Goal: Task Accomplishment & Management: Use online tool/utility

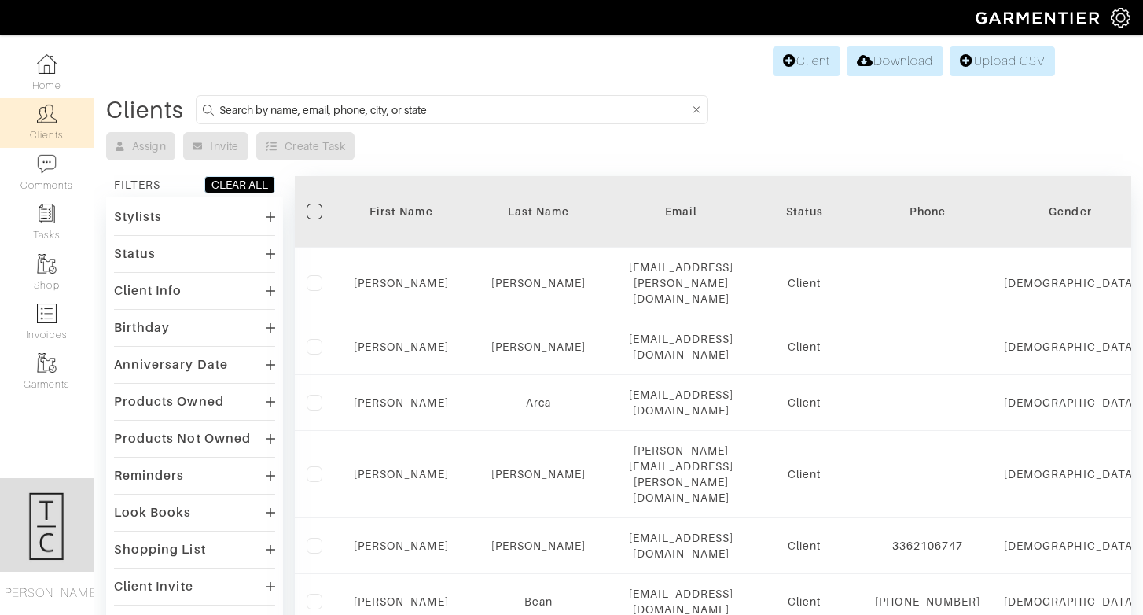
click at [288, 112] on input at bounding box center [454, 110] width 470 height 20
type input "jon banister"
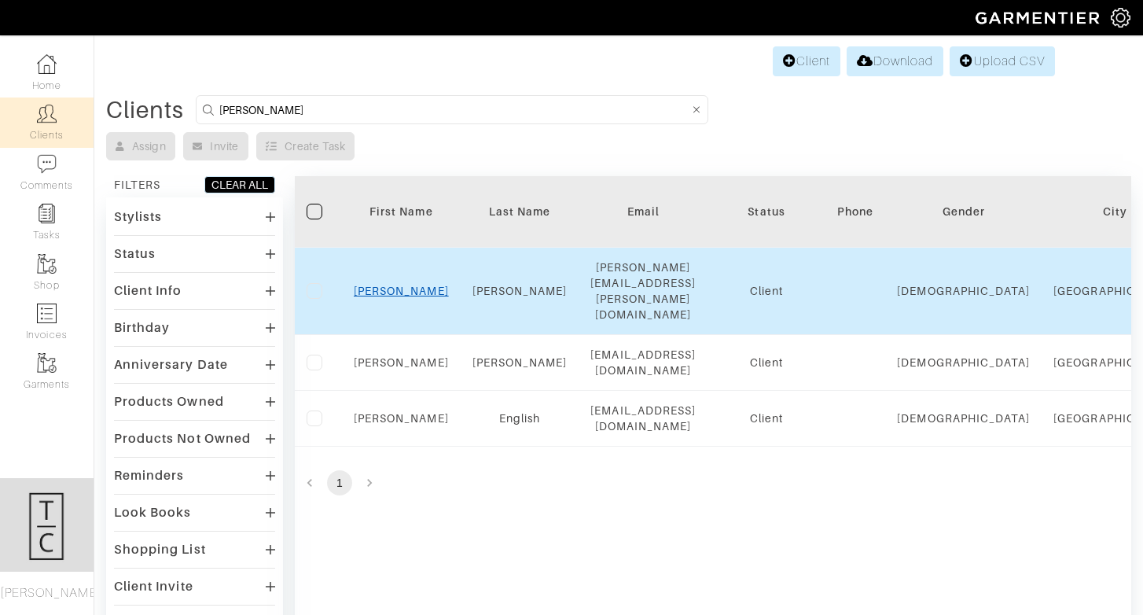
click at [402, 285] on link "Jon" at bounding box center [401, 291] width 95 height 13
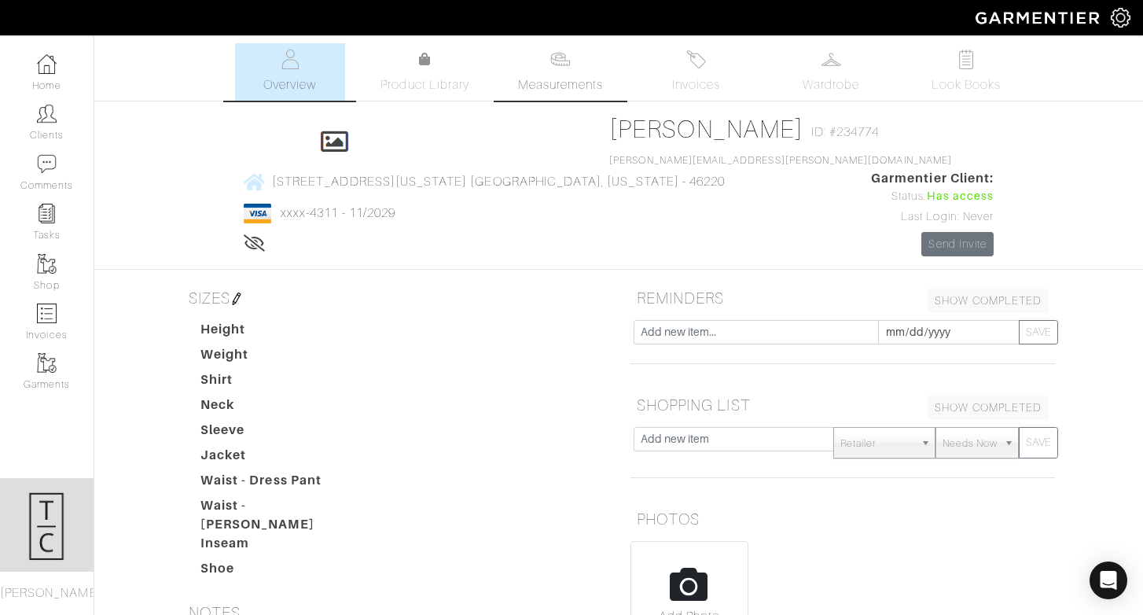
click at [589, 82] on span "Measurements" at bounding box center [561, 84] width 86 height 19
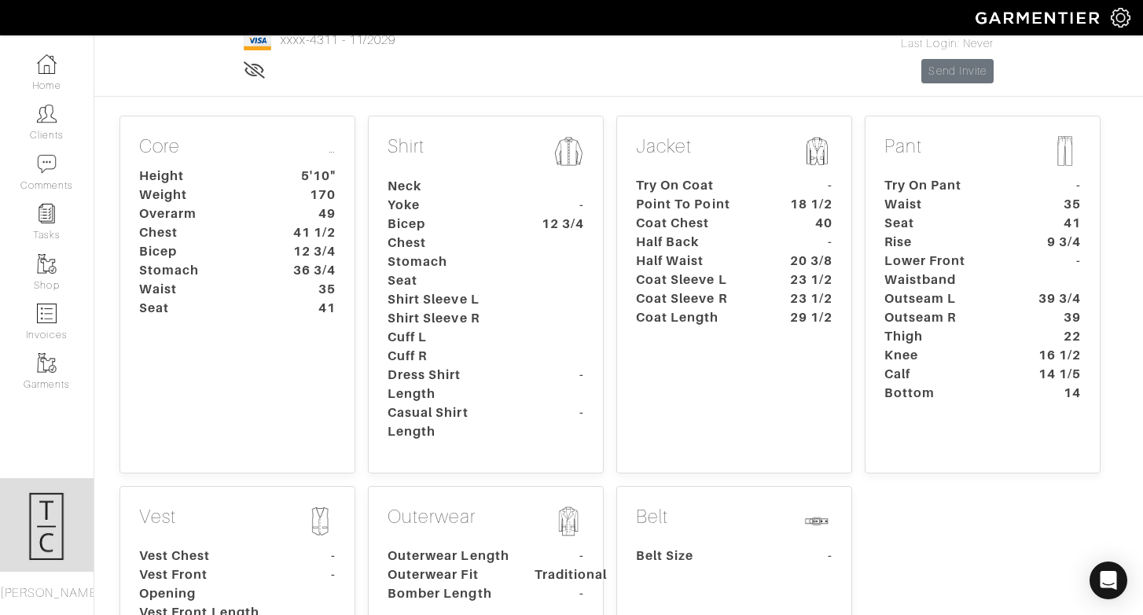
scroll to position [170, 0]
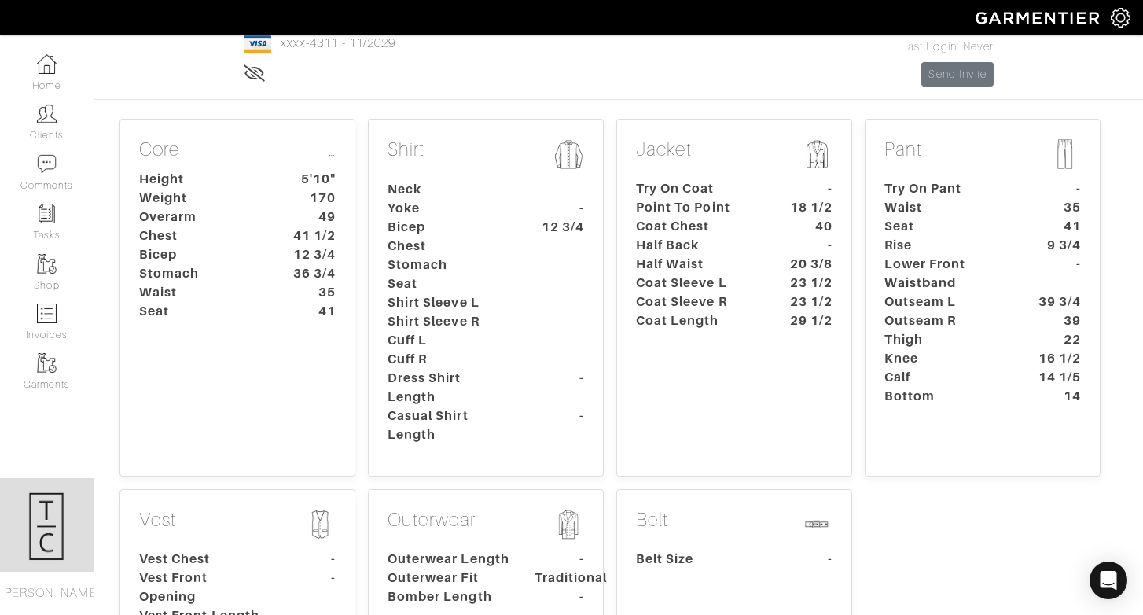
click at [1030, 349] on dt "16 1/2" at bounding box center [1055, 358] width 73 height 19
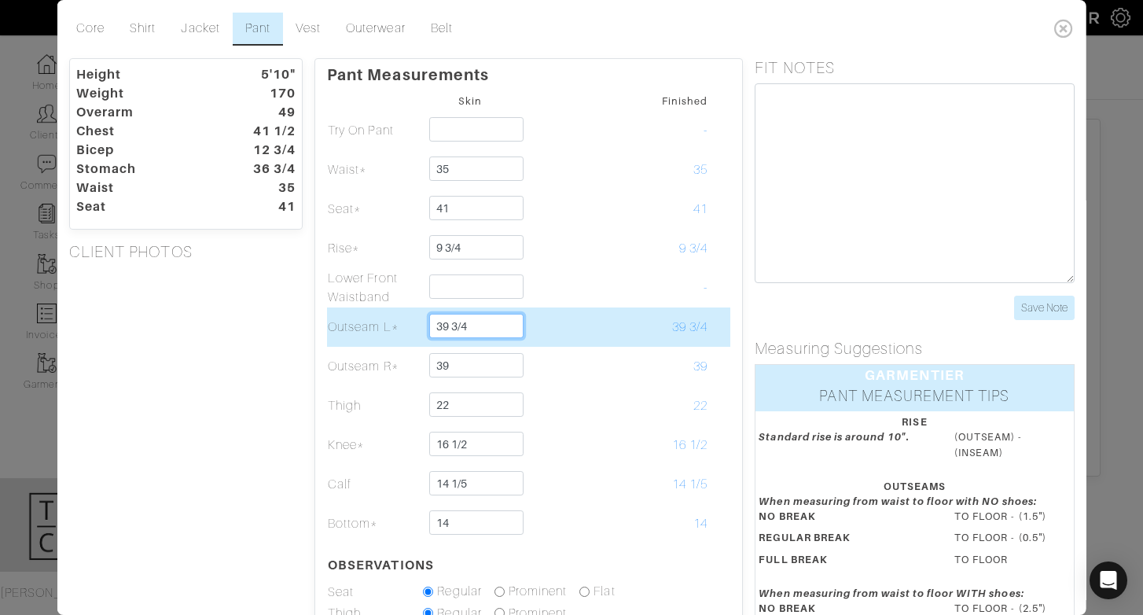
click at [491, 325] on input "39 3/4" at bounding box center [476, 326] width 94 height 24
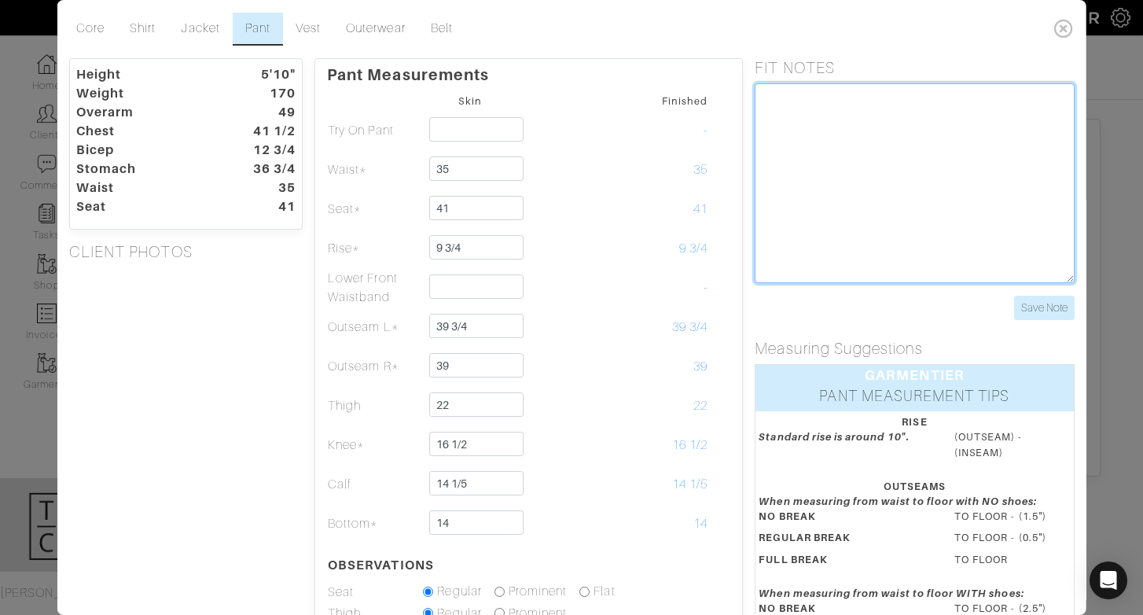
click at [800, 222] on textarea at bounding box center [914, 183] width 319 height 200
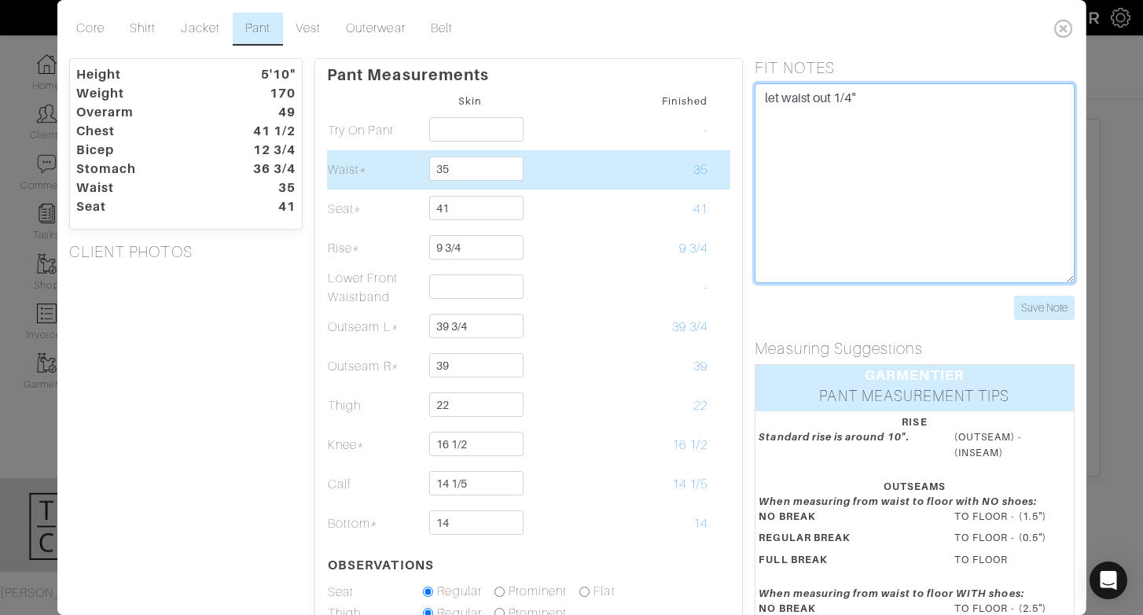
type textarea "let waist out 1/4""
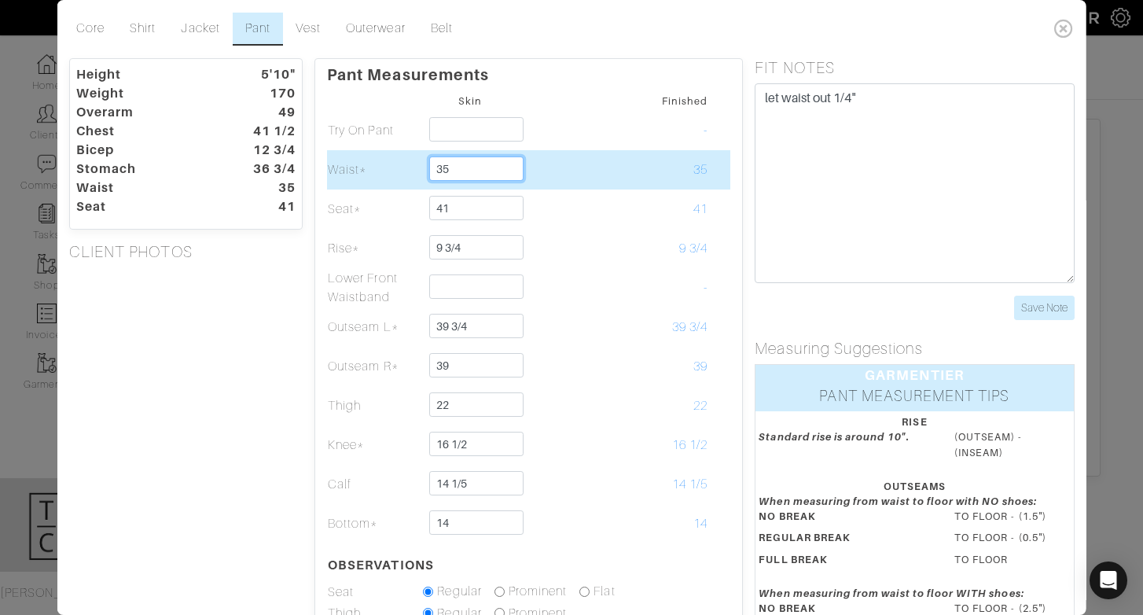
click at [515, 171] on input "35" at bounding box center [476, 168] width 94 height 24
type input "35 1/4"
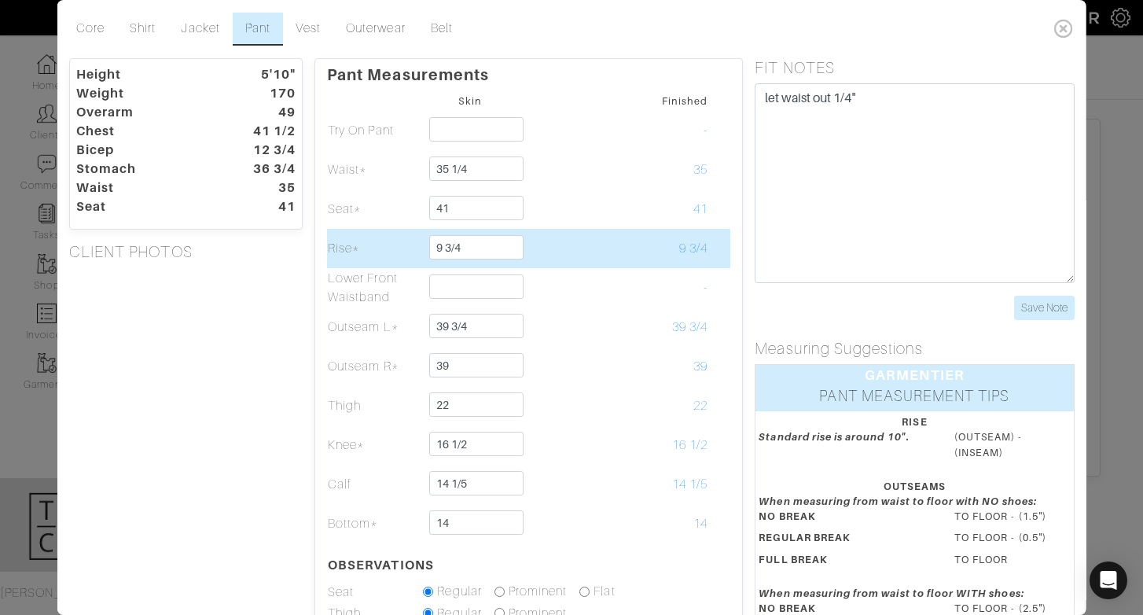
click at [600, 233] on td at bounding box center [564, 248] width 95 height 39
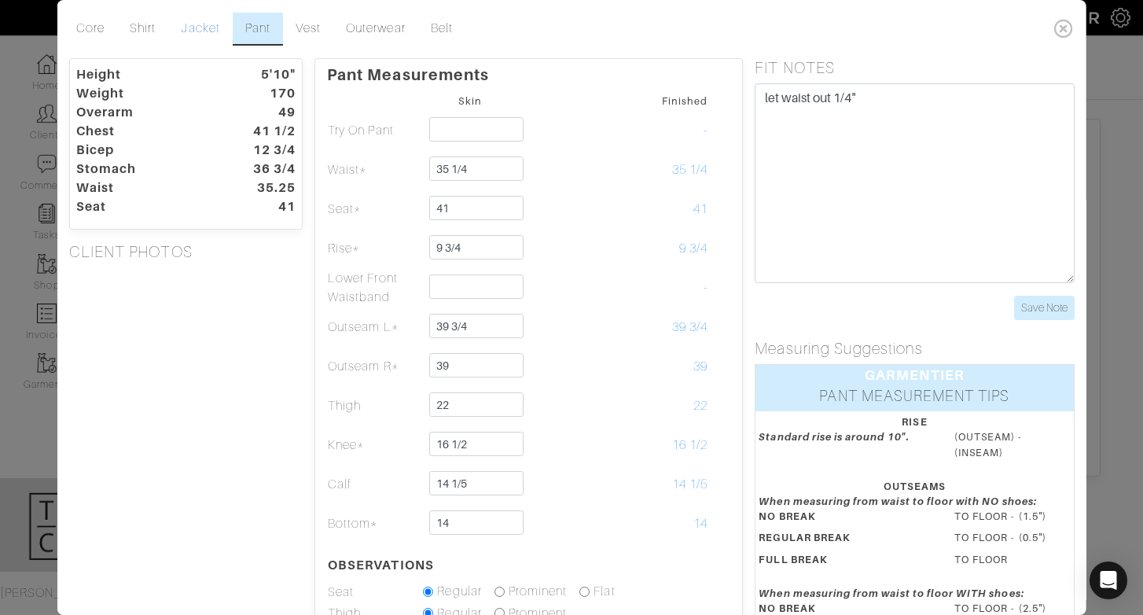
click at [211, 28] on link "Jacket" at bounding box center [200, 29] width 64 height 33
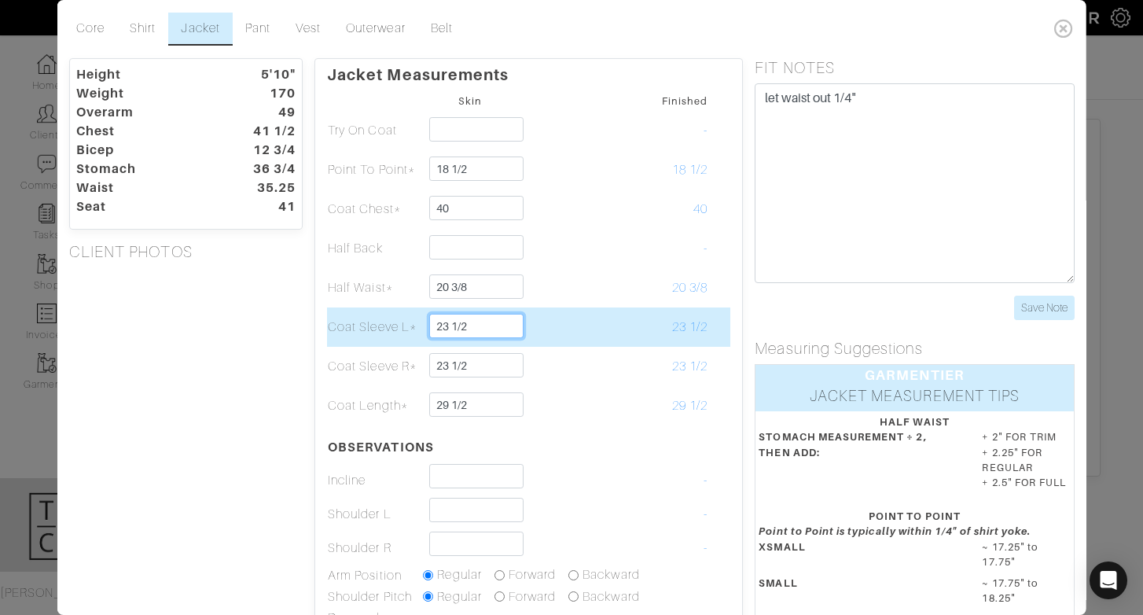
click at [479, 328] on input "23 1/2" at bounding box center [476, 326] width 94 height 24
drag, startPoint x: 454, startPoint y: 325, endPoint x: 493, endPoint y: 332, distance: 39.9
click at [493, 332] on input "23 1/2" at bounding box center [476, 326] width 94 height 24
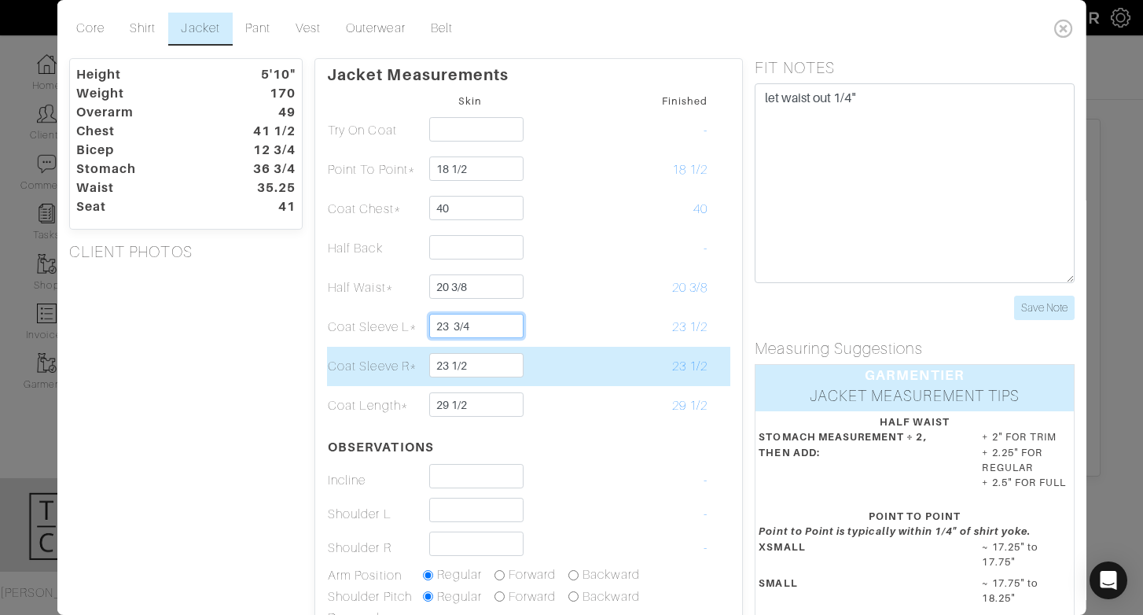
type input "23 3/4"
click at [482, 366] on input "23 1/2" at bounding box center [476, 365] width 94 height 24
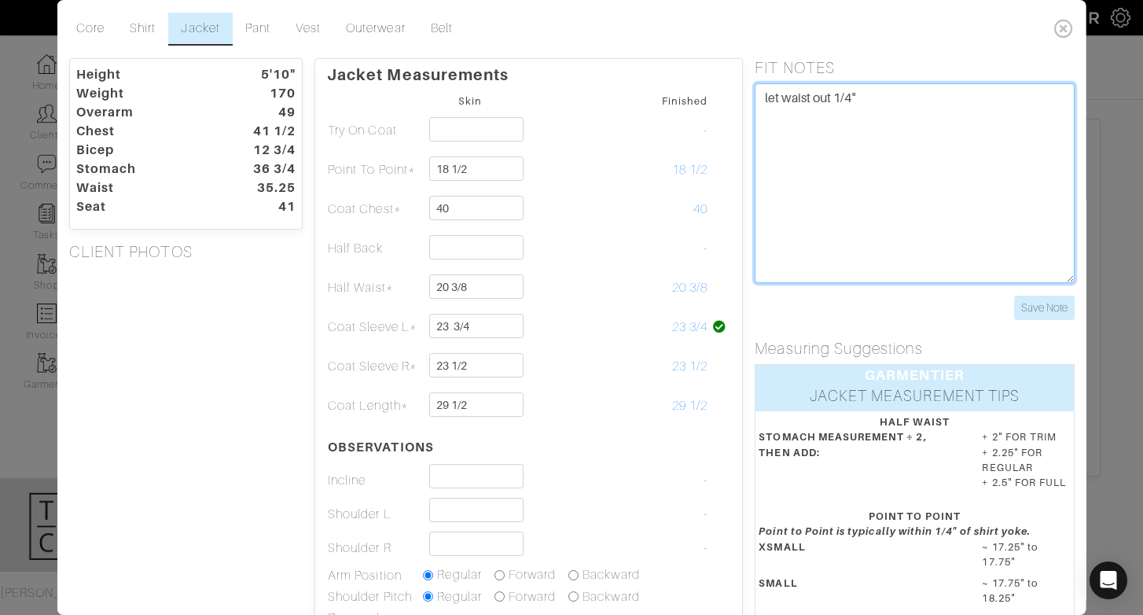
click at [836, 209] on textarea "let waist out 1/4"" at bounding box center [914, 183] width 319 height 200
click at [782, 133] on textarea "let waist out 1/4" 1/4" left sleeve 1/2" right sleevre" at bounding box center [914, 183] width 319 height 200
drag, startPoint x: 782, startPoint y: 156, endPoint x: 751, endPoint y: 156, distance: 30.7
click at [751, 156] on div "FIT NOTES let waist out 1/4" 1/2" left sleeve 1/2" right sleevre Save Note" at bounding box center [914, 189] width 343 height 262
click at [823, 145] on textarea "let waist out 1/4" 1/2" left sleeve 1" right sleevre" at bounding box center [914, 183] width 319 height 200
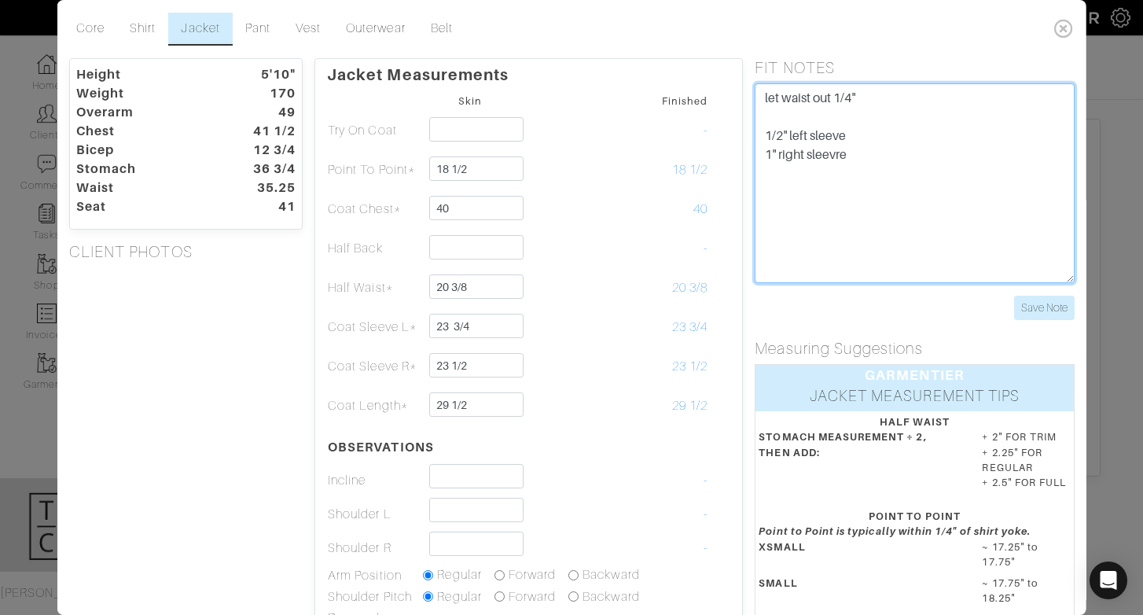
click at [823, 145] on textarea "let waist out 1/4" 1/2" left sleeve 1" right sleevre" at bounding box center [914, 183] width 319 height 200
click at [832, 189] on textarea "let waist out 1/4" 1/2" left sleeve 1" right sleeve" at bounding box center [914, 183] width 319 height 200
click at [775, 116] on textarea "let waist out 1/4" 1/2" left sleeve 1" right sleeve" at bounding box center [914, 183] width 319 height 200
type textarea "let waist out 1/4" sleeves 1/2" left sleeve 1" right sleeve"
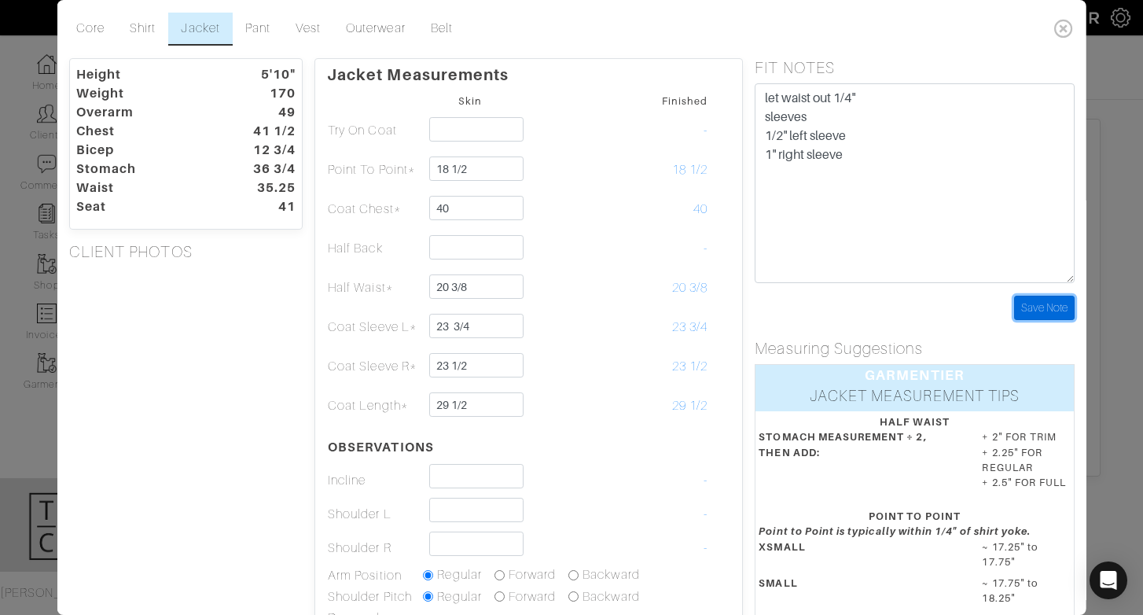
click at [1014, 307] on input "Save Note" at bounding box center [1043, 308] width 61 height 24
click at [246, 31] on link "Pant" at bounding box center [257, 29] width 50 height 33
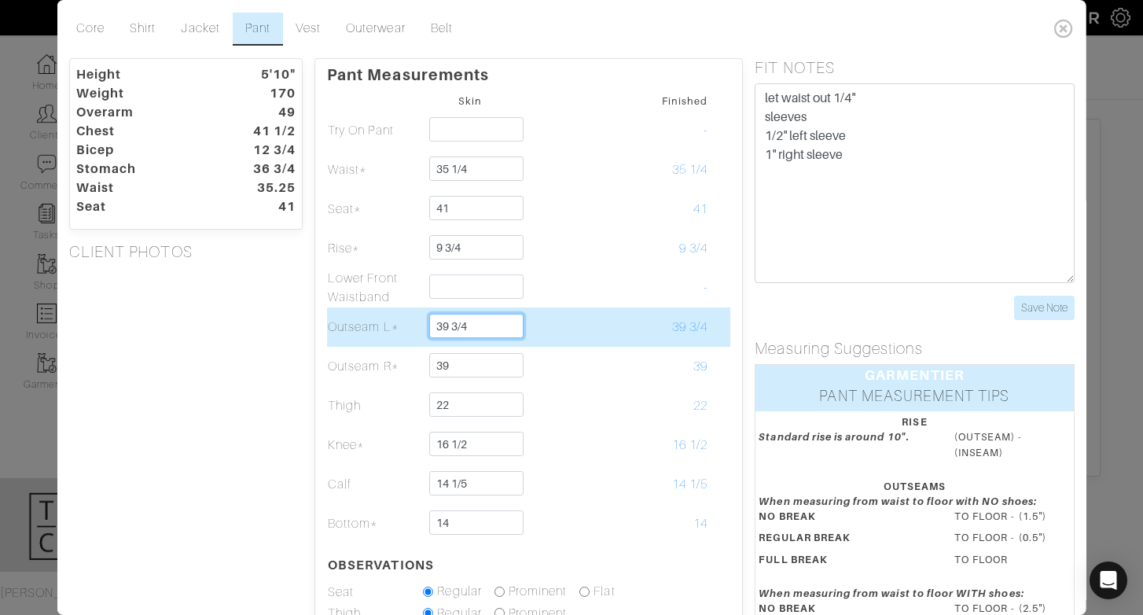
click at [490, 329] on input "39 3/4" at bounding box center [476, 326] width 94 height 24
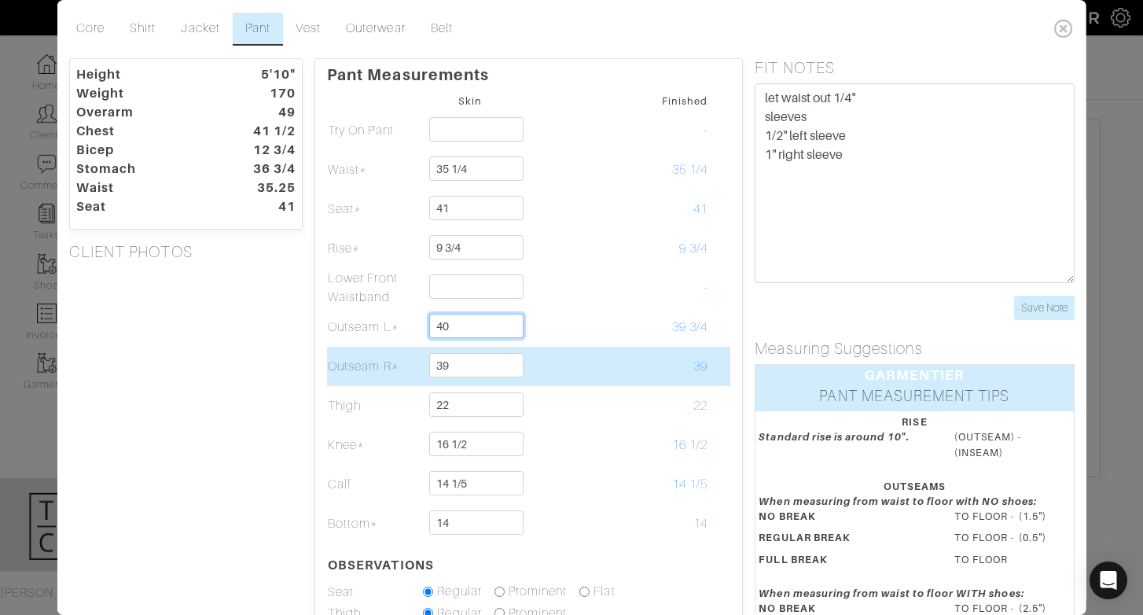
type input "40"
click at [450, 362] on input "39" at bounding box center [476, 365] width 94 height 24
type input "39 1/2"
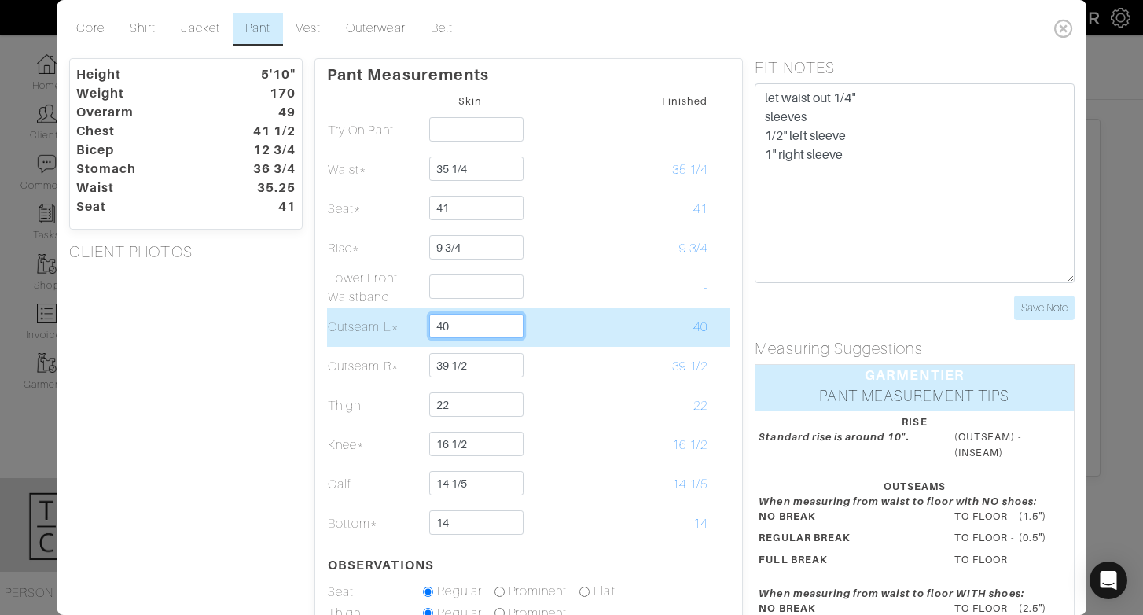
click at [476, 336] on input "40" at bounding box center [476, 326] width 94 height 24
click at [622, 342] on td "40" at bounding box center [660, 326] width 95 height 39
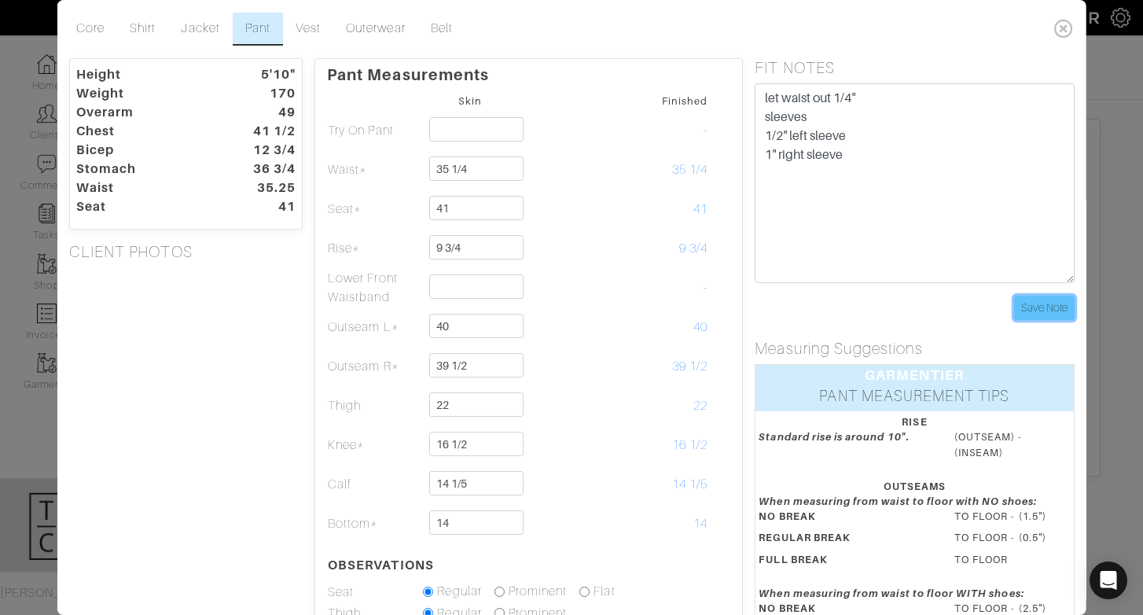
click at [1020, 310] on input "Save Note" at bounding box center [1043, 308] width 61 height 24
click at [1056, 31] on icon at bounding box center [1063, 28] width 32 height 31
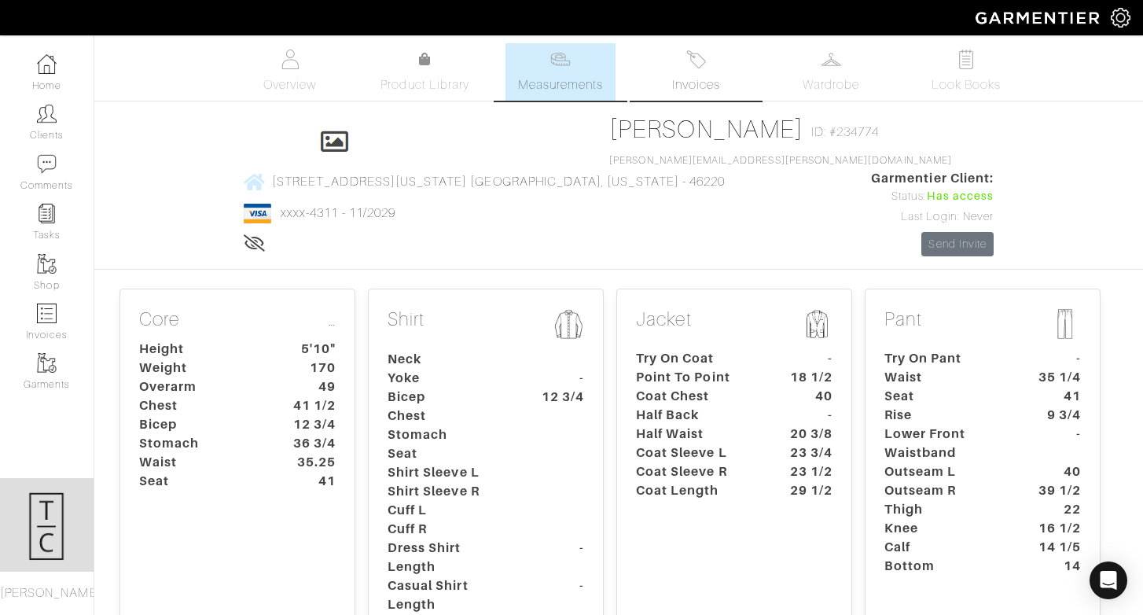
click at [703, 70] on link "Invoices" at bounding box center [696, 71] width 110 height 57
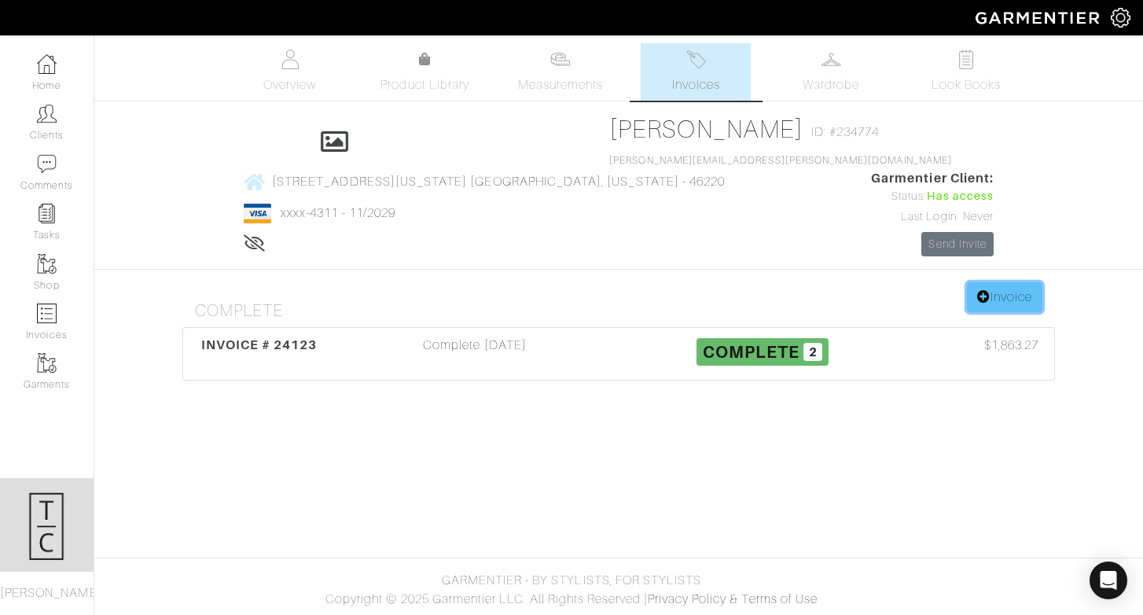
click at [1012, 282] on link "Invoice" at bounding box center [1004, 297] width 75 height 30
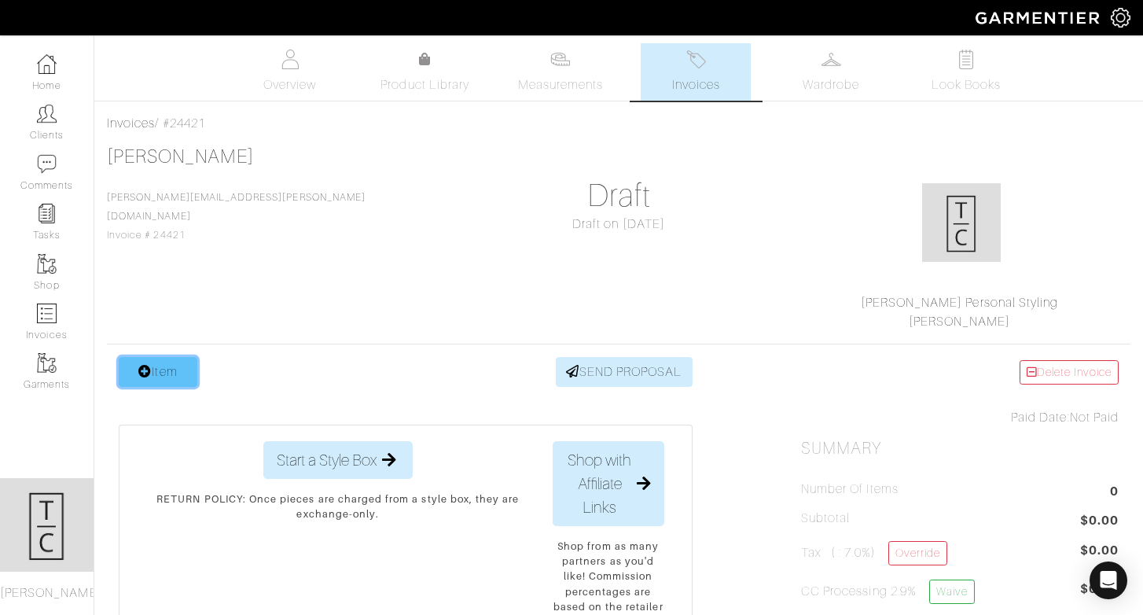
click at [162, 370] on link "Item" at bounding box center [158, 372] width 79 height 30
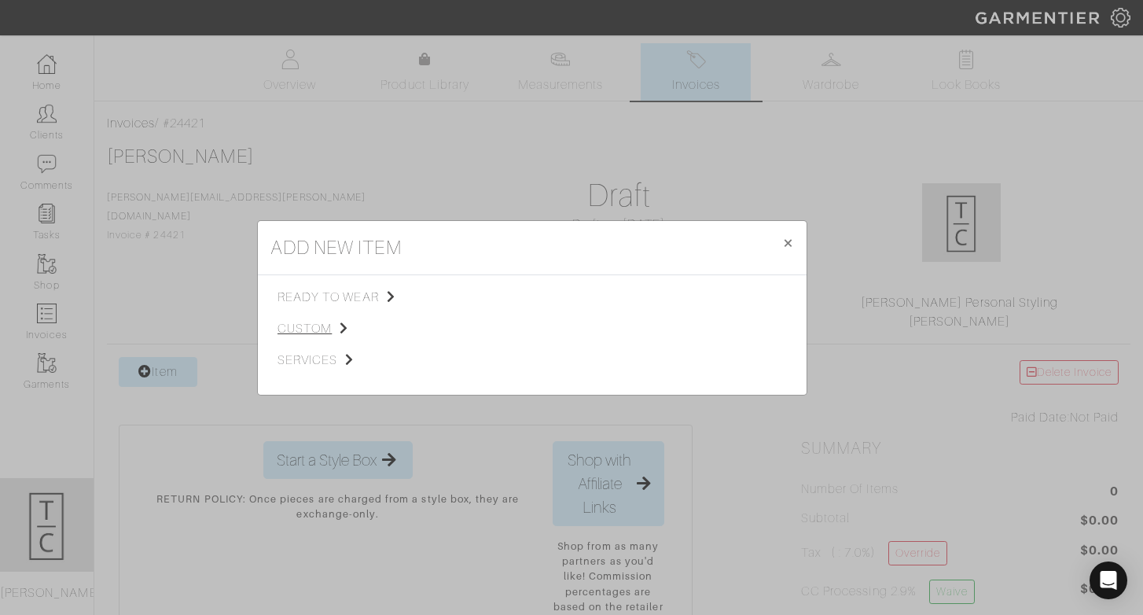
click at [296, 325] on span "custom" at bounding box center [356, 328] width 158 height 19
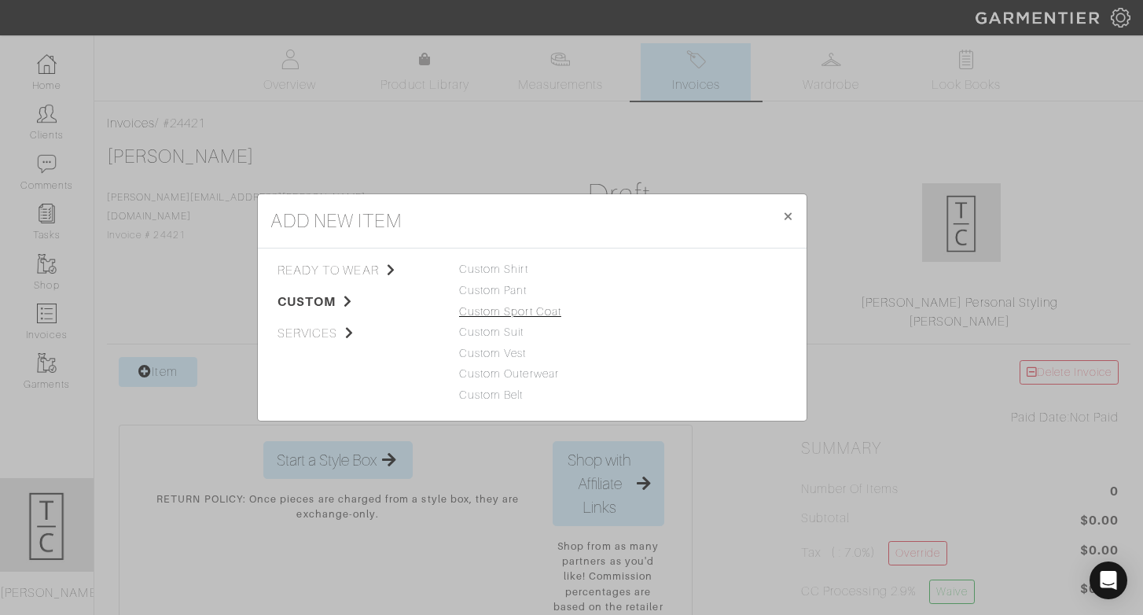
click at [499, 309] on link "Custom Sport Coat" at bounding box center [510, 311] width 102 height 13
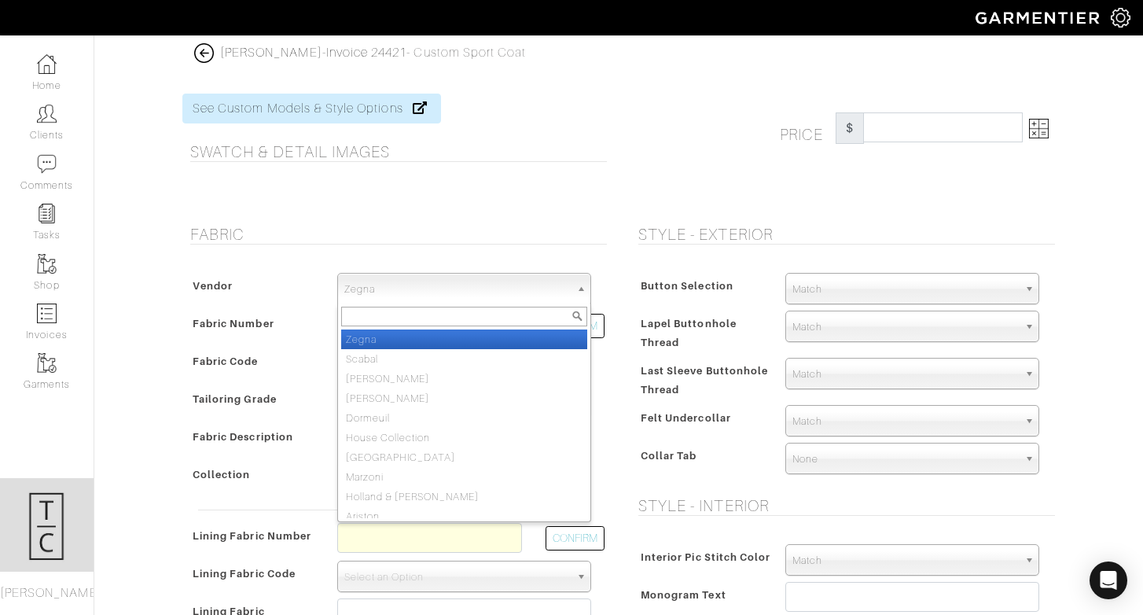
click at [489, 292] on span "Zegna" at bounding box center [457, 289] width 226 height 31
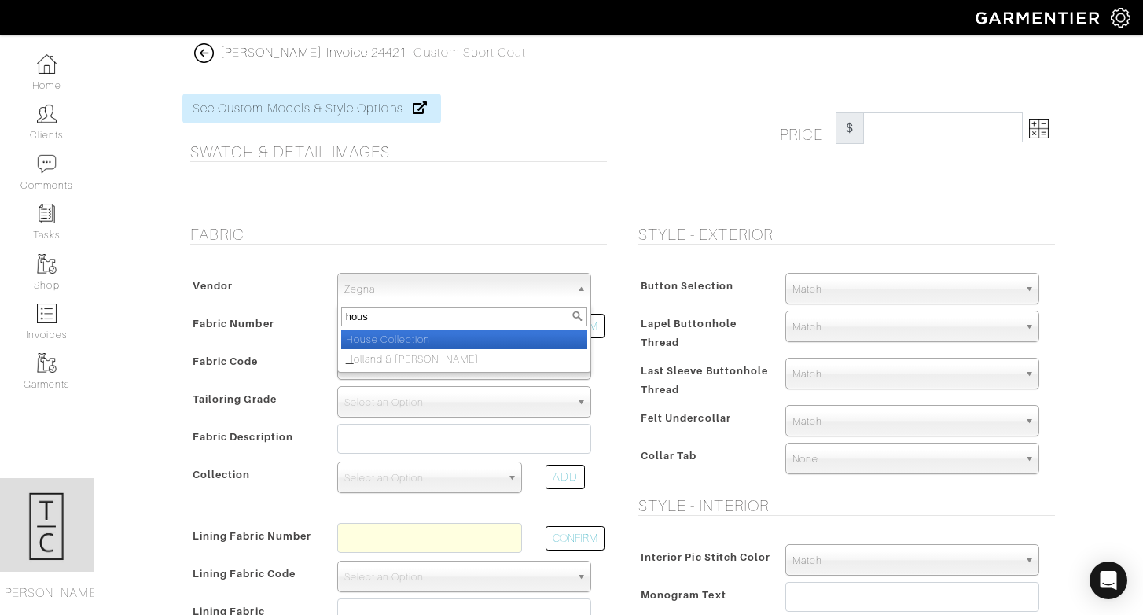
type input "house"
select select "75"
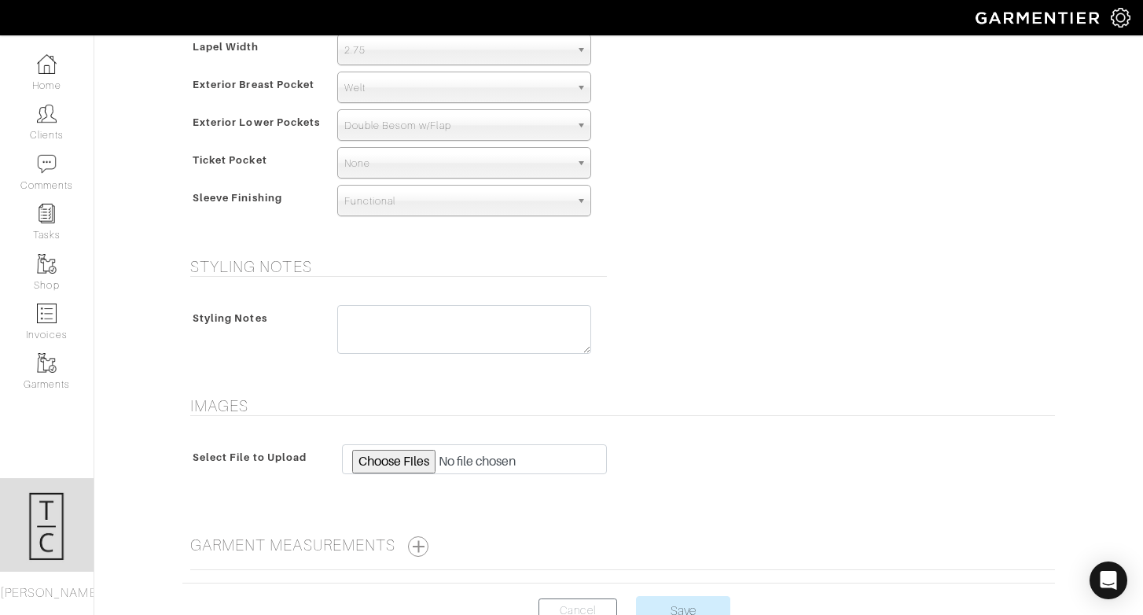
scroll to position [1018, 0]
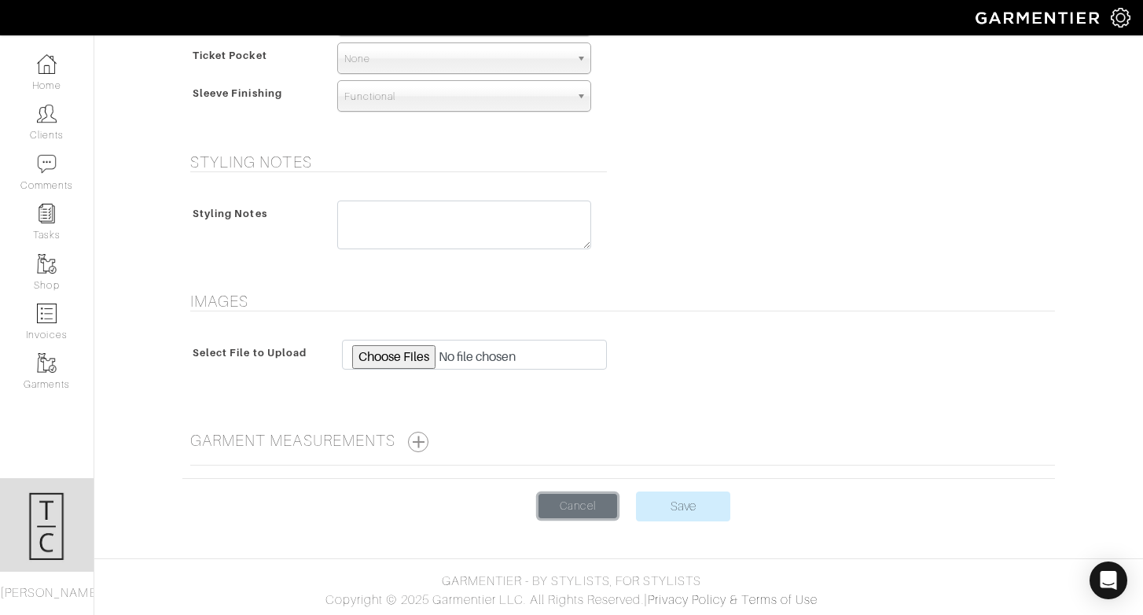
click at [578, 498] on link "Cancel" at bounding box center [577, 506] width 79 height 24
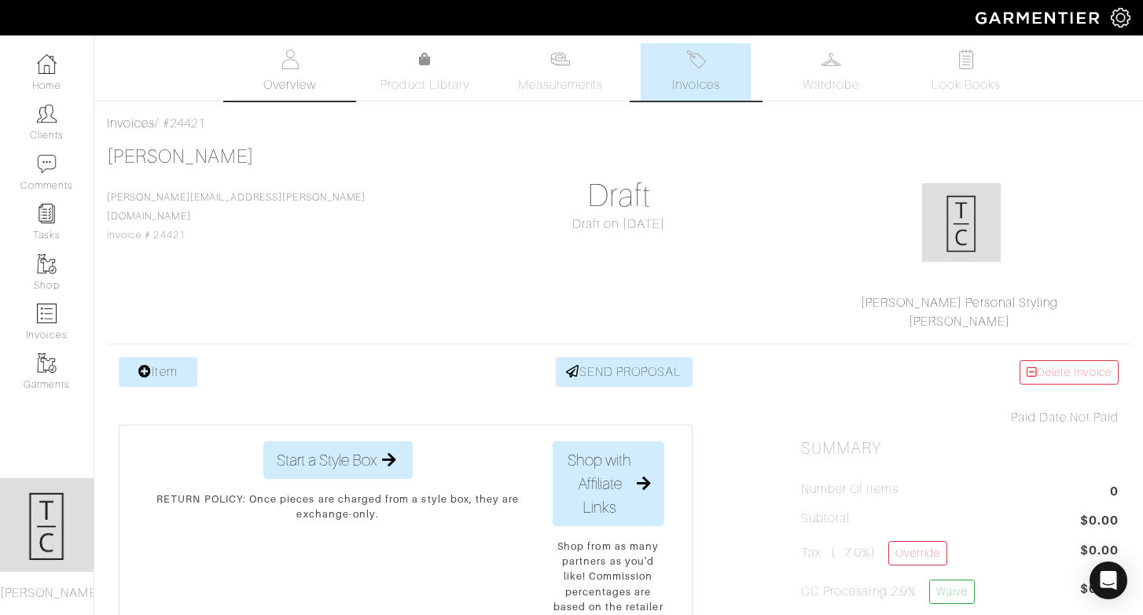
click at [292, 75] on link "Overview" at bounding box center [290, 71] width 110 height 57
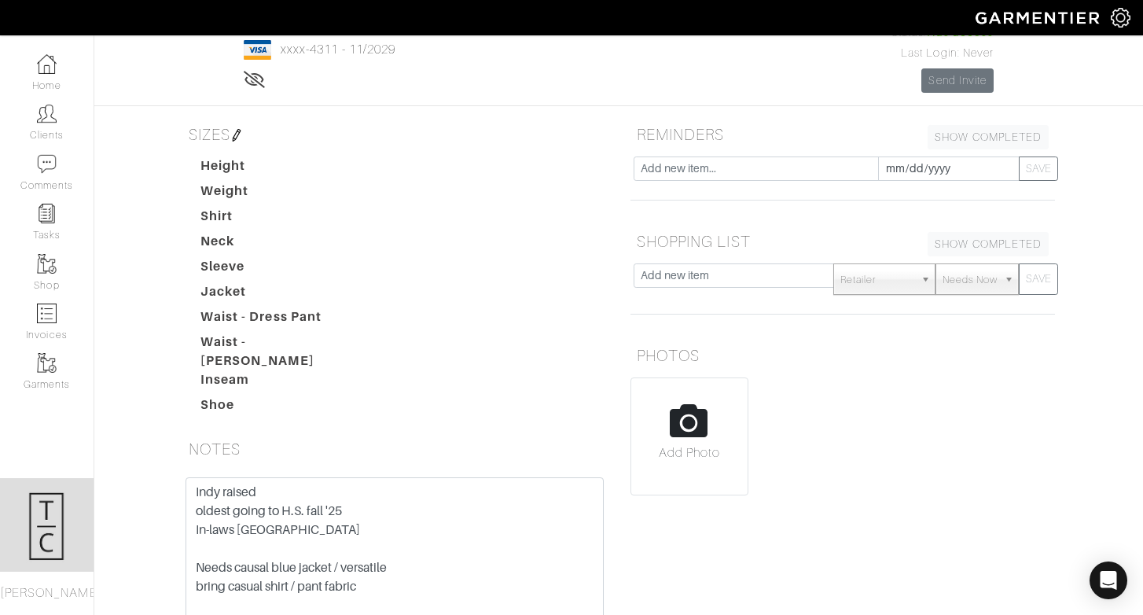
scroll to position [174, 0]
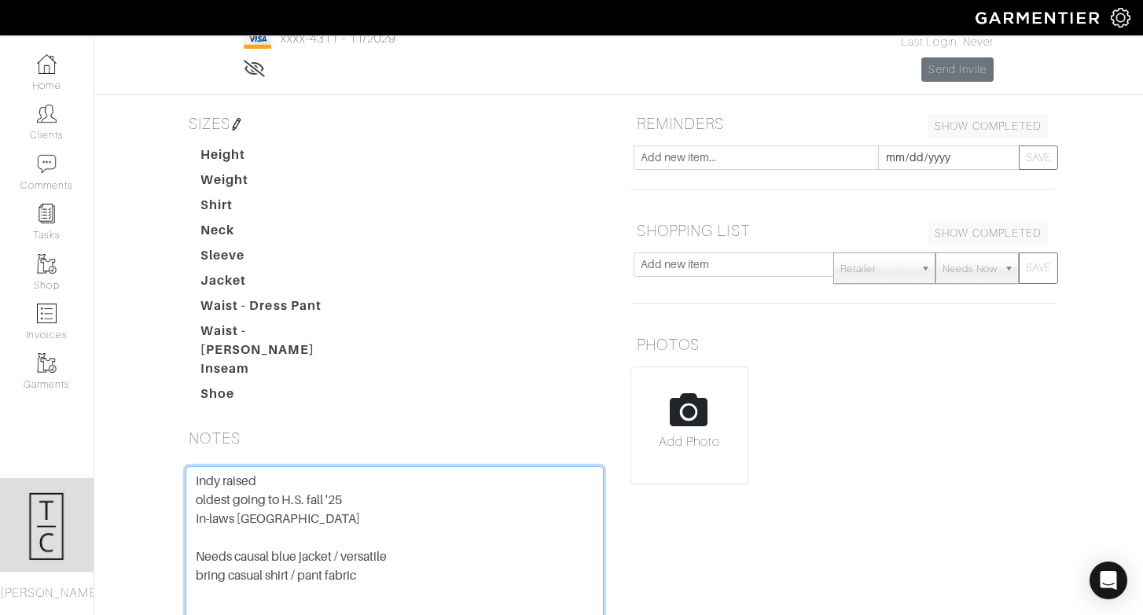
click at [406, 531] on textarea "Indy raised oldest going to H.S. fall '25 In-laws Kiawah Island Needs causal bl…" at bounding box center [394, 566] width 418 height 200
type textarea "Indy raised oldest going to H.S. fall '25 In-laws Kiawah Island Needs causal bl…"
click at [735, 503] on div "REMINDERS SHOW COMPLETED SHOW INCOMPLETE 2025-08-21 SAVE SHOPPING LIST SHOW COM…" at bounding box center [843, 415] width 448 height 614
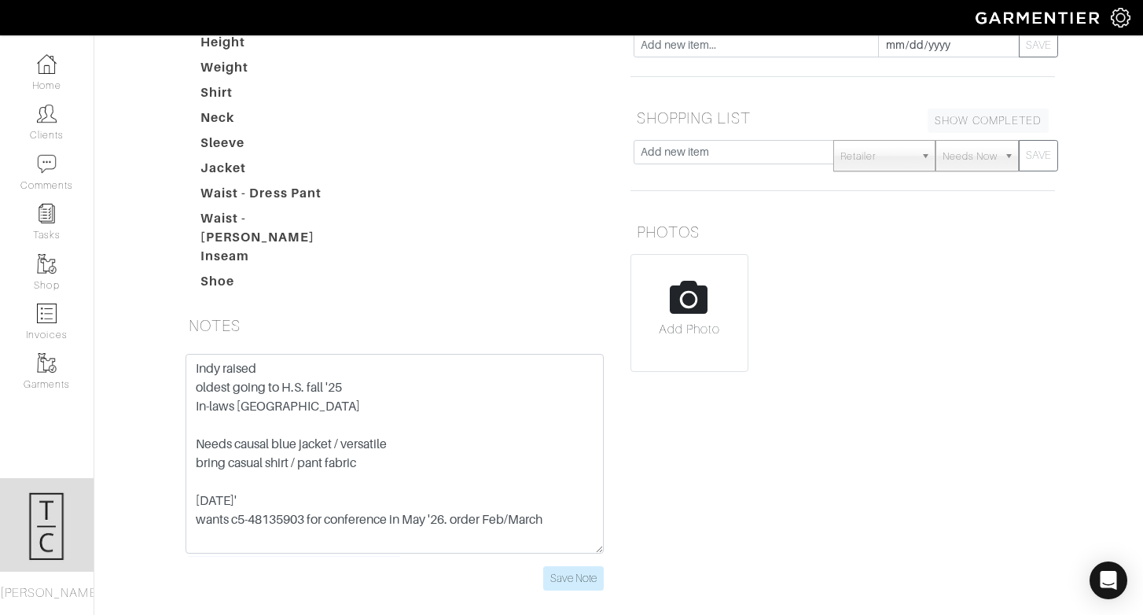
scroll to position [288, 0]
click at [560, 564] on input "Save Note" at bounding box center [573, 576] width 61 height 24
click at [593, 564] on input "Save Note" at bounding box center [573, 576] width 61 height 24
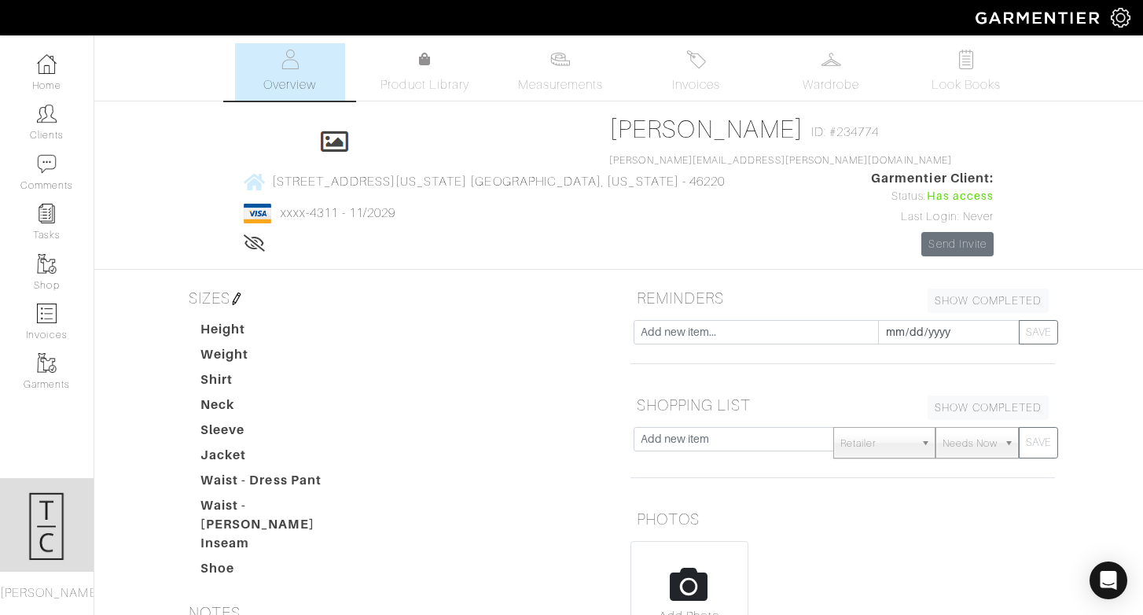
scroll to position [0, 0]
click at [713, 71] on link "Invoices" at bounding box center [696, 71] width 110 height 57
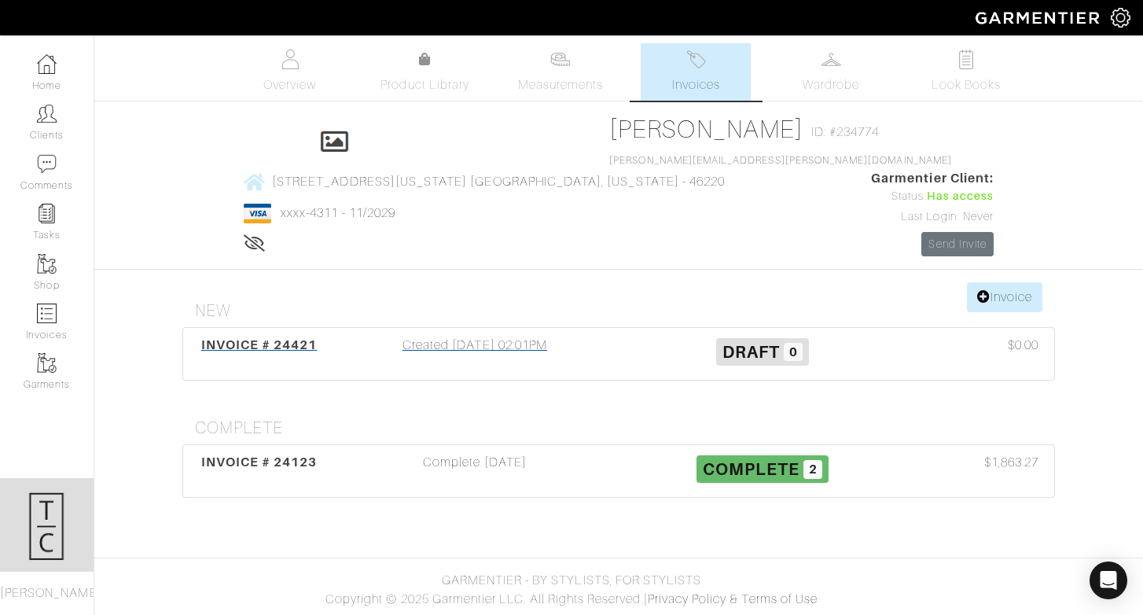
click at [298, 337] on span "INVOICE # 24421" at bounding box center [259, 344] width 116 height 15
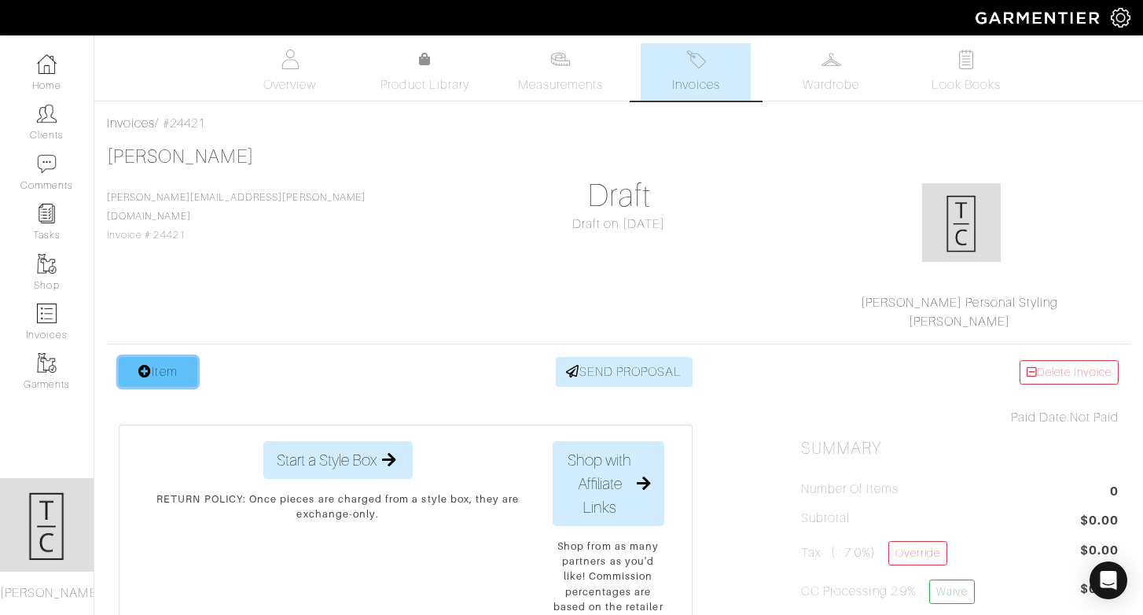
click at [160, 375] on link "Item" at bounding box center [158, 372] width 79 height 30
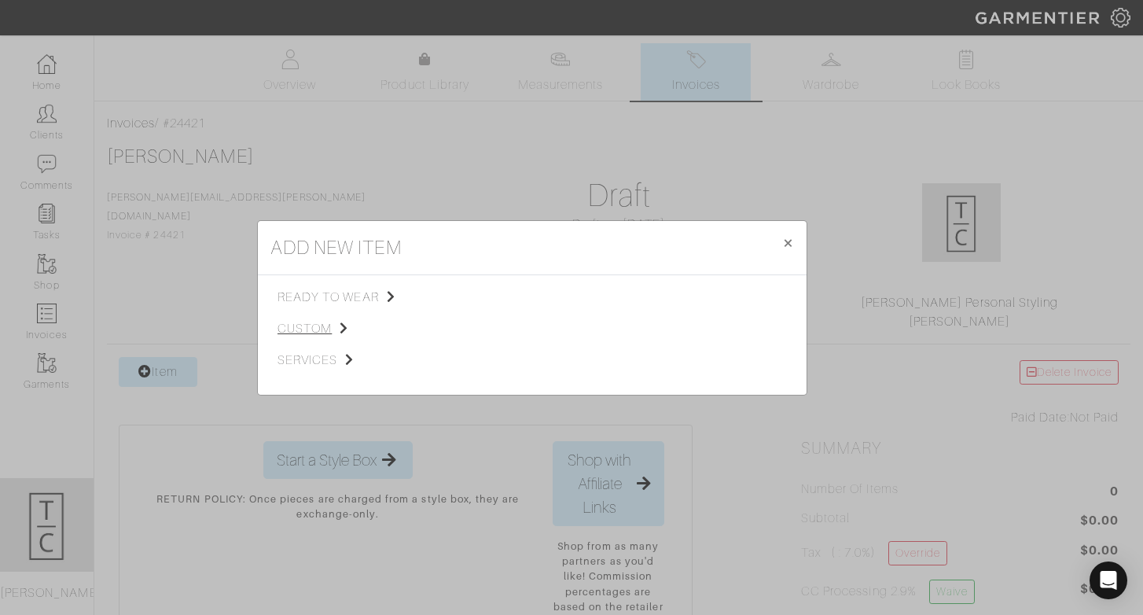
click at [347, 326] on icon at bounding box center [344, 327] width 9 height 13
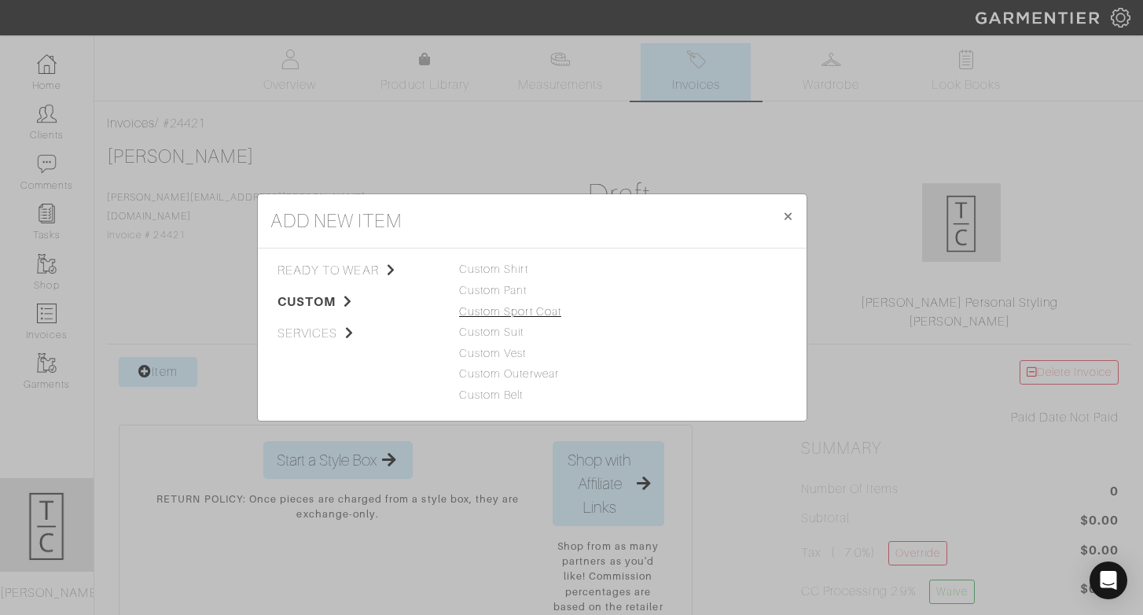
click at [479, 313] on link "Custom Sport Coat" at bounding box center [510, 311] width 102 height 13
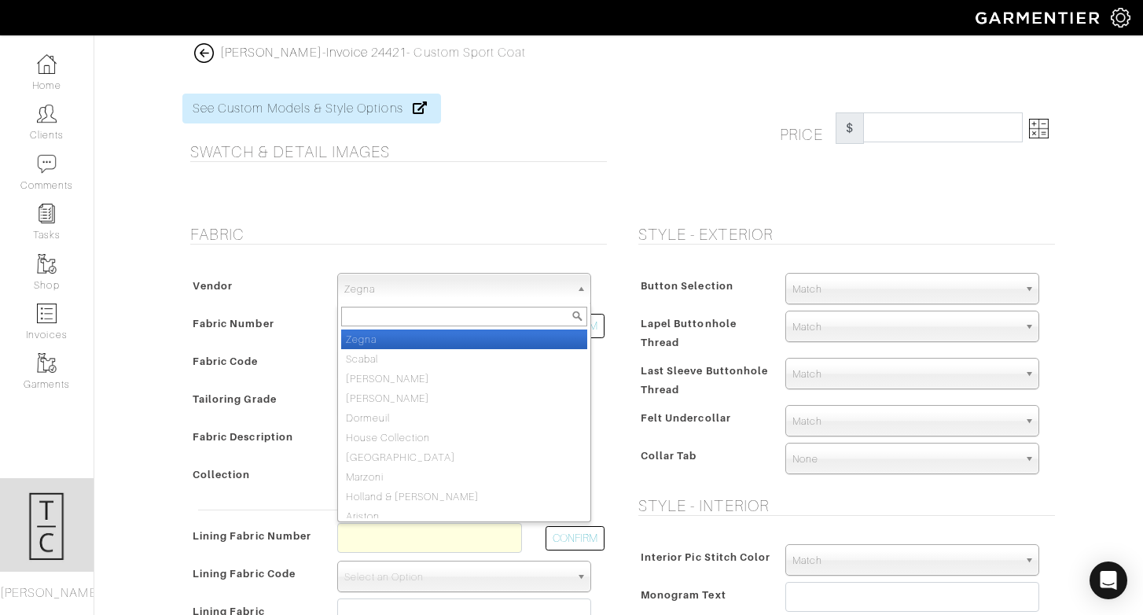
click at [472, 292] on span "Zegna" at bounding box center [457, 289] width 226 height 31
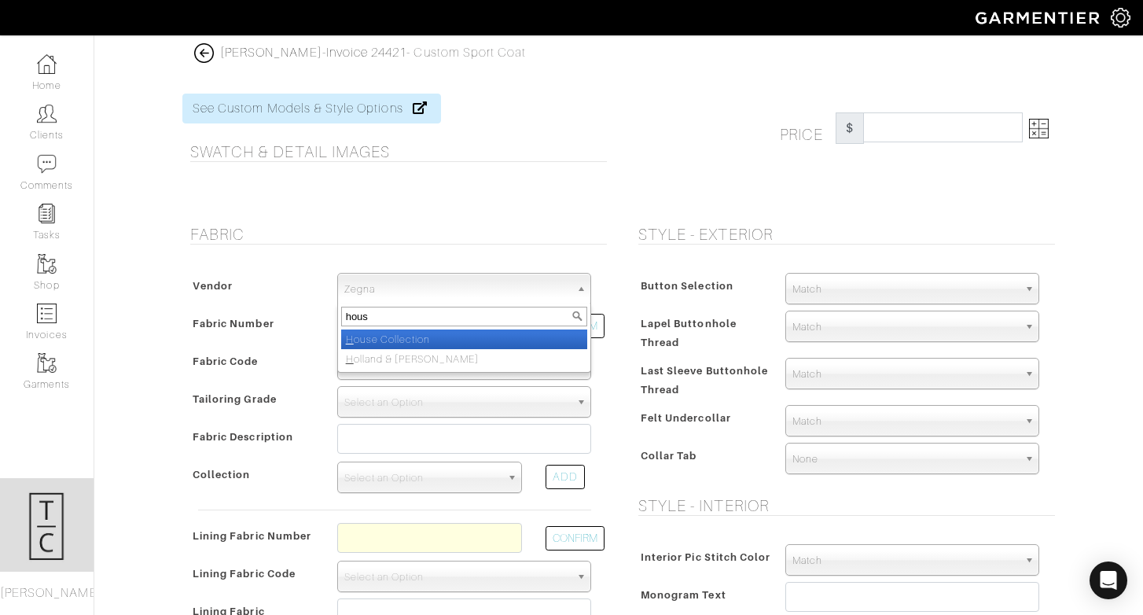
type input "house"
select select "75"
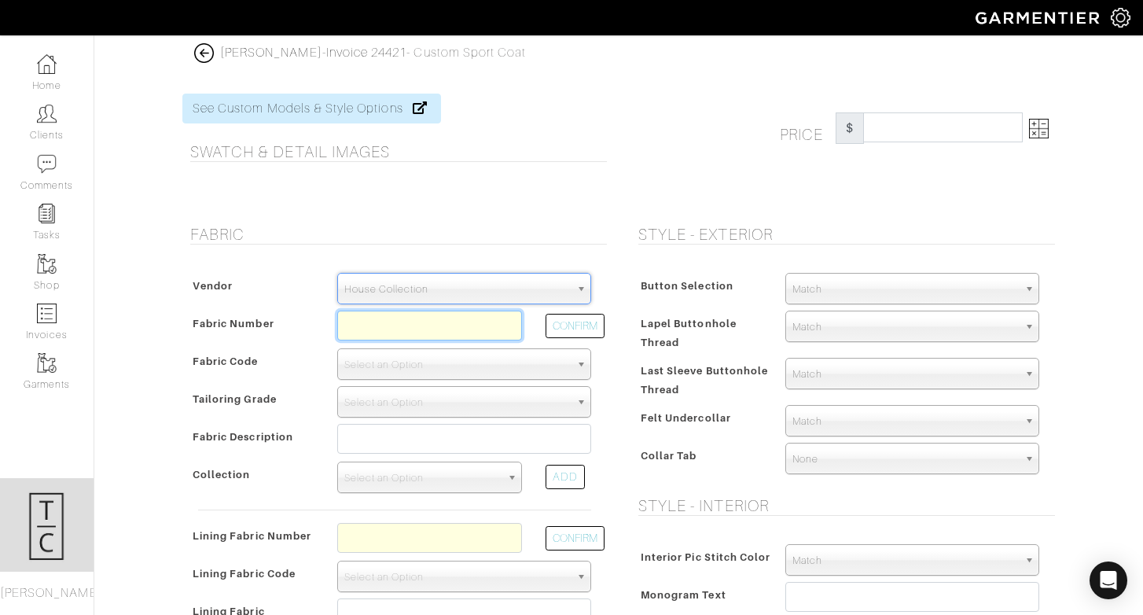
click at [357, 328] on input "text" at bounding box center [429, 325] width 185 height 30
type input "C5-48135912"
click at [589, 338] on div "CONFIRM" at bounding box center [568, 329] width 69 height 38
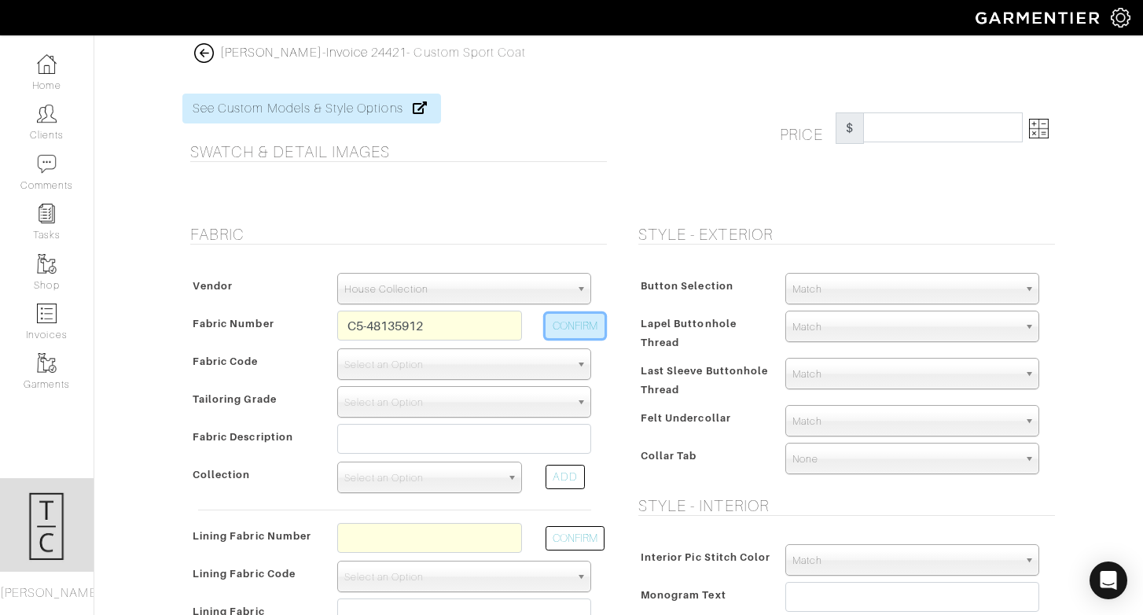
click at [587, 328] on button "CONFIRM" at bounding box center [574, 326] width 59 height 24
select select "902"
type input "Purple Navy Check"
select select
type input "1282.14"
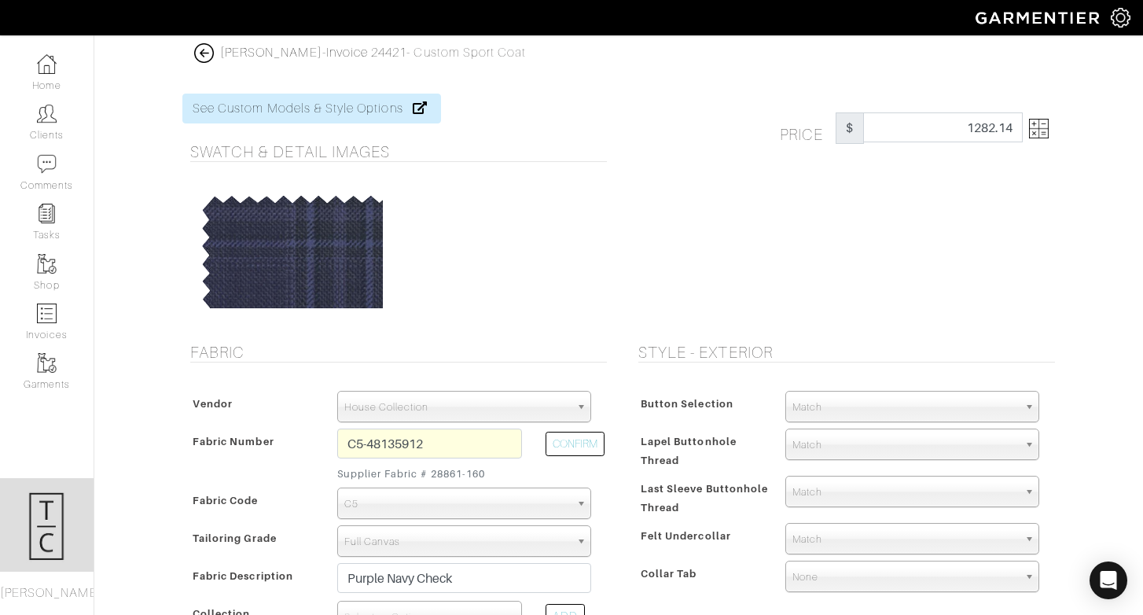
click at [893, 405] on span "Match" at bounding box center [905, 406] width 226 height 31
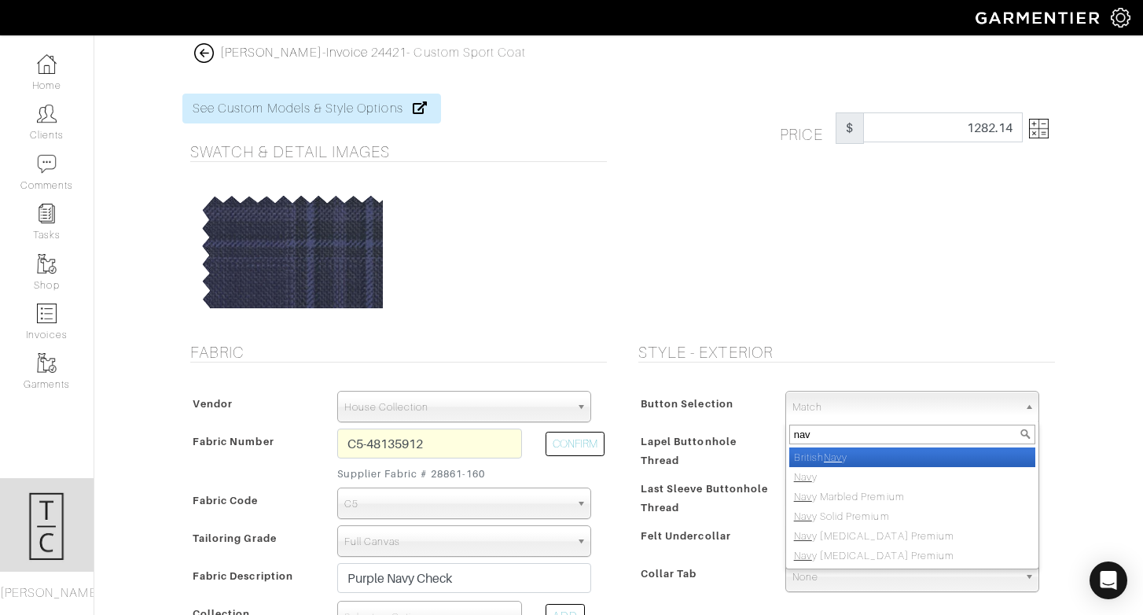
type input "navy"
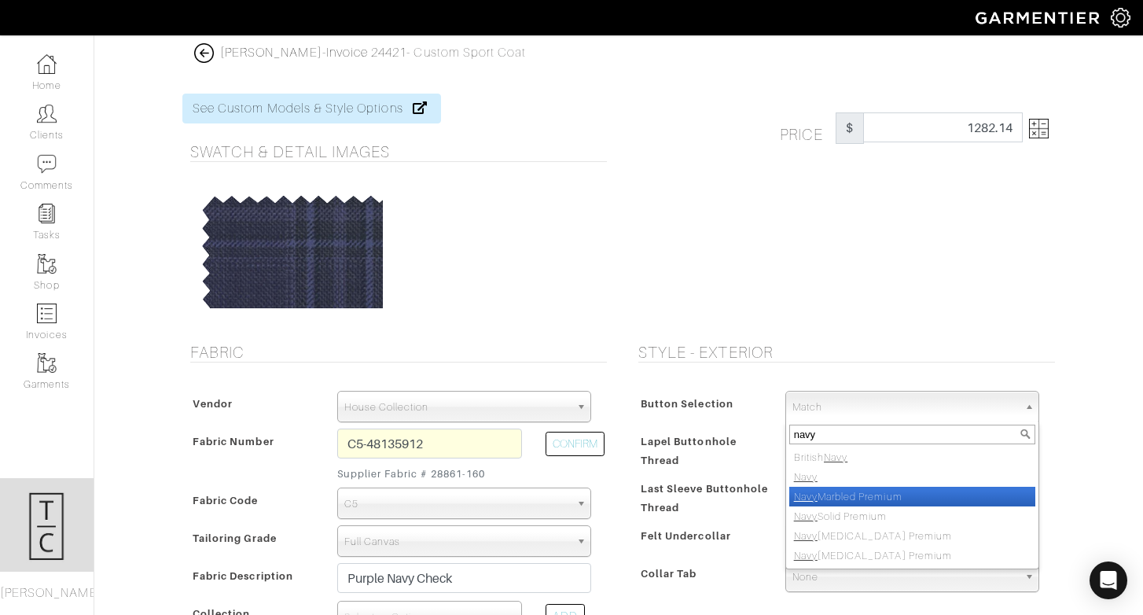
select select "114"
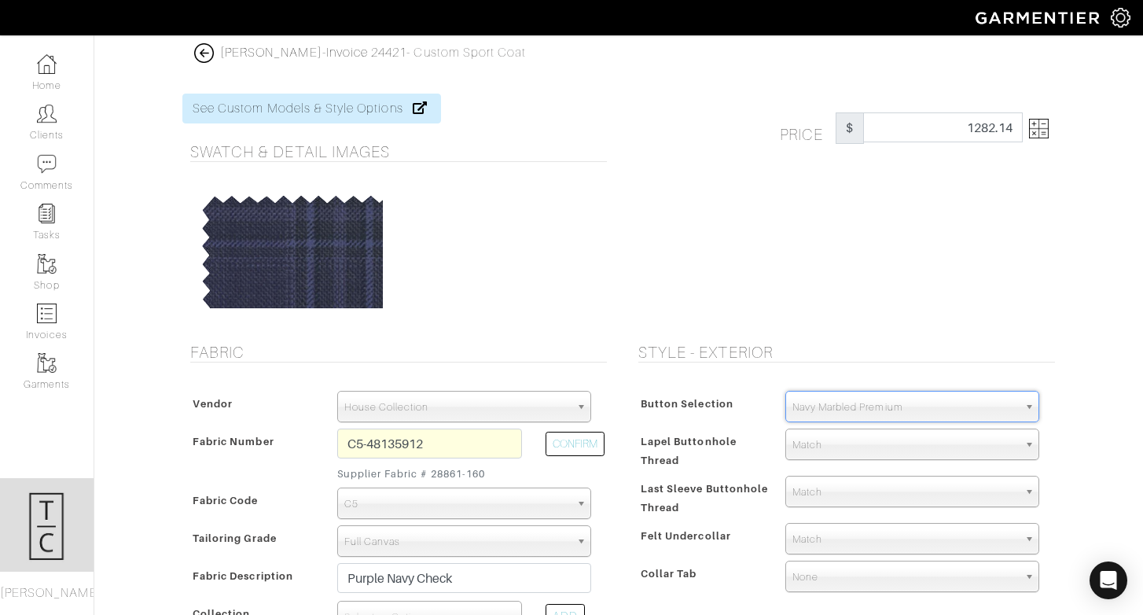
click at [650, 406] on span "Button Selection" at bounding box center [687, 403] width 93 height 23
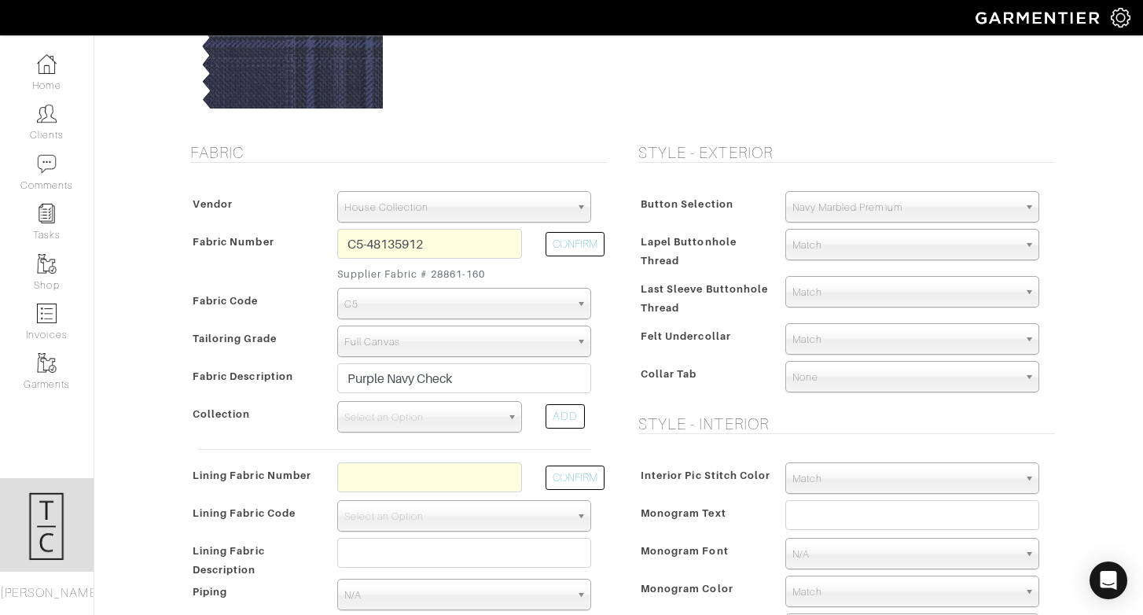
scroll to position [208, 0]
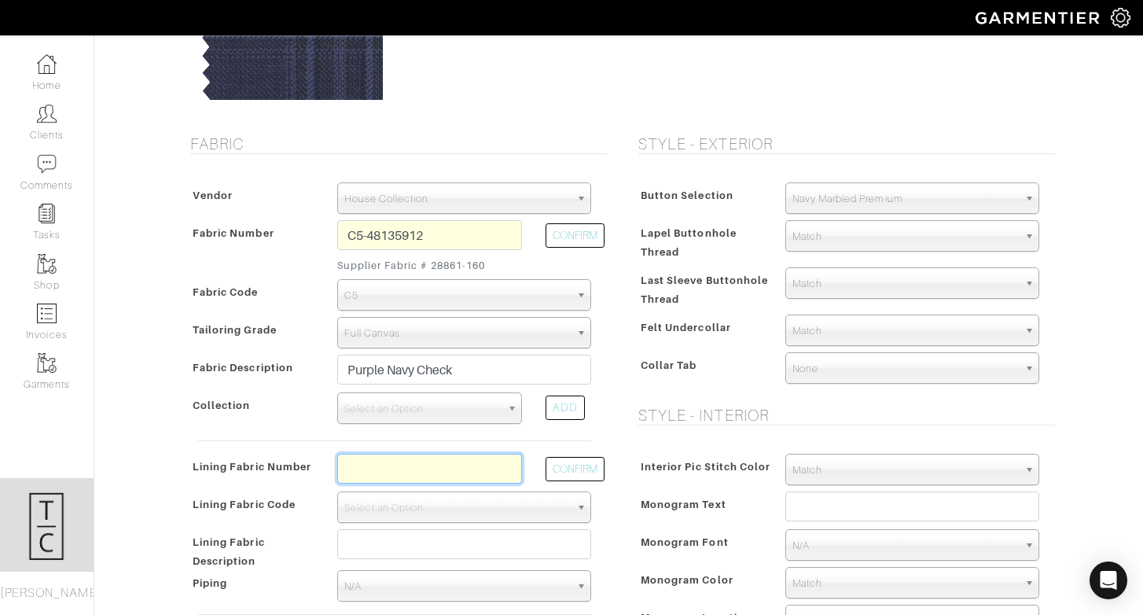
click at [469, 467] on input "text" at bounding box center [429, 469] width 185 height 30
type input "l2-47134397"
click at [576, 472] on button "CONFIRM" at bounding box center [574, 469] width 59 height 24
select select "6294"
type input "Aubergine Dots"
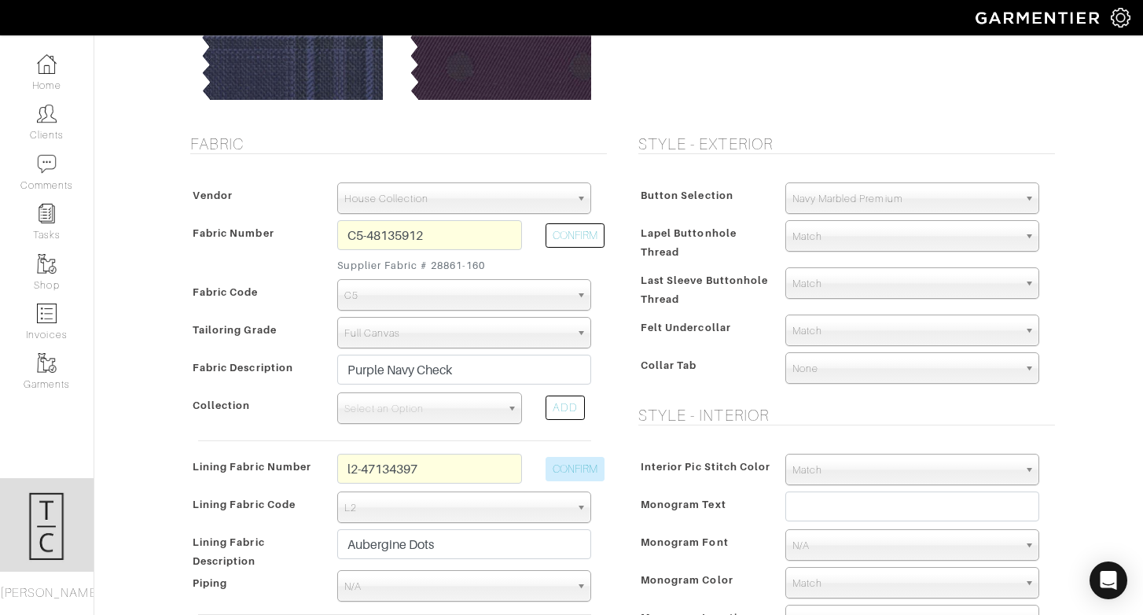
type input "1297.14"
click at [439, 409] on span "Select an Option" at bounding box center [422, 408] width 156 height 31
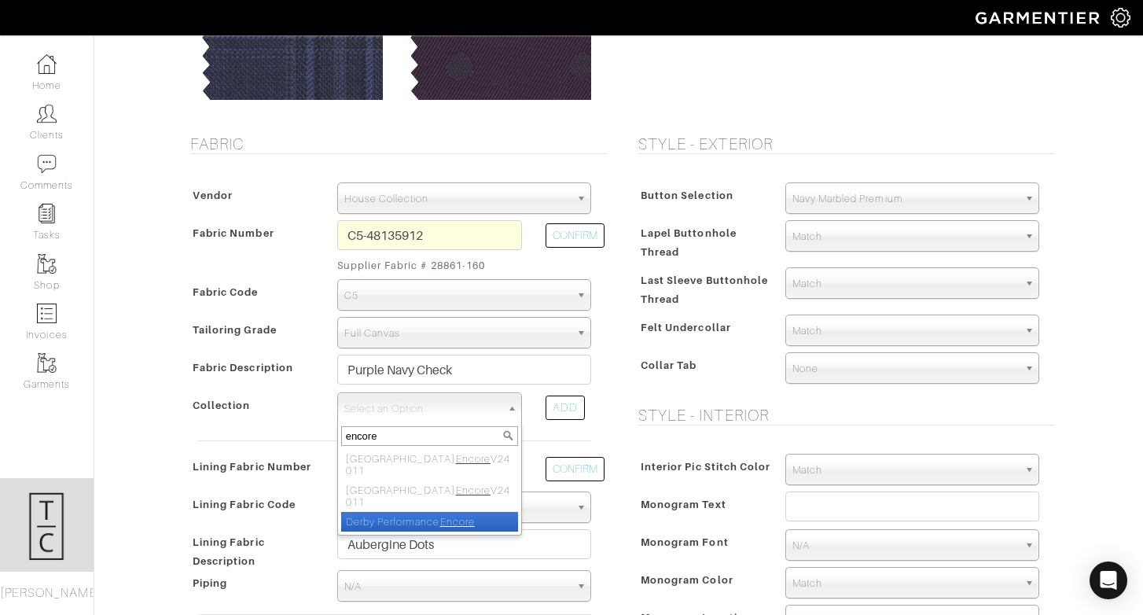
type input "encore"
click at [450, 516] on em "Encore" at bounding box center [457, 522] width 35 height 12
select select "813"
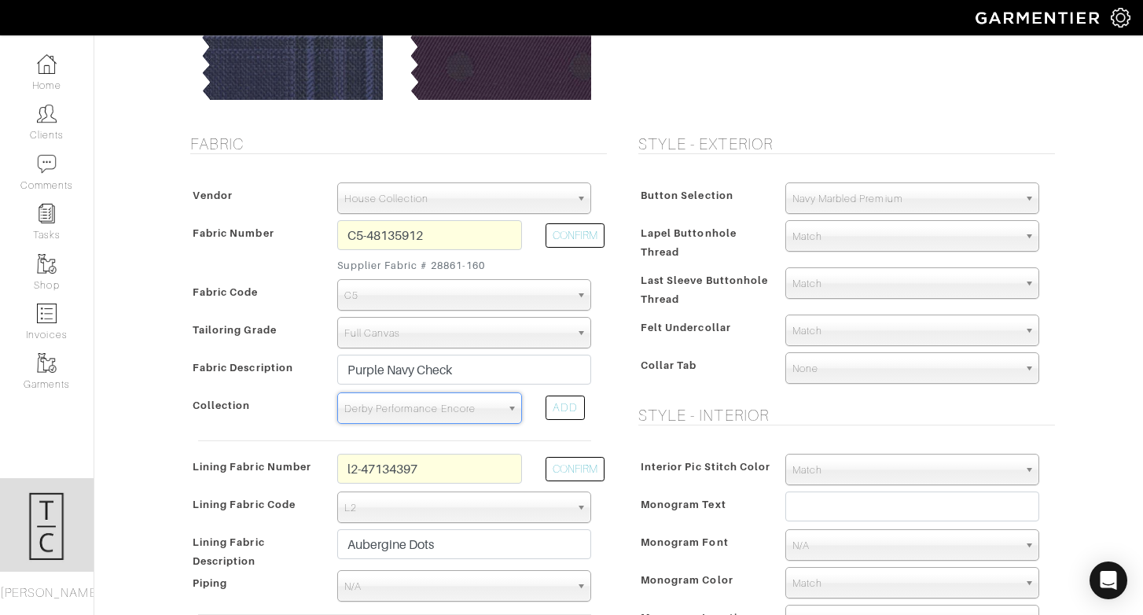
click at [743, 390] on div "Button Selection Match Formal - Fabric Covered with Formal Treatment Fabric Fab…" at bounding box center [842, 286] width 424 height 239
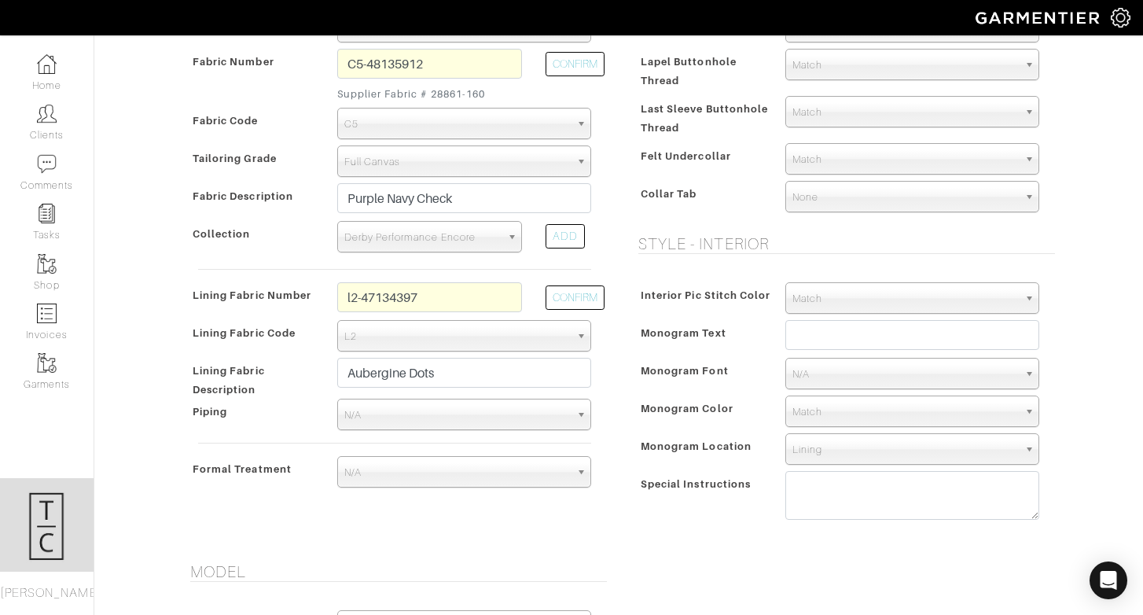
scroll to position [381, 0]
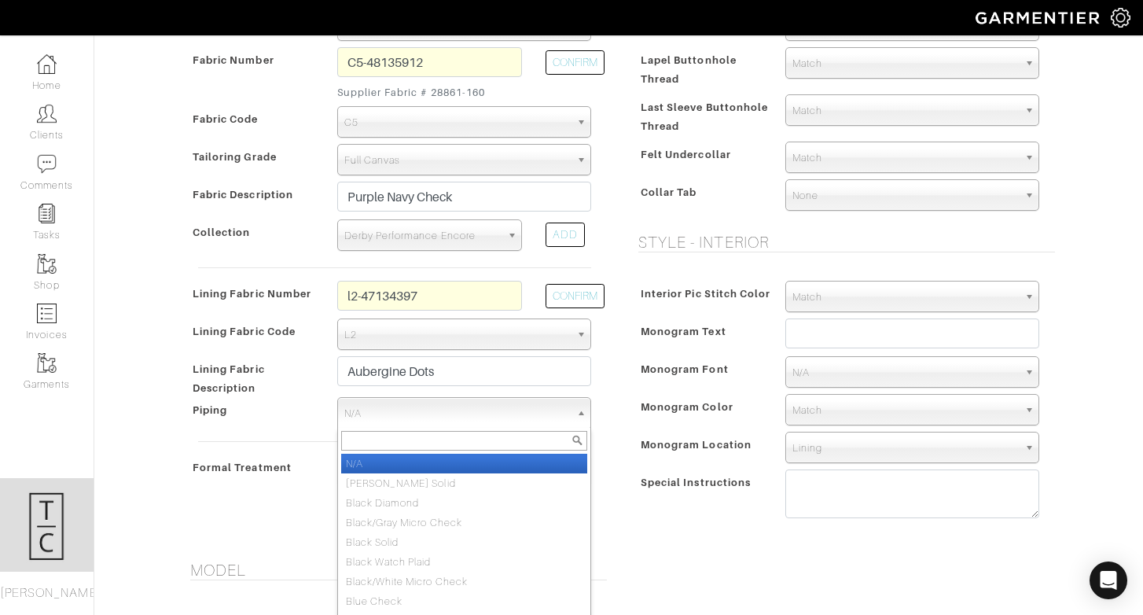
click at [455, 412] on span "N/A" at bounding box center [457, 413] width 226 height 31
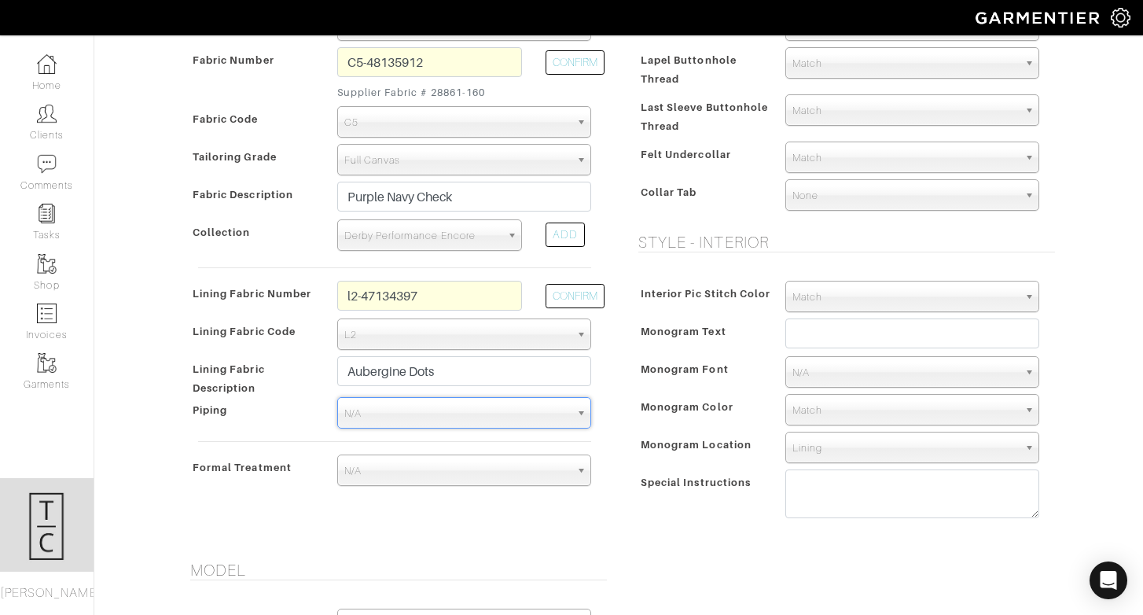
click at [395, 414] on span "N/A" at bounding box center [457, 413] width 226 height 31
type input "l"
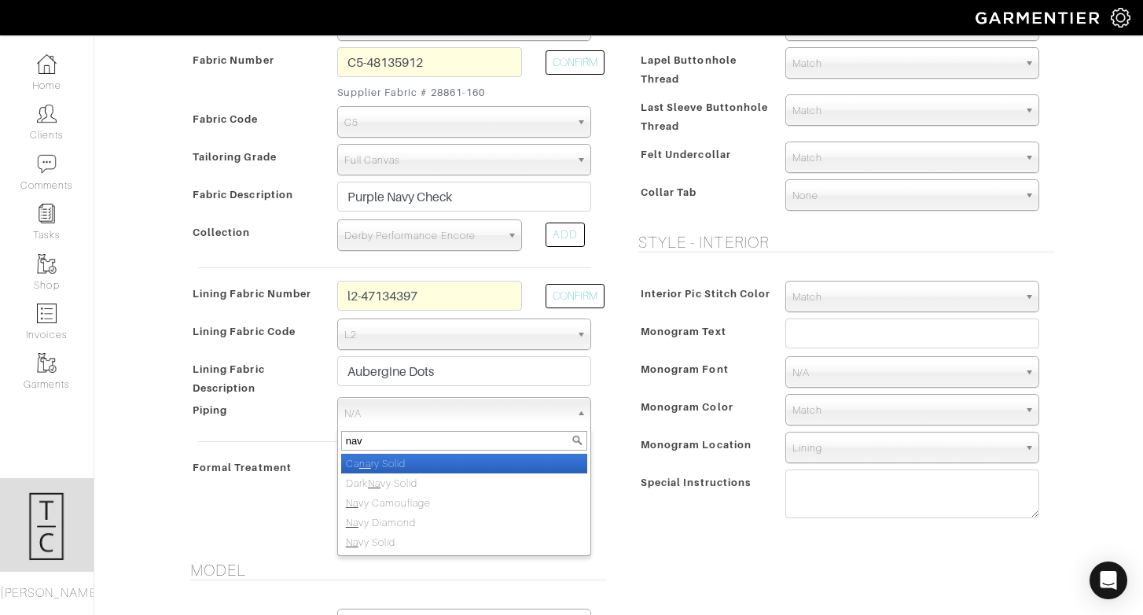
type input "navy"
select select "105"
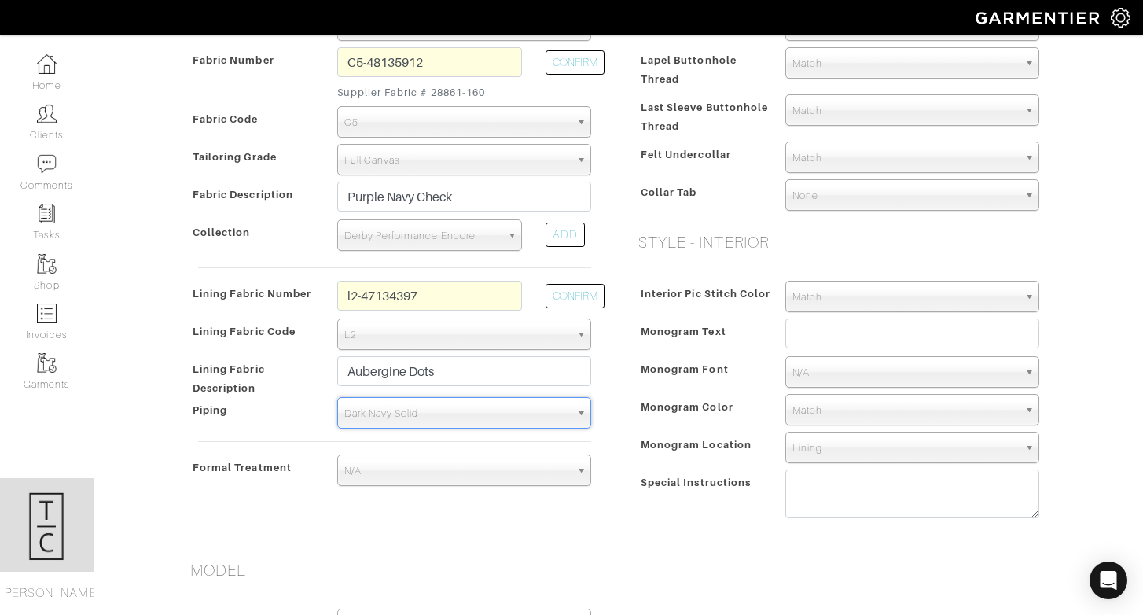
click at [426, 540] on div "Fabric Vendor Zegna Scabal Loro Piana Gladson Dormeuil House Collection London …" at bounding box center [395, 251] width 448 height 580
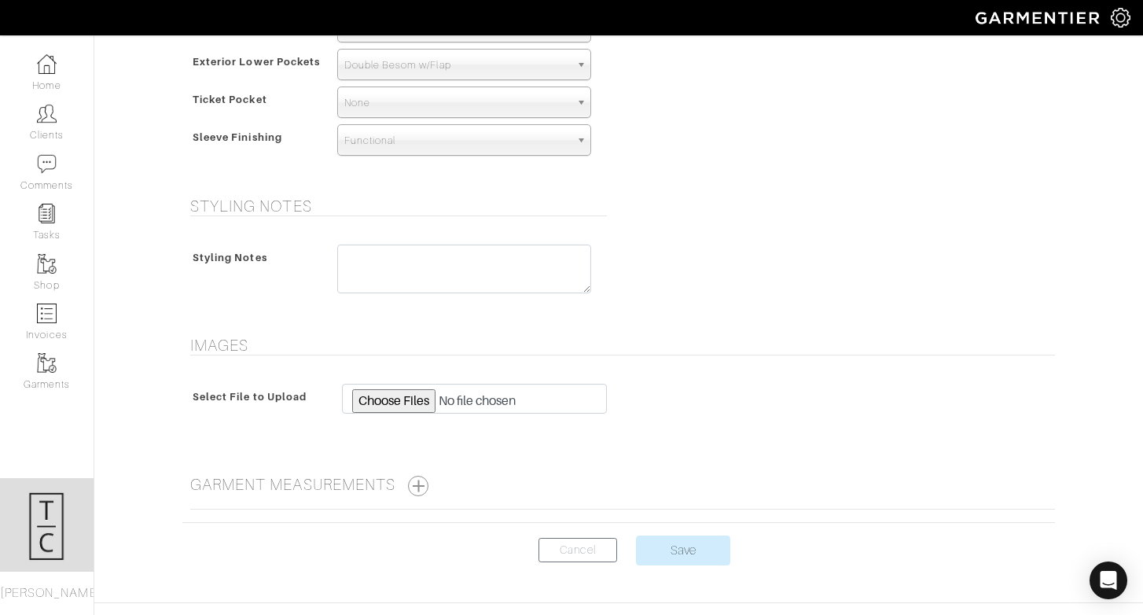
scroll to position [1136, 0]
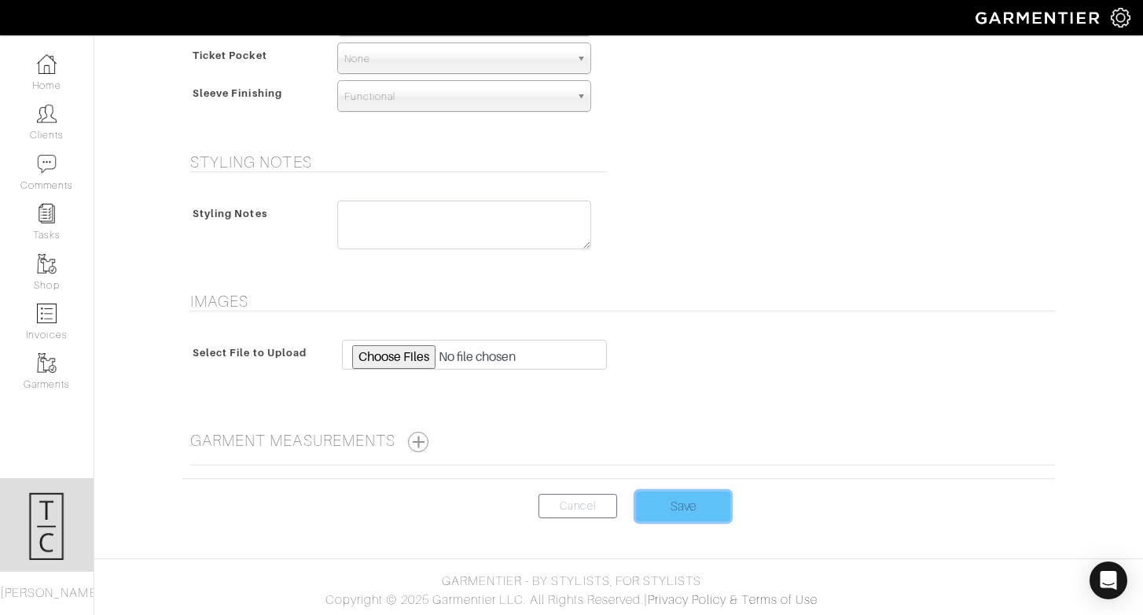
click at [714, 518] on input "Save" at bounding box center [683, 506] width 94 height 30
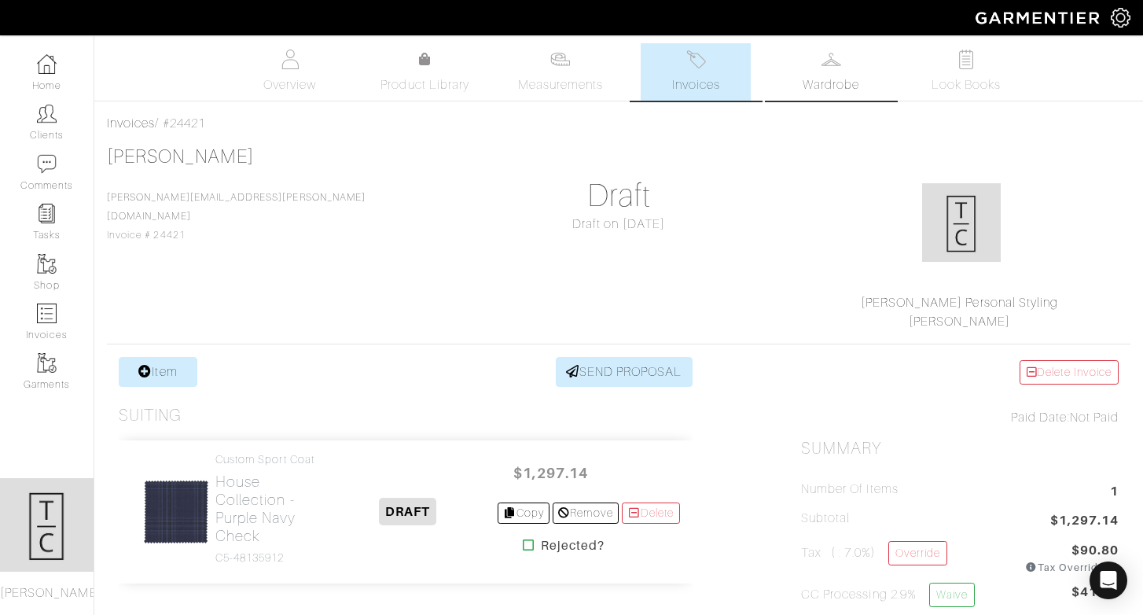
click at [839, 78] on span "Wardrobe" at bounding box center [830, 84] width 57 height 19
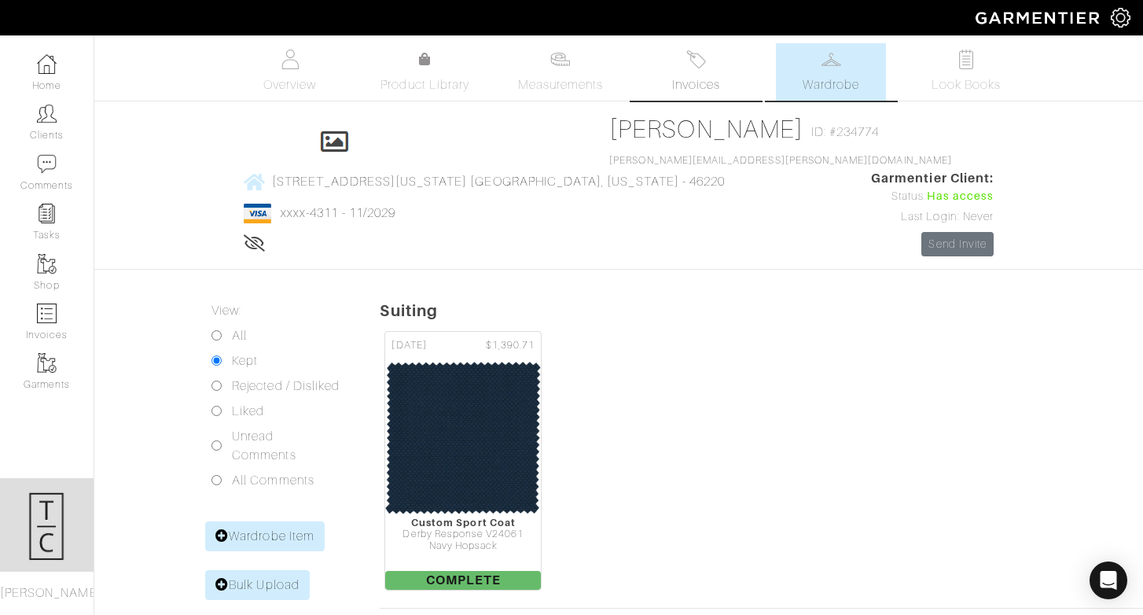
click at [699, 77] on span "Invoices" at bounding box center [696, 84] width 48 height 19
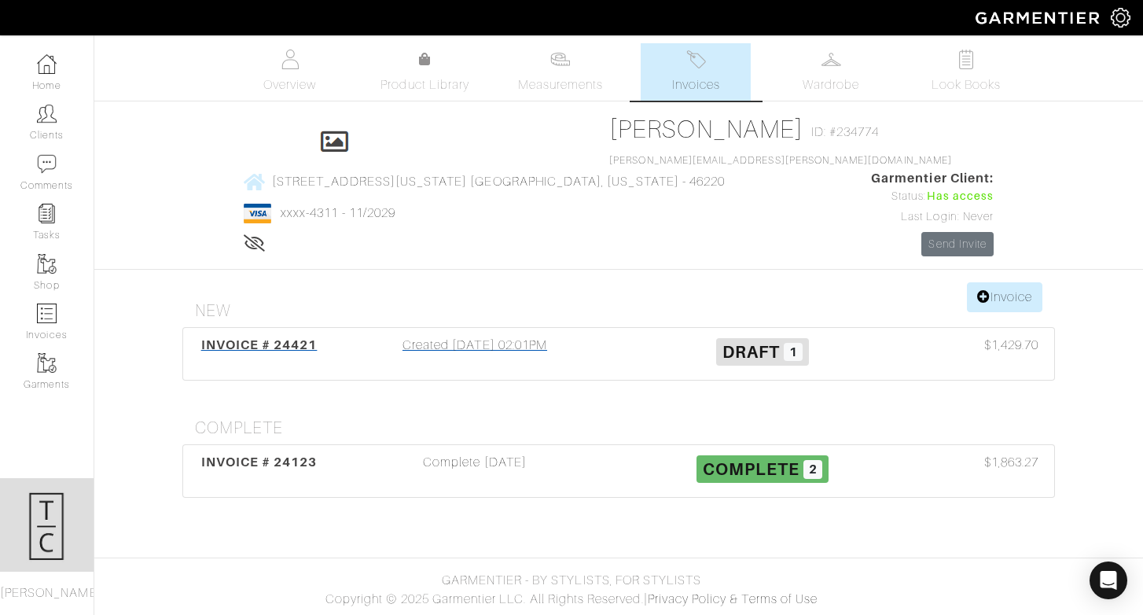
click at [431, 336] on div "Created [DATE] 02:01PM" at bounding box center [475, 354] width 288 height 36
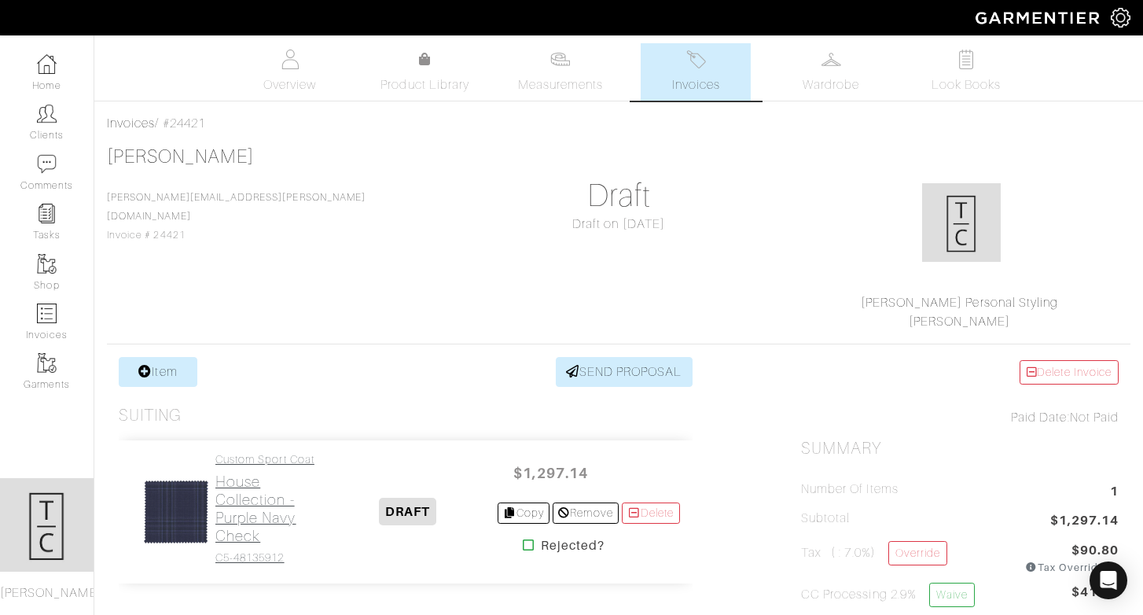
click at [266, 516] on h2 "House Collection - Purple Navy Check" at bounding box center [267, 508] width 104 height 72
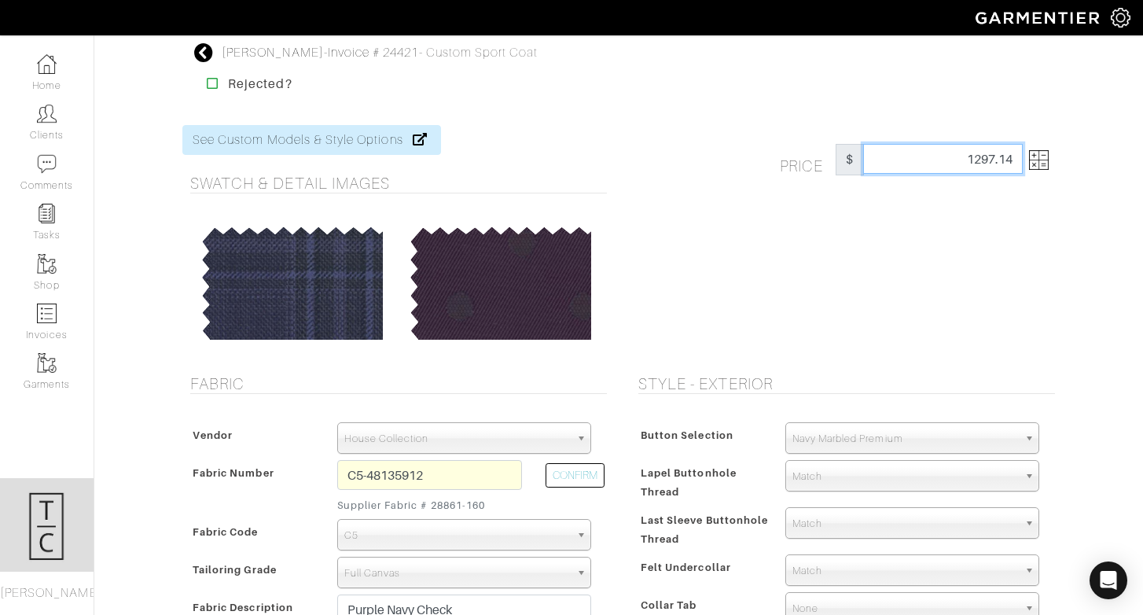
click at [979, 161] on input "1297.14" at bounding box center [943, 159] width 160 height 30
type input "1397.14"
click at [1024, 262] on div "Price $ 1397.14" at bounding box center [843, 240] width 448 height 230
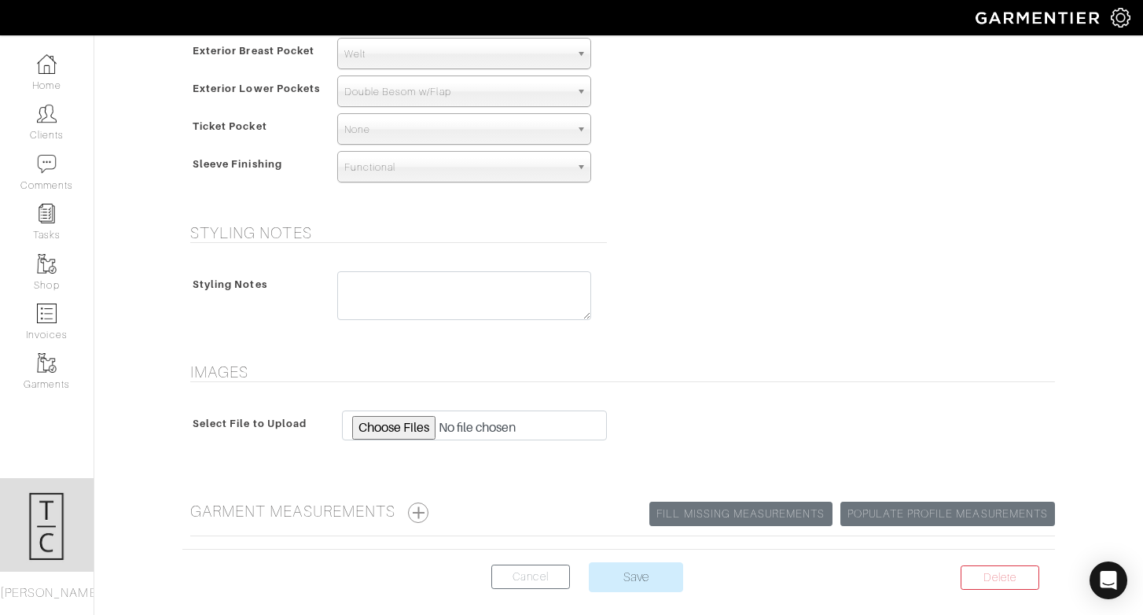
scroll to position [1167, 0]
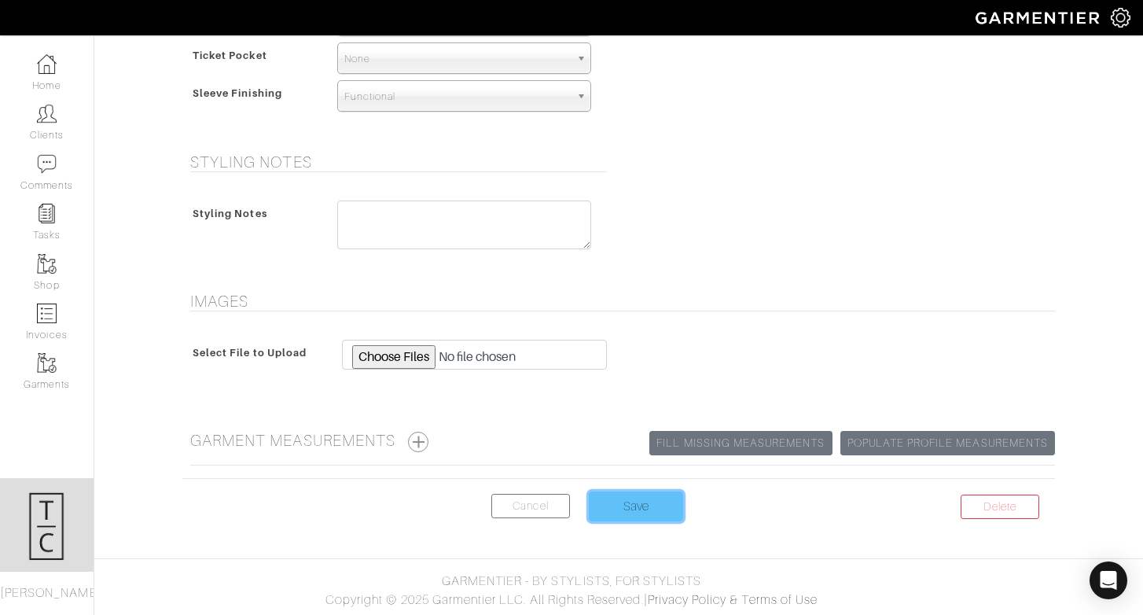
click at [621, 506] on input "Save" at bounding box center [636, 506] width 94 height 30
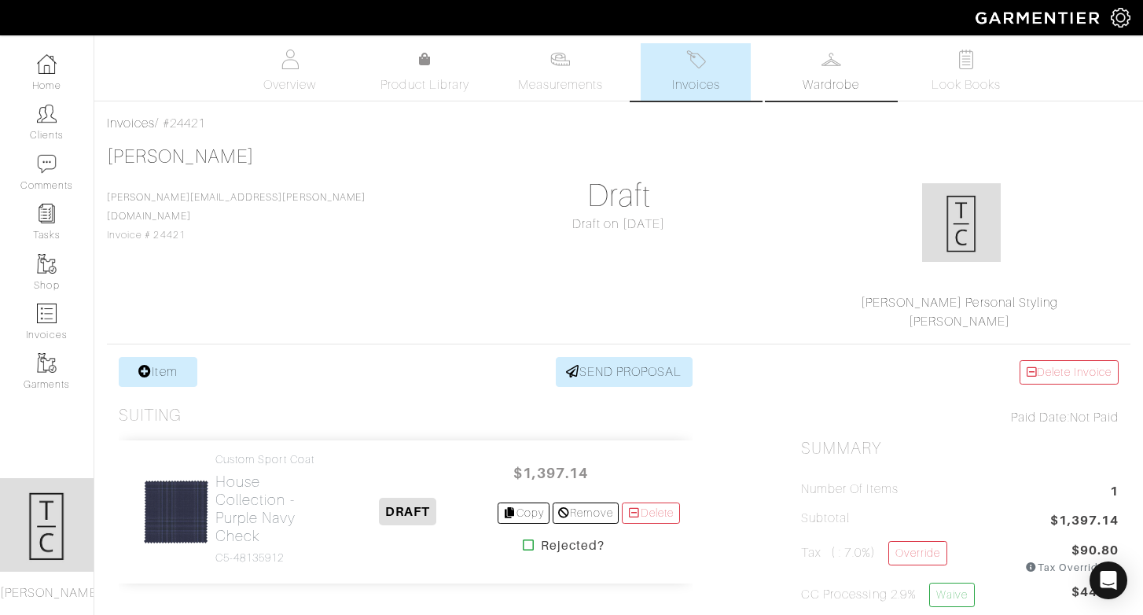
click at [824, 95] on link "Wardrobe" at bounding box center [831, 71] width 110 height 57
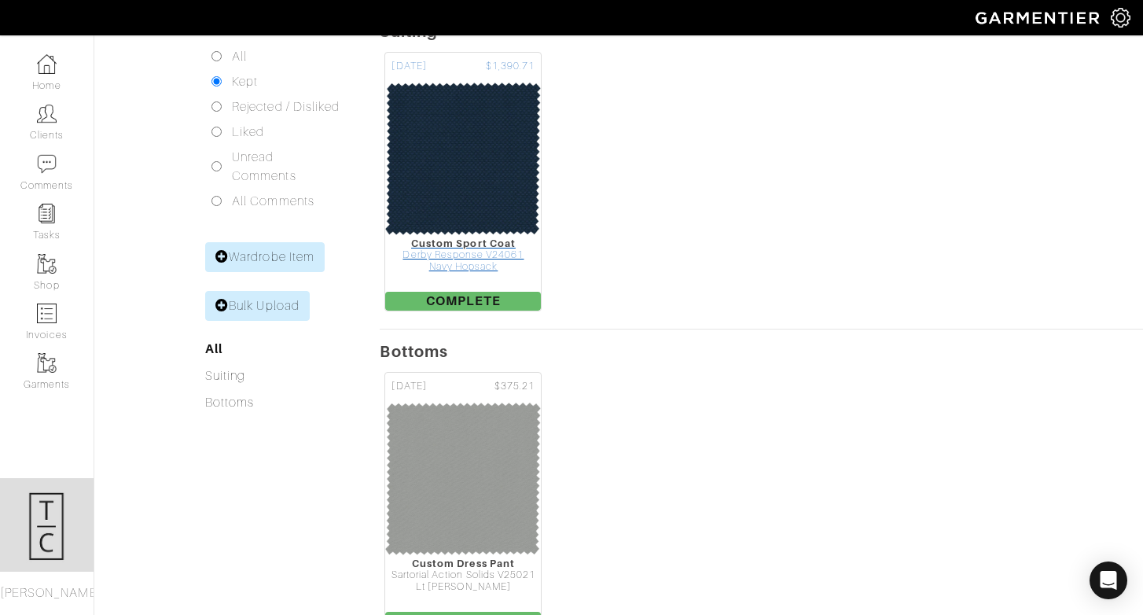
scroll to position [346, 0]
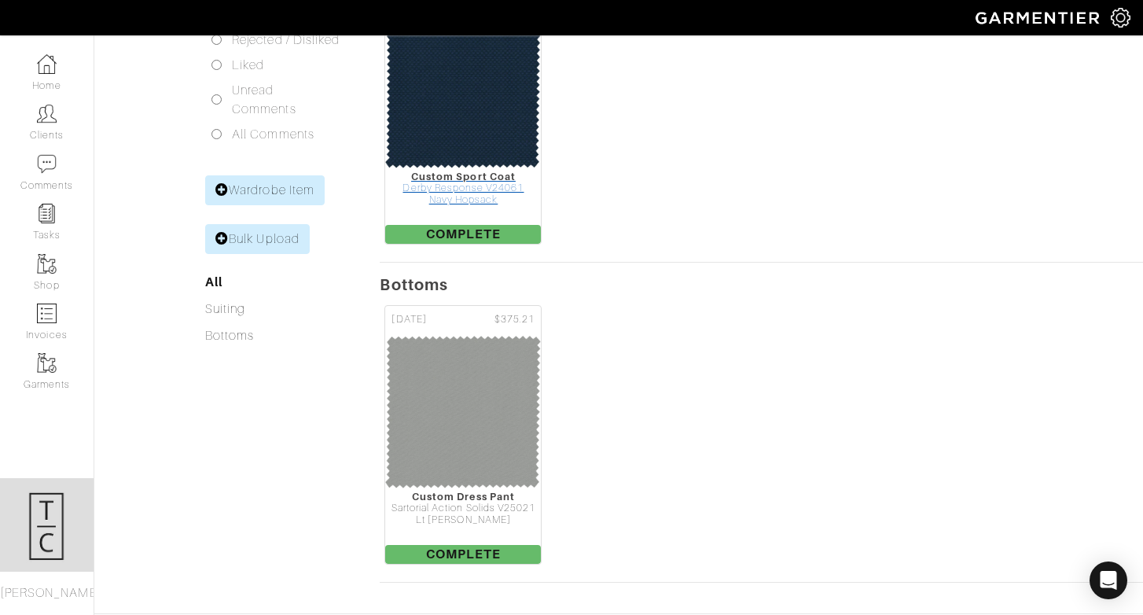
click at [431, 370] on img at bounding box center [462, 411] width 157 height 157
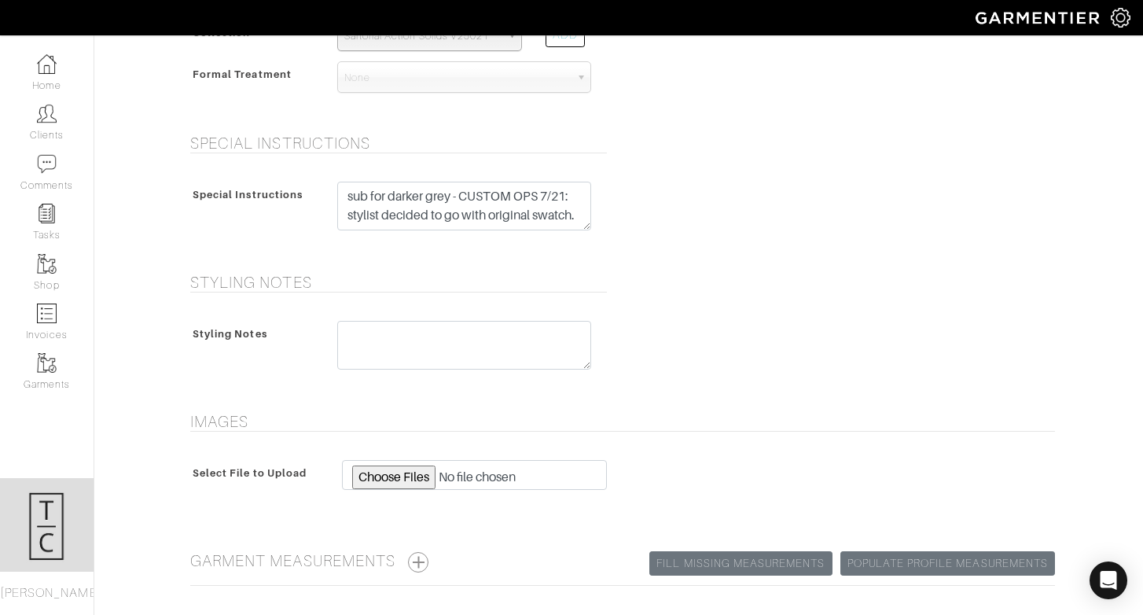
scroll to position [763, 0]
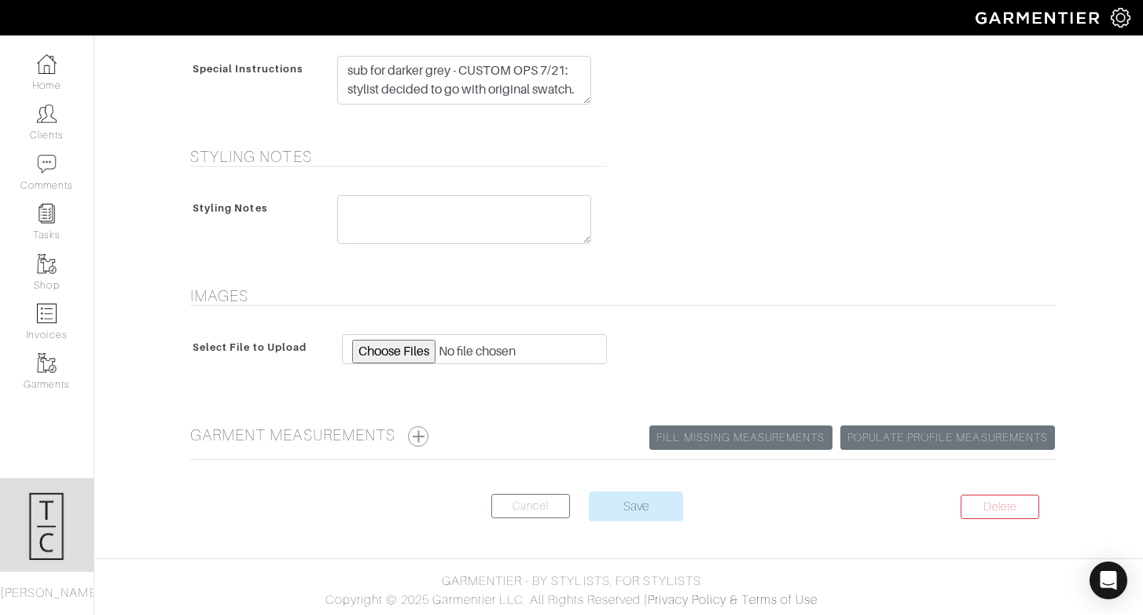
click at [523, 517] on center "Delete Cancel Save" at bounding box center [618, 515] width 872 height 49
click at [524, 501] on link "Cancel" at bounding box center [530, 506] width 79 height 24
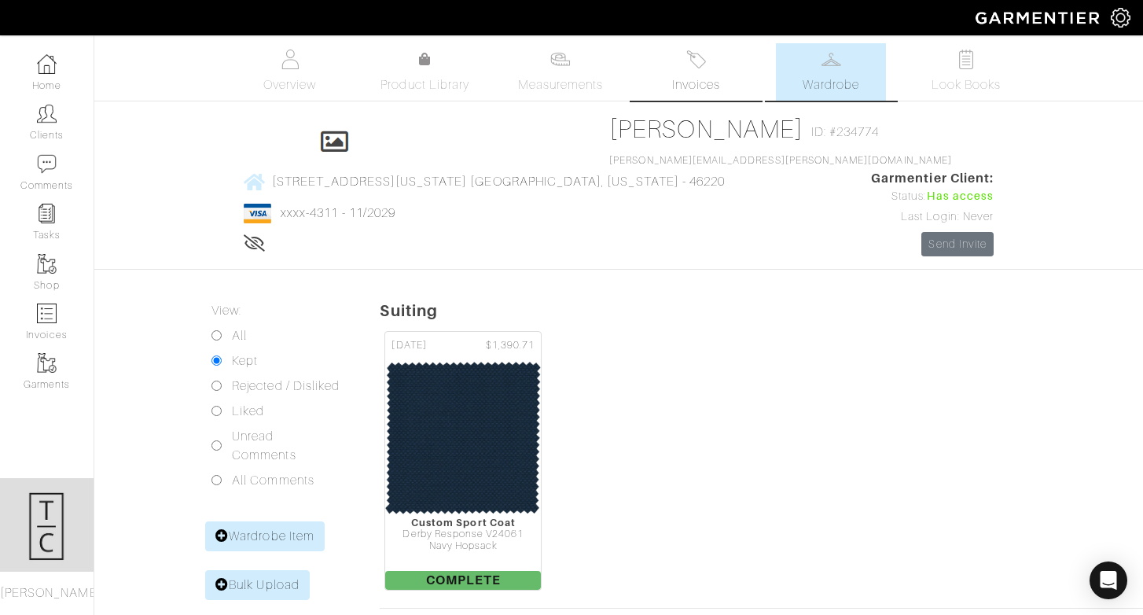
click at [689, 64] on img at bounding box center [696, 60] width 20 height 20
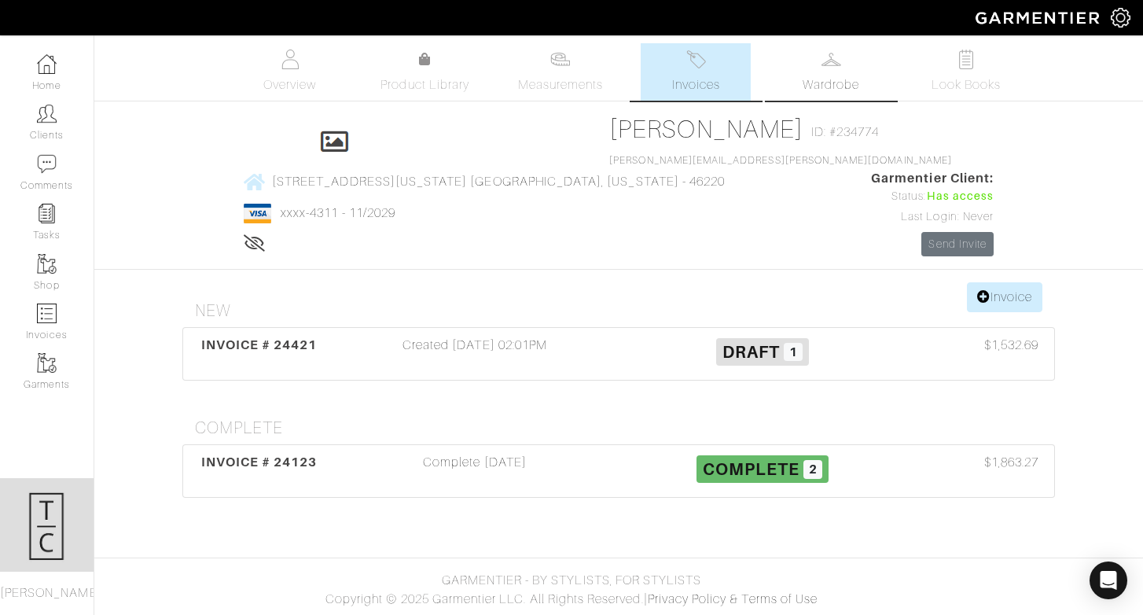
click at [810, 68] on link "Wardrobe" at bounding box center [831, 71] width 110 height 57
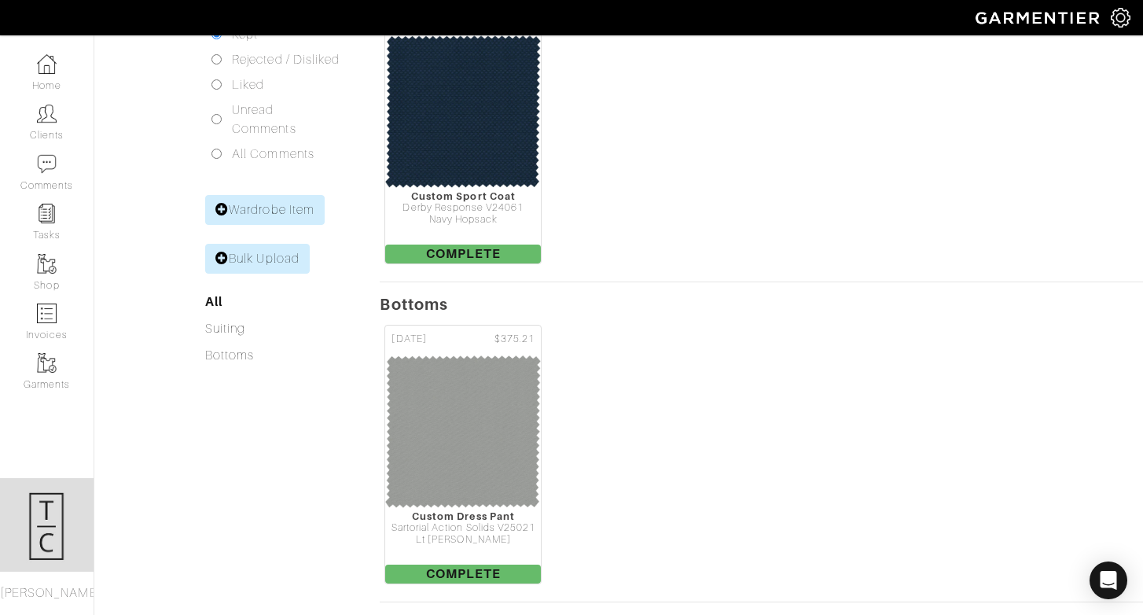
scroll to position [325, 0]
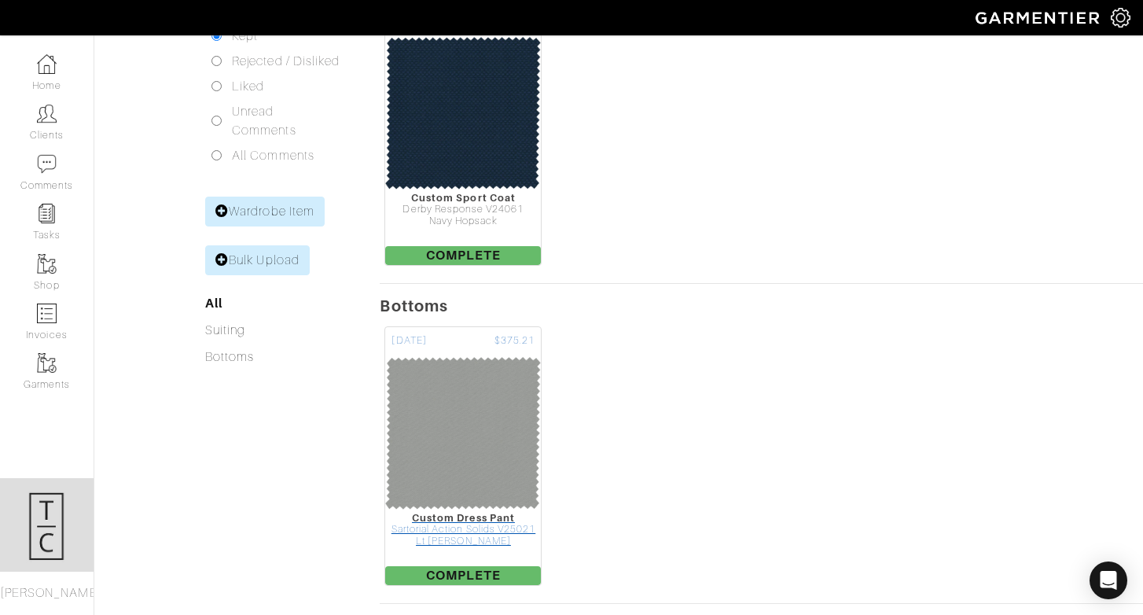
click at [522, 354] on img at bounding box center [462, 432] width 157 height 157
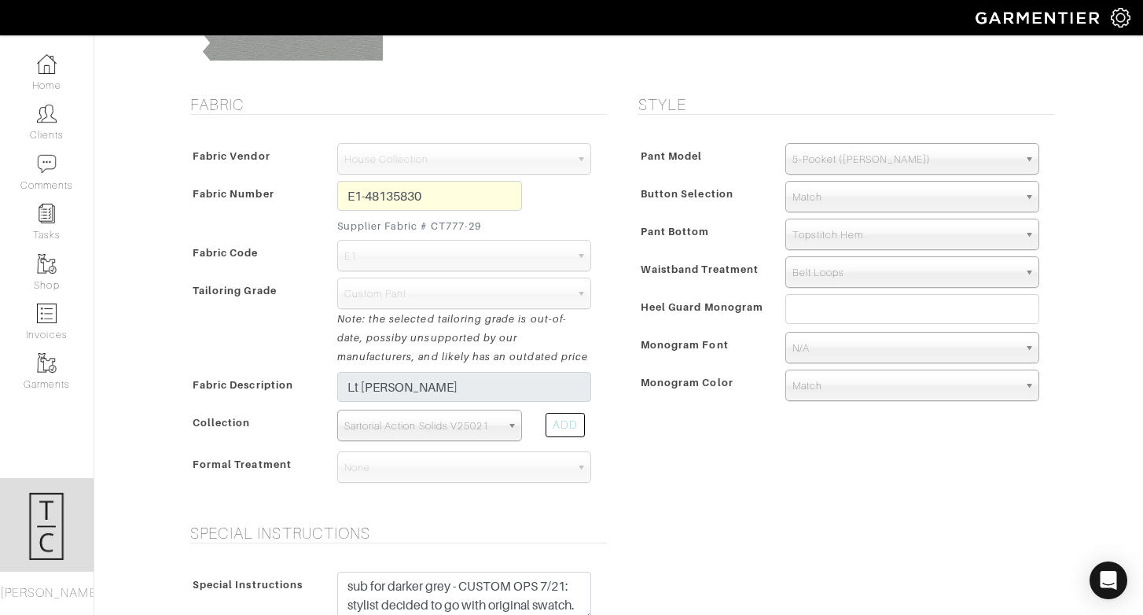
scroll to position [763, 0]
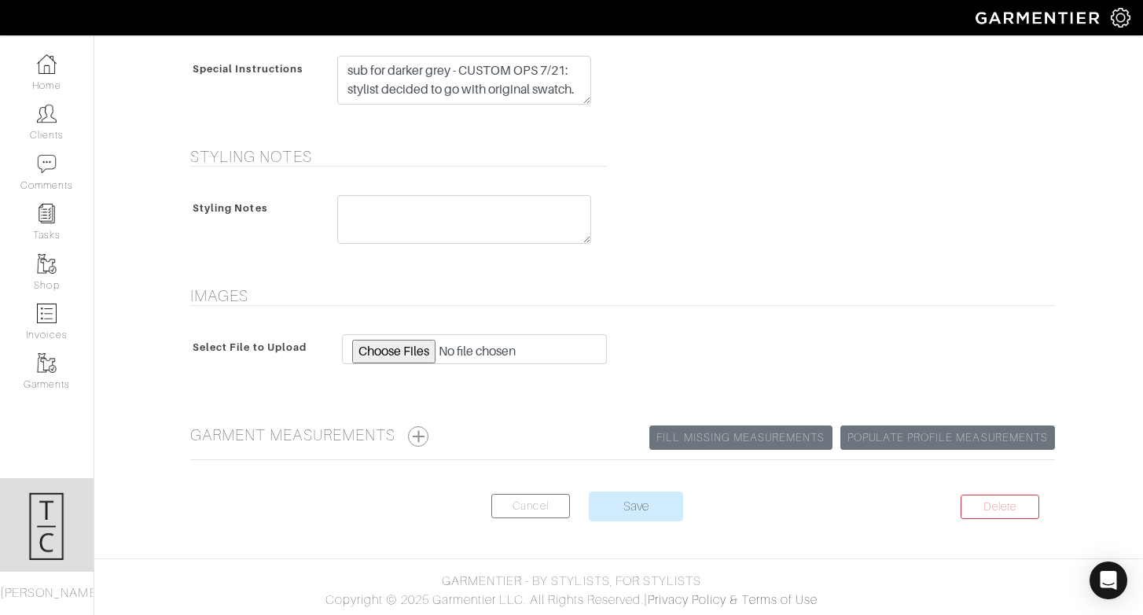
click at [545, 521] on center "Delete Cancel Save" at bounding box center [618, 515] width 872 height 49
click at [548, 510] on link "Cancel" at bounding box center [530, 506] width 79 height 24
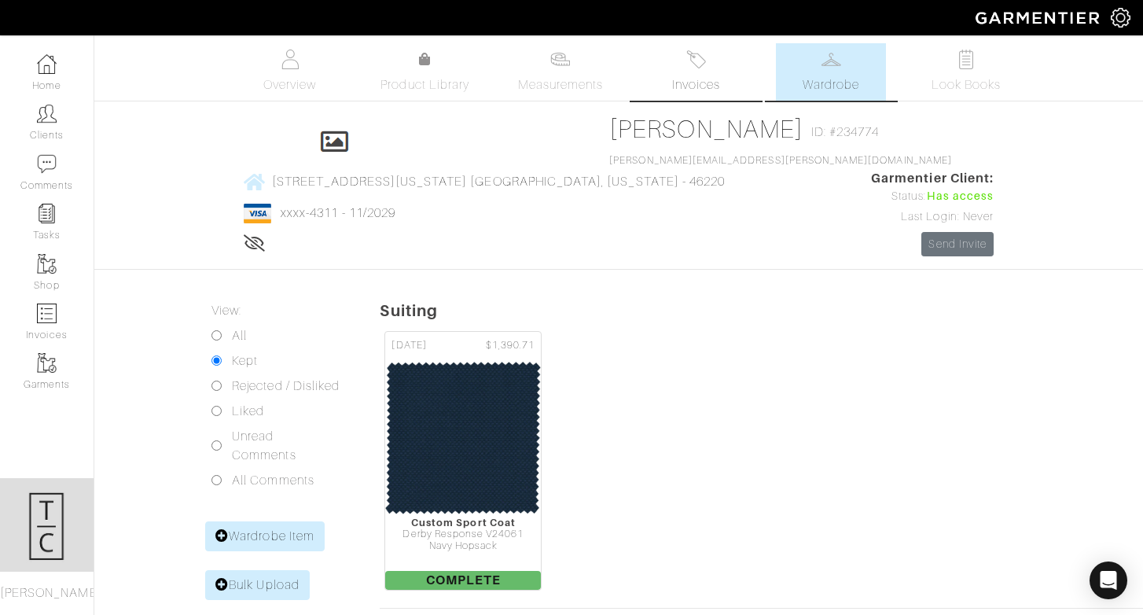
click at [717, 82] on span "Invoices" at bounding box center [696, 84] width 48 height 19
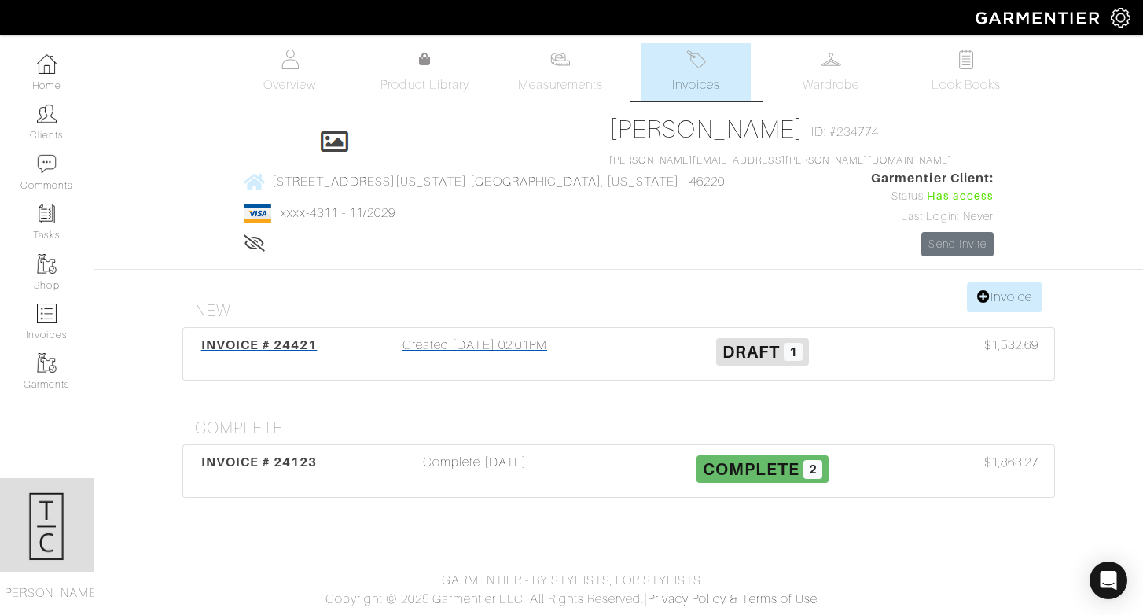
click at [480, 336] on div "Created 08/21/25 02:01PM" at bounding box center [475, 354] width 288 height 36
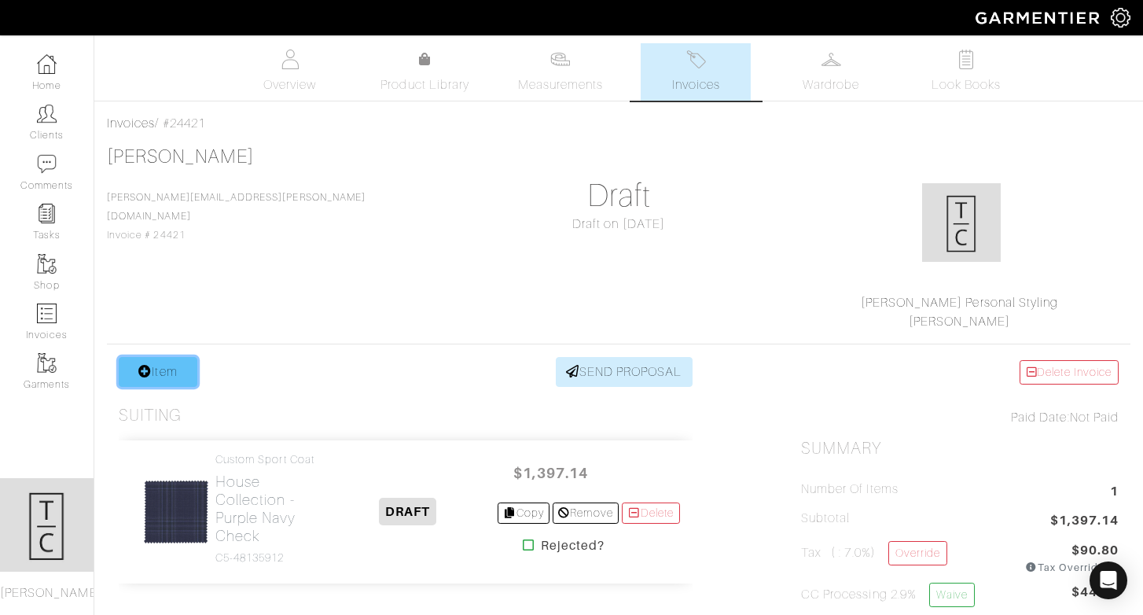
click at [171, 363] on link "Item" at bounding box center [158, 372] width 79 height 30
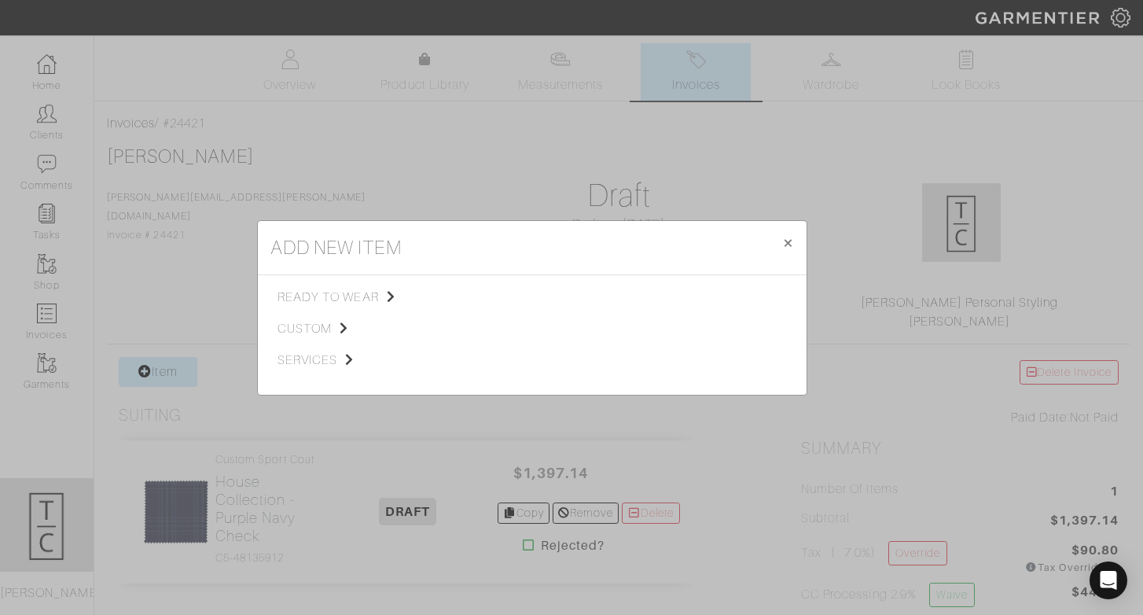
click at [315, 340] on div "ready to wear custom services" at bounding box center [362, 335] width 170 height 94
click at [315, 329] on span "custom" at bounding box center [356, 328] width 158 height 19
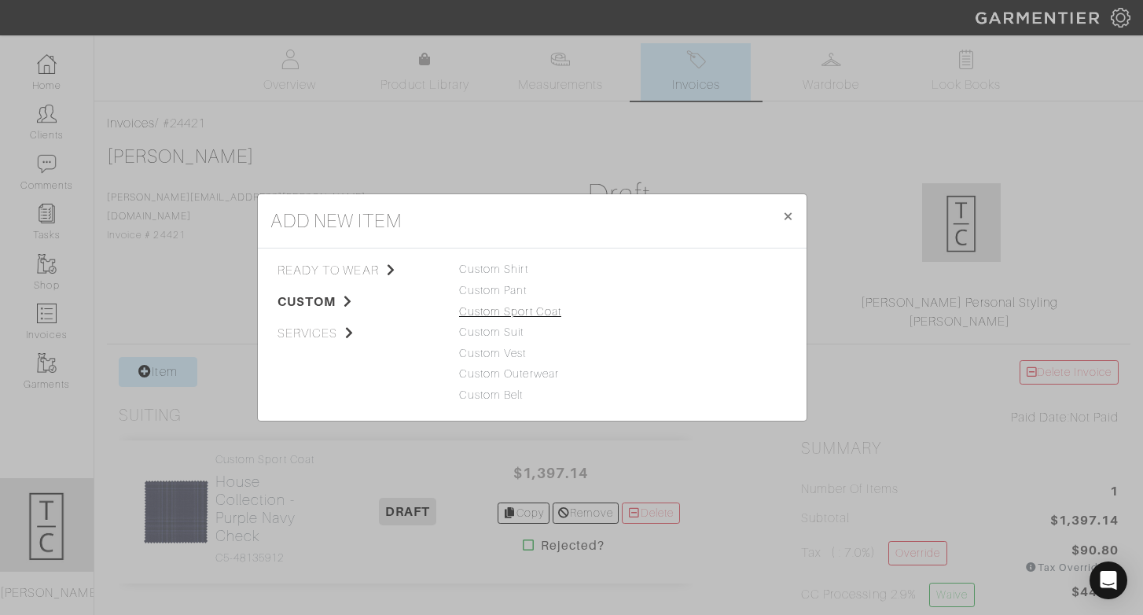
click at [517, 309] on link "Custom Sport Coat" at bounding box center [510, 311] width 102 height 13
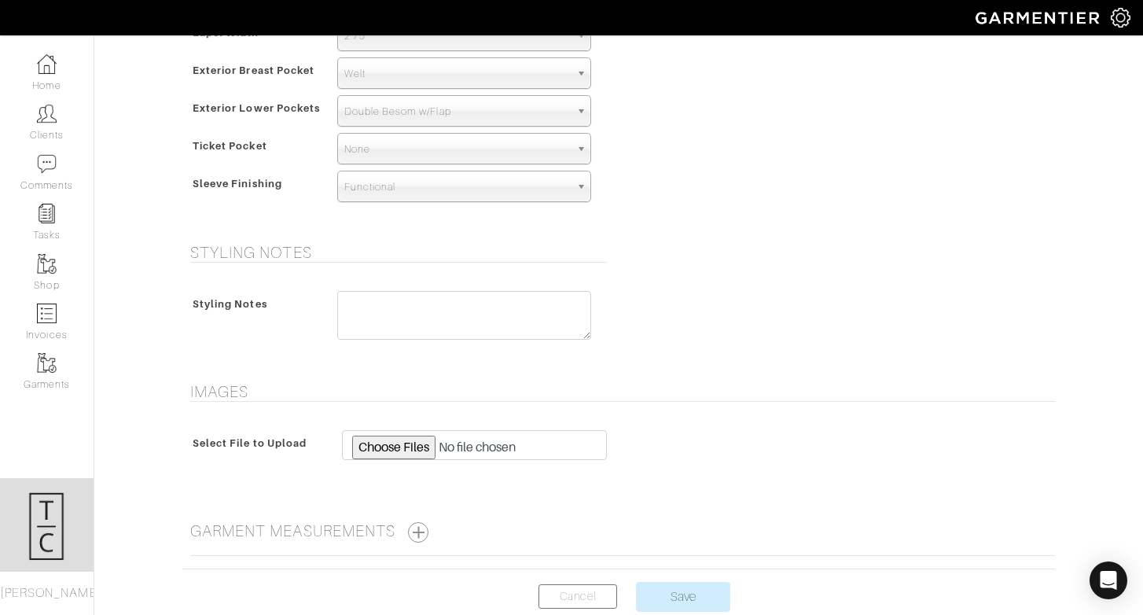
scroll to position [1018, 0]
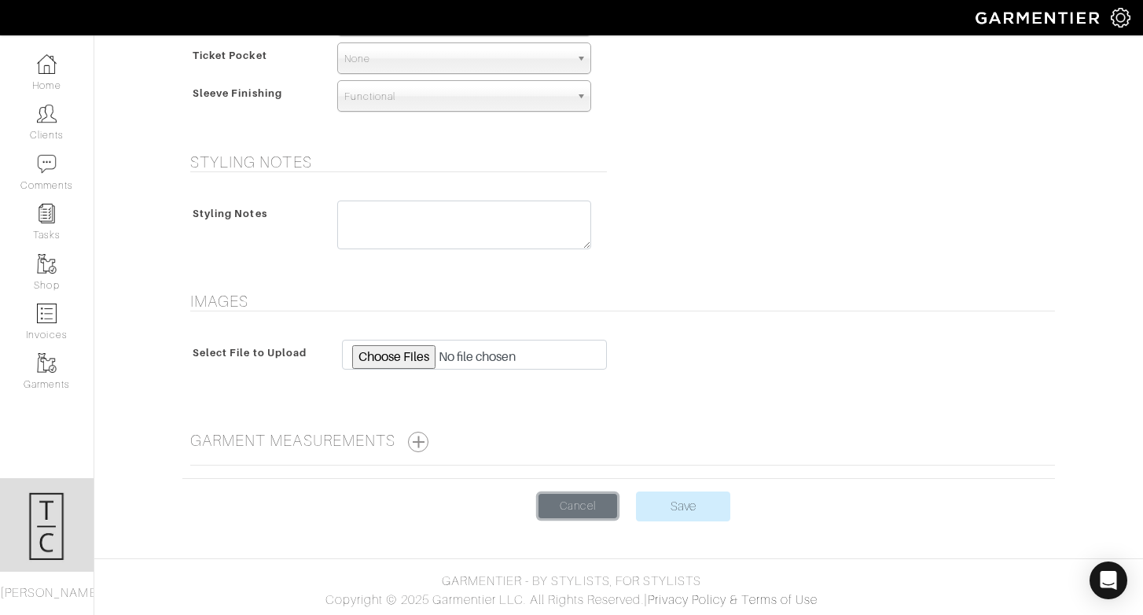
click at [592, 499] on link "Cancel" at bounding box center [577, 506] width 79 height 24
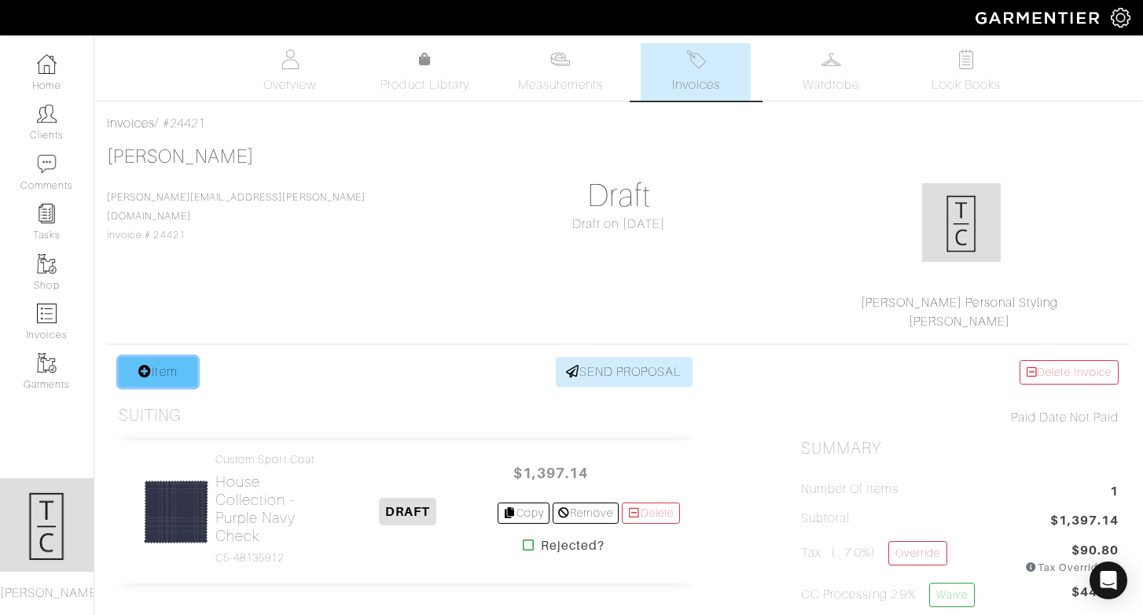
click at [149, 381] on link "Item" at bounding box center [158, 372] width 79 height 30
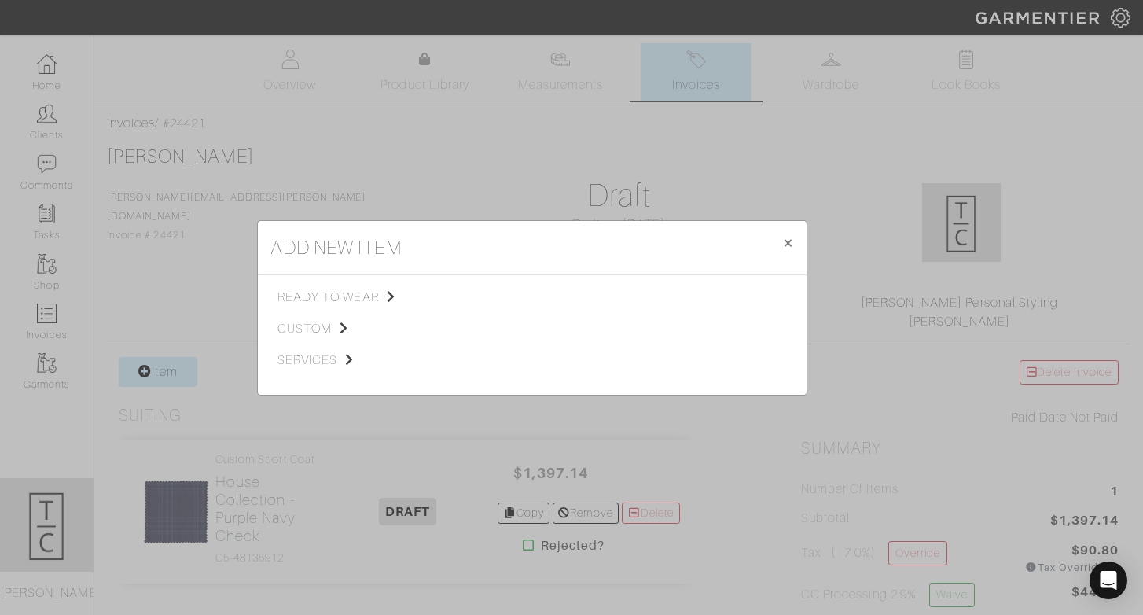
click at [299, 338] on div "ready to wear custom services" at bounding box center [362, 335] width 170 height 94
click at [299, 331] on span "custom" at bounding box center [356, 328] width 158 height 19
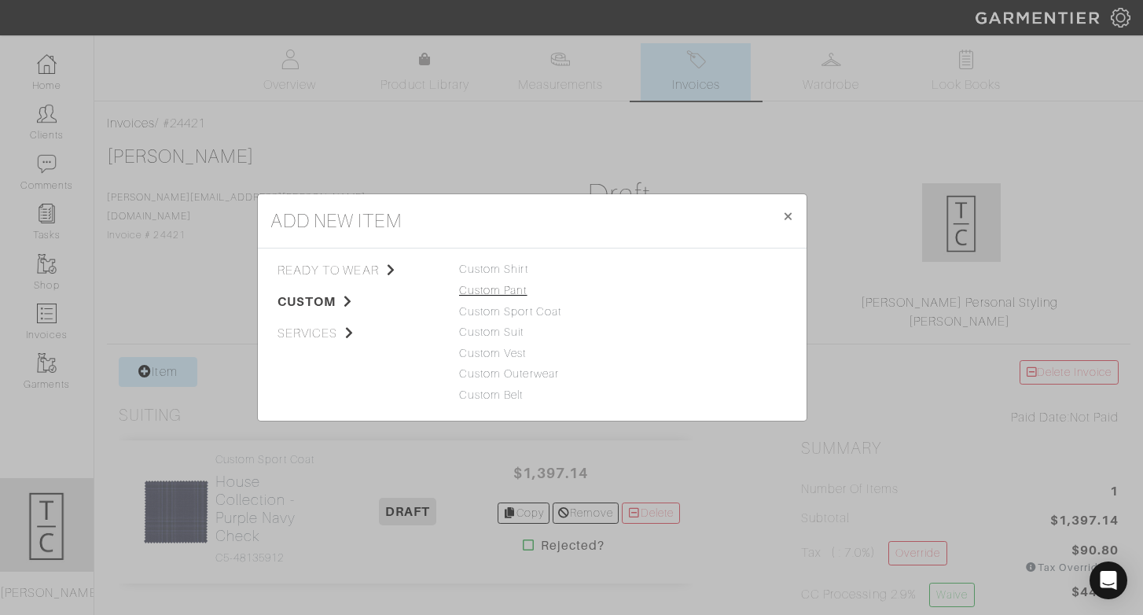
click at [506, 287] on link "Custom Pant" at bounding box center [493, 290] width 68 height 13
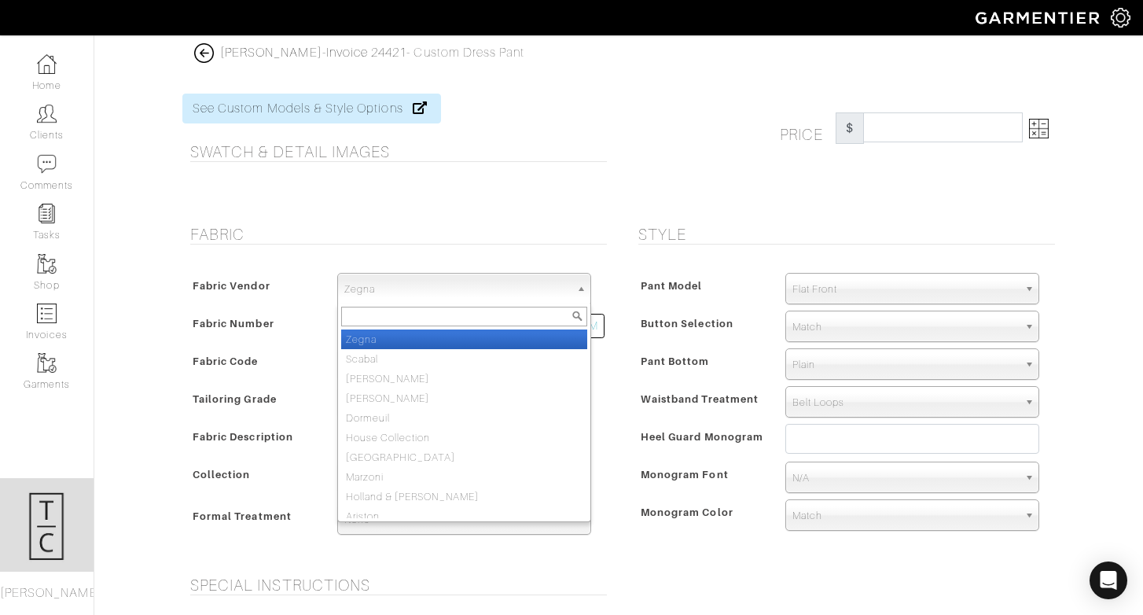
click at [524, 297] on span "Zegna" at bounding box center [457, 289] width 226 height 31
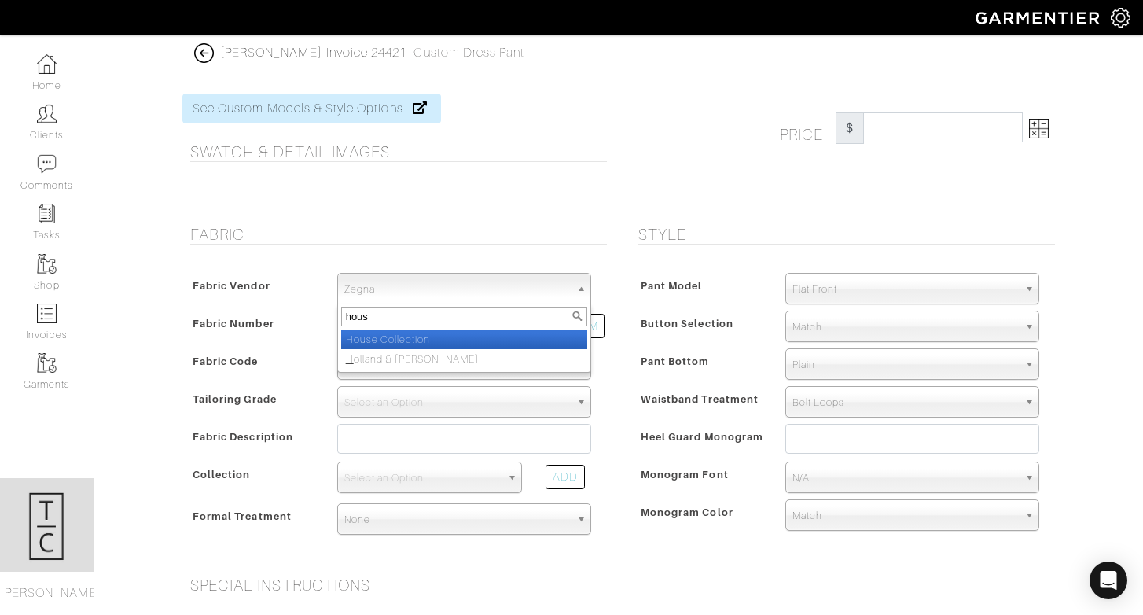
type input "house"
select select "75"
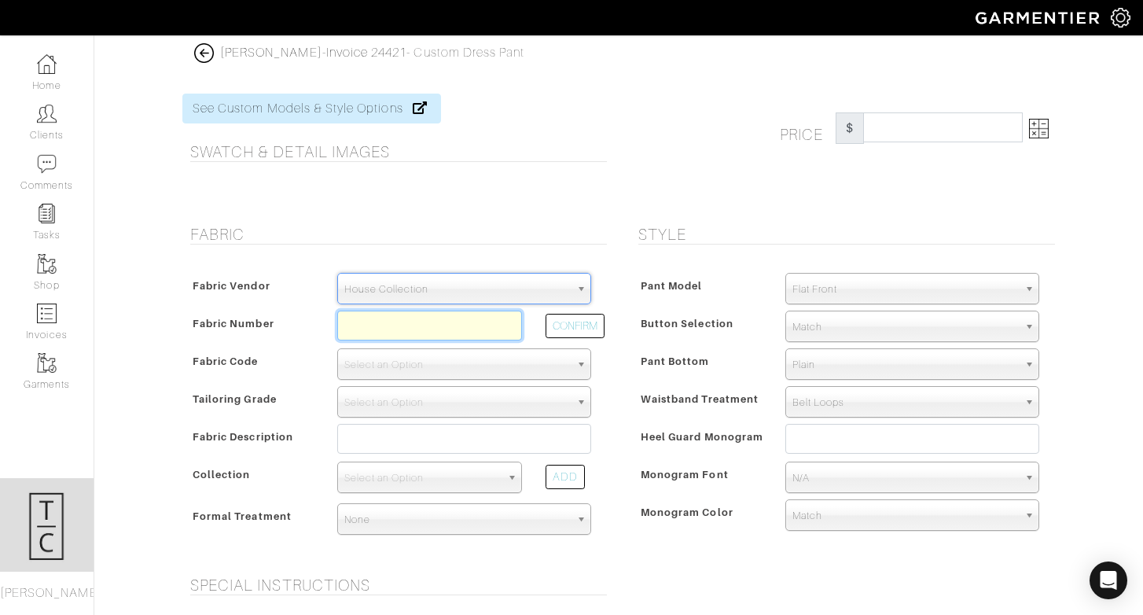
click at [457, 327] on input "text" at bounding box center [429, 325] width 185 height 30
paste input "E1-48135830"
type input "E1-48135834"
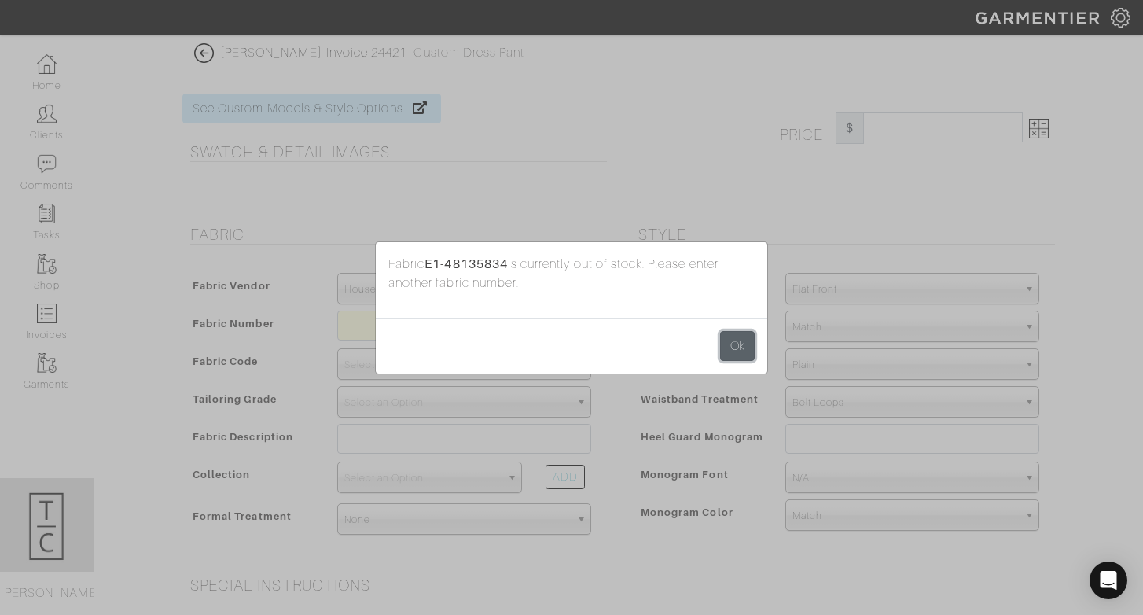
click at [740, 354] on button "Ok" at bounding box center [737, 346] width 35 height 30
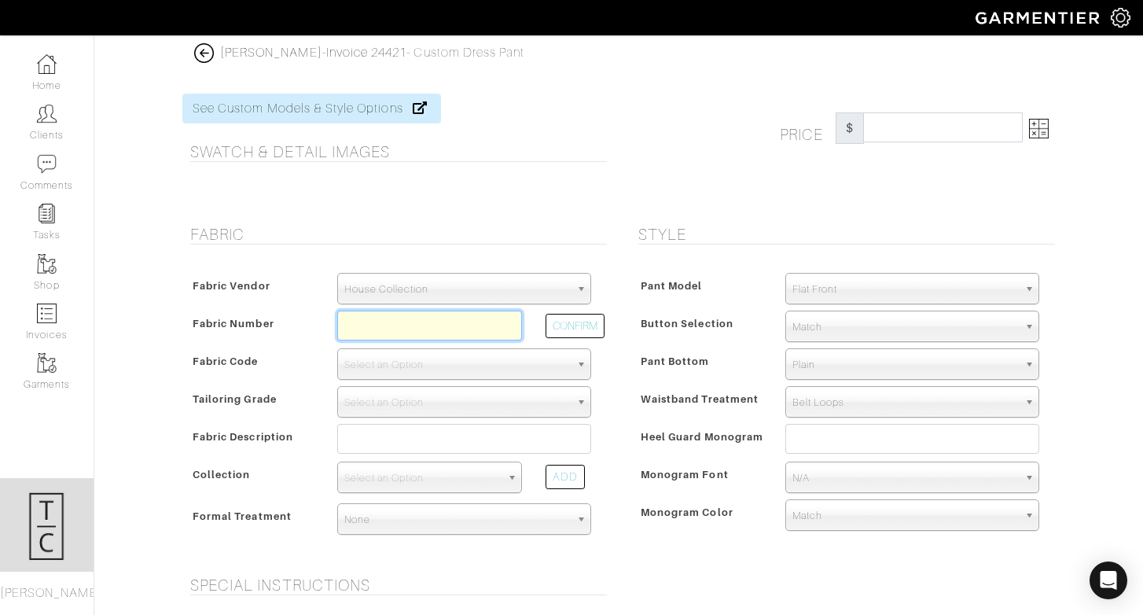
click at [429, 321] on input "text" at bounding box center [429, 325] width 185 height 30
paste input "E1-48135830"
type input "E1-48135835"
select select "5649"
type input "British Navy"
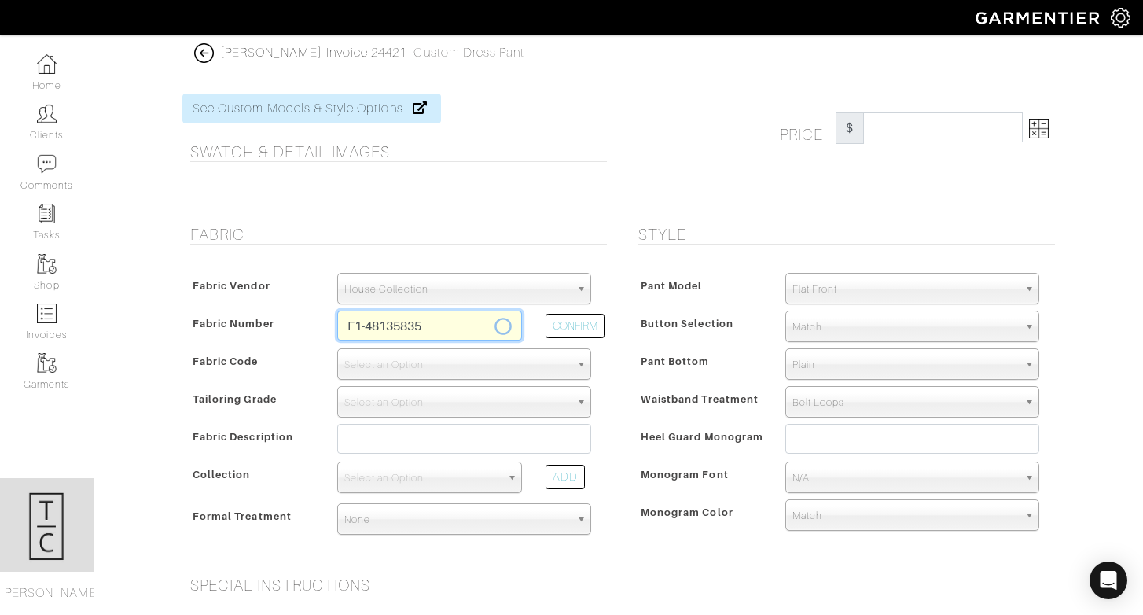
select select
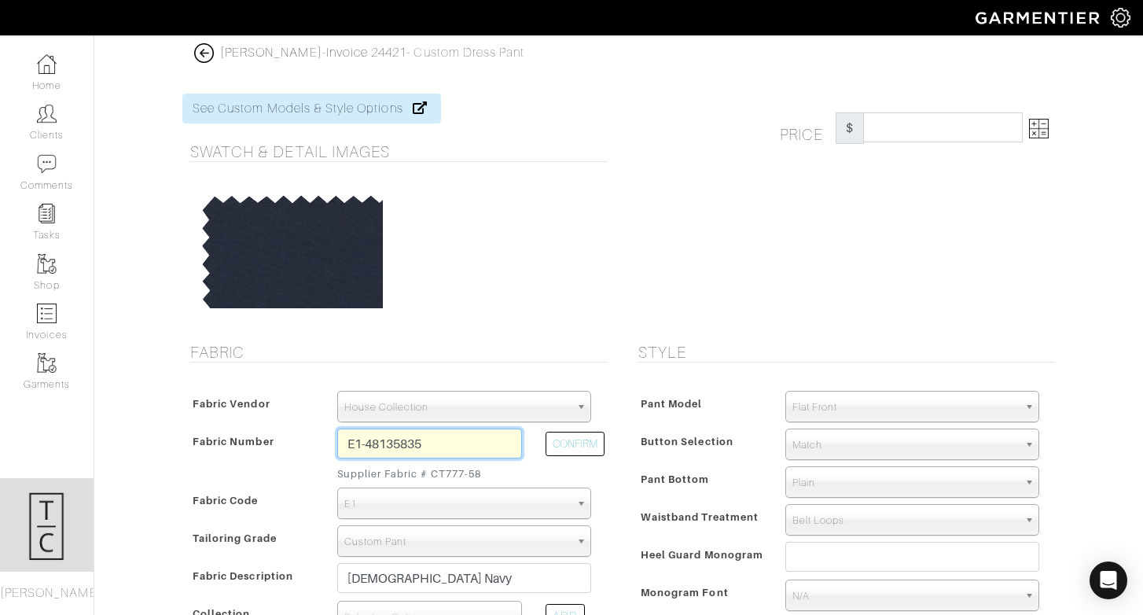
type input "364.29"
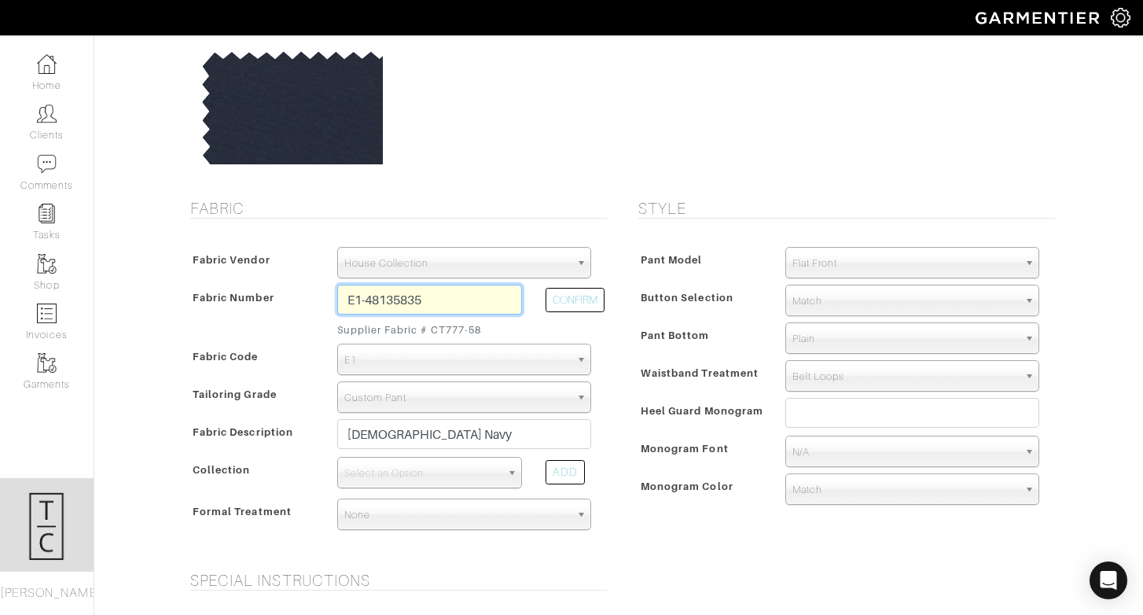
scroll to position [145, 0]
type input "E1-48135835"
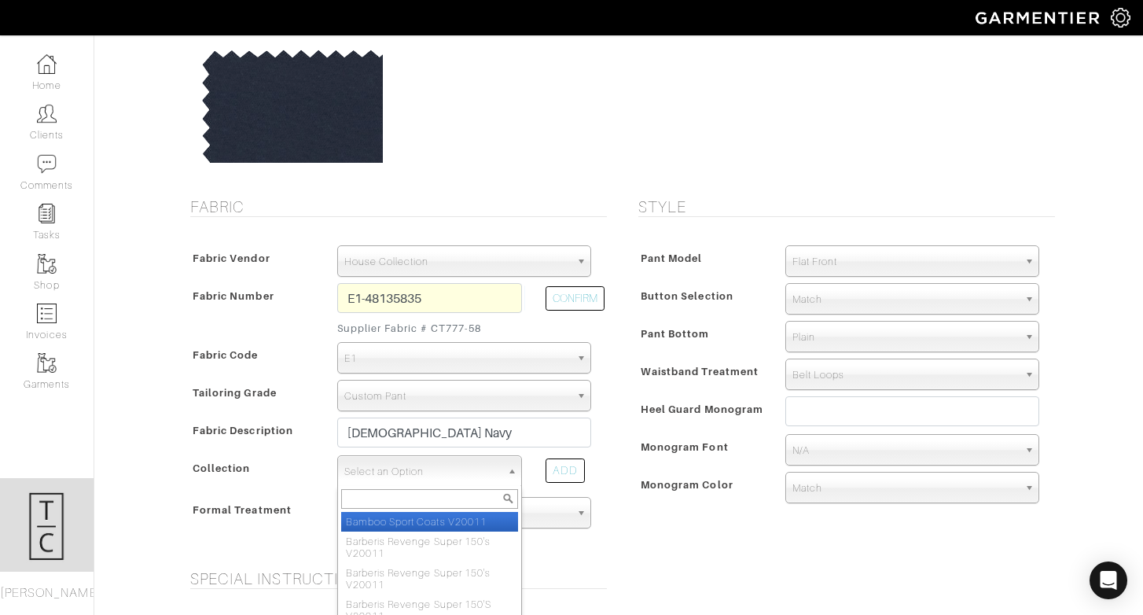
click at [430, 465] on span "Select an Option" at bounding box center [422, 471] width 156 height 31
type input "sartor"
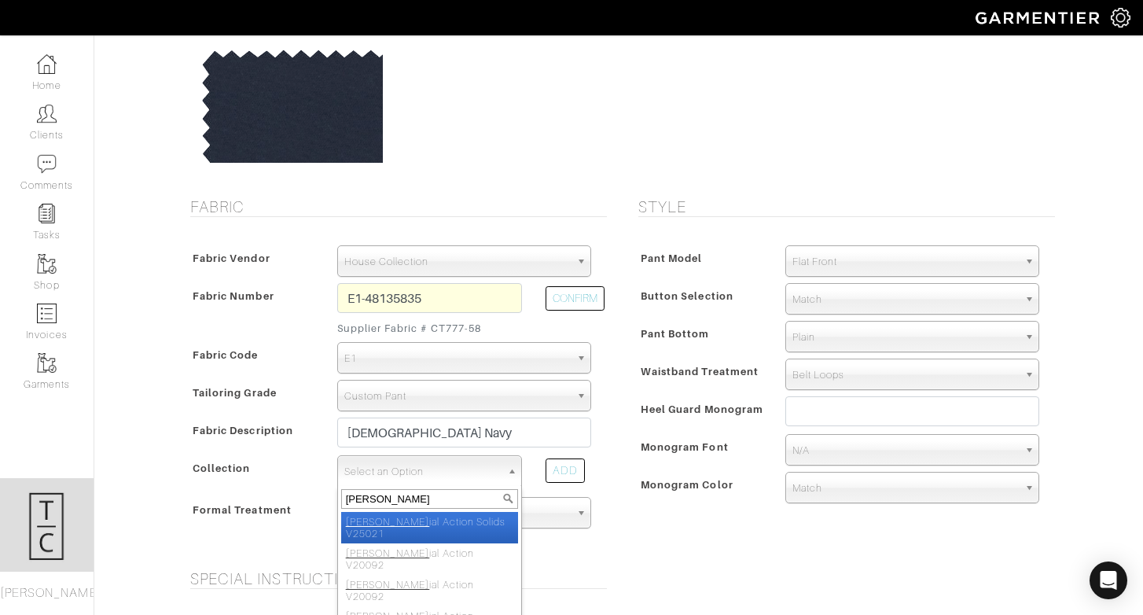
select select "1078"
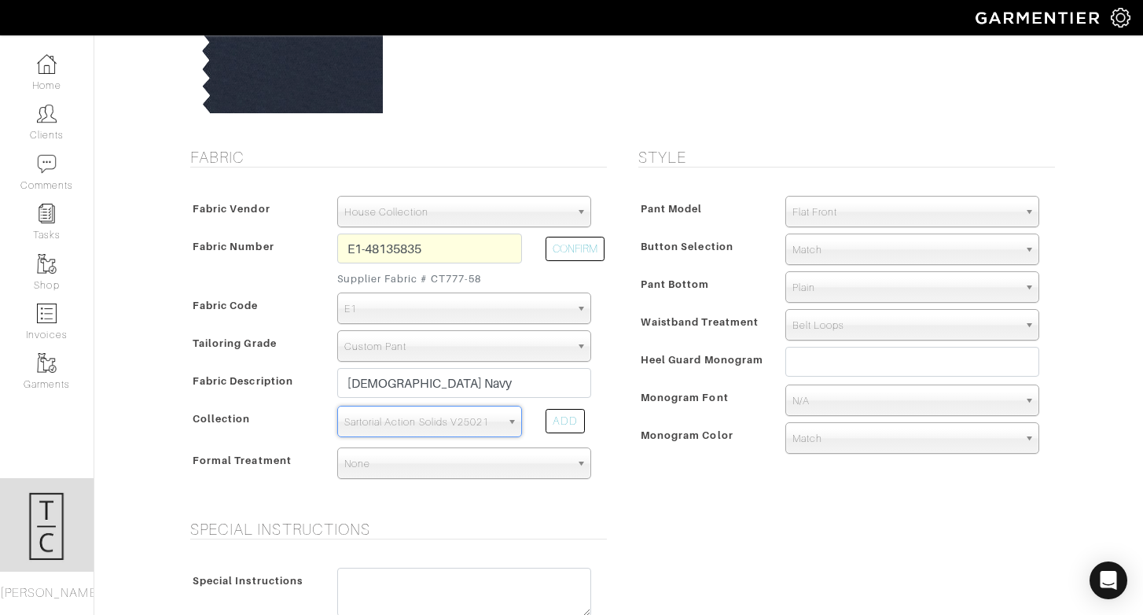
scroll to position [196, 0]
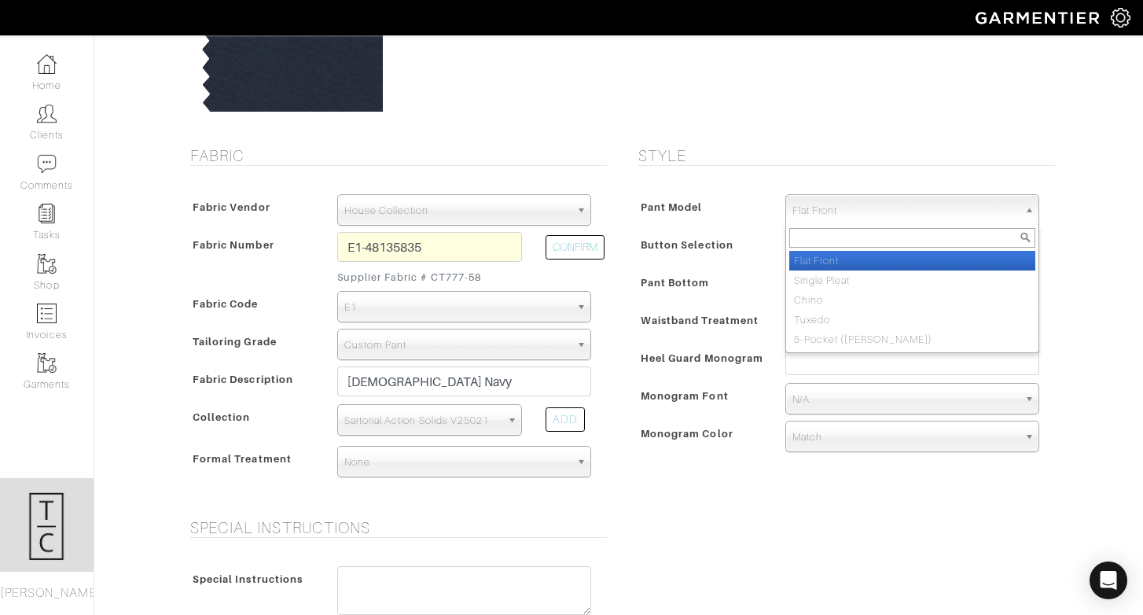
click at [821, 212] on span "Flat Front" at bounding box center [905, 210] width 226 height 31
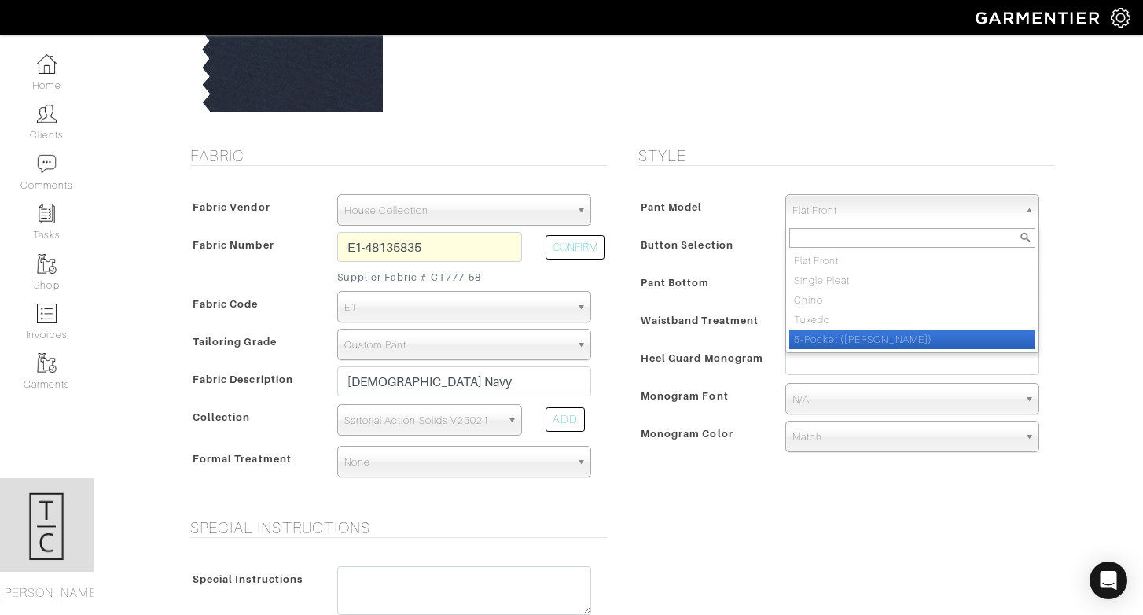
click at [845, 333] on li "5-Pocket (Jean)" at bounding box center [912, 339] width 246 height 20
select select "13"
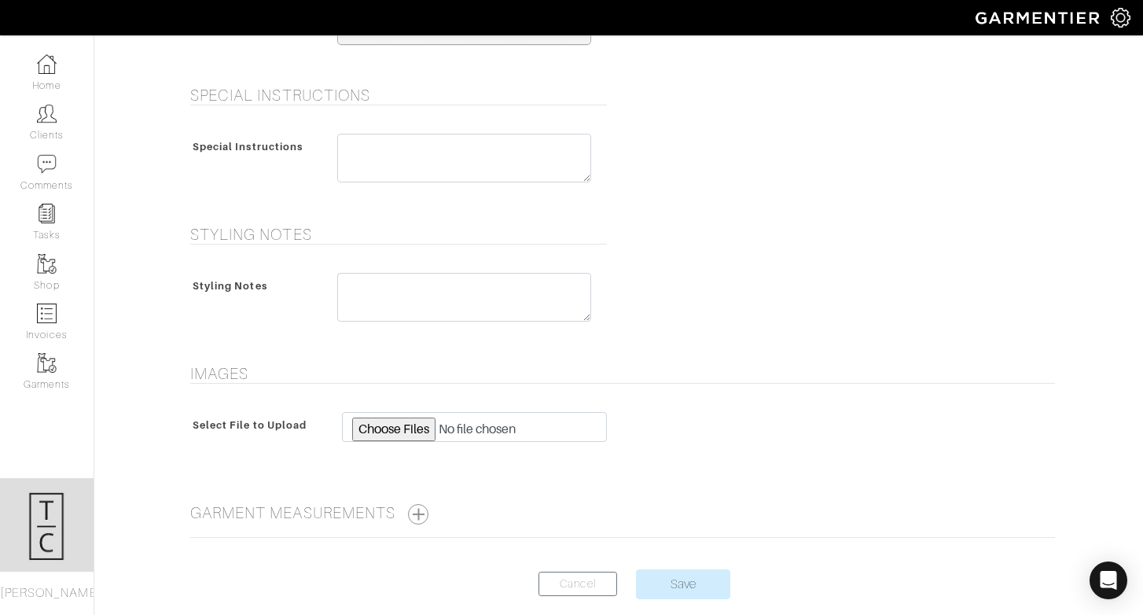
scroll to position [641, 0]
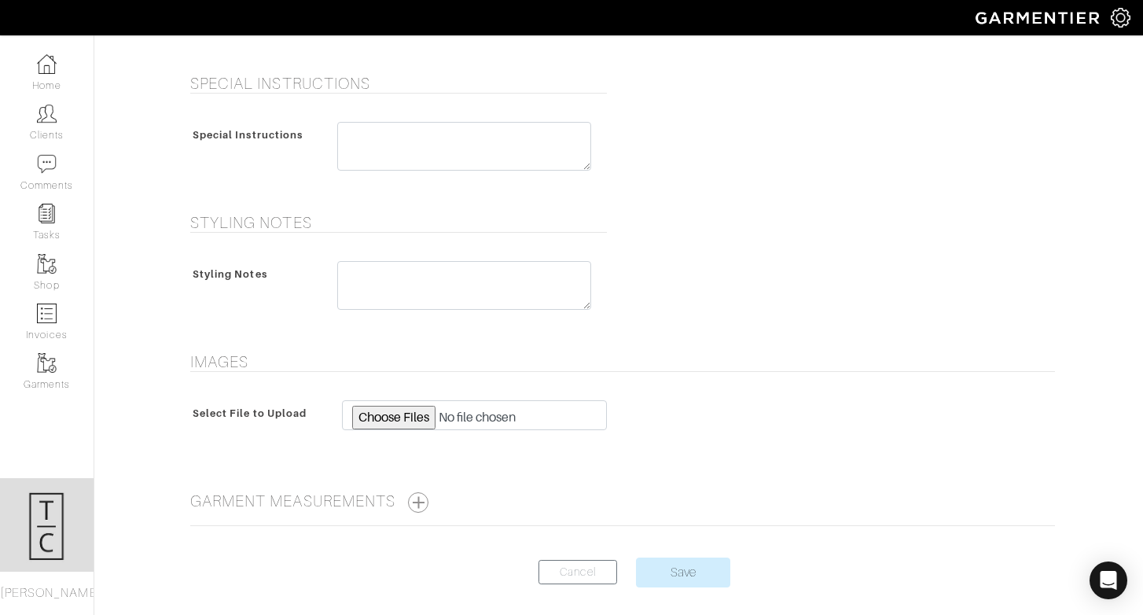
click at [707, 586] on center "Cancel Save" at bounding box center [618, 581] width 872 height 49
click at [707, 575] on input "Save" at bounding box center [683, 572] width 94 height 30
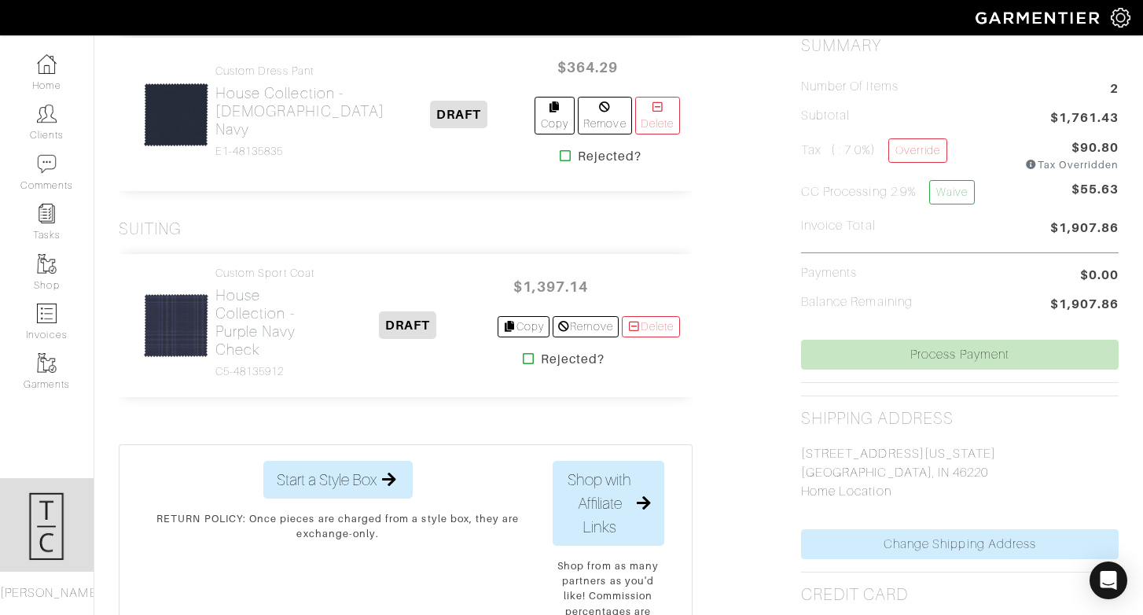
scroll to position [403, 0]
click at [956, 185] on link "Waive" at bounding box center [952, 191] width 46 height 24
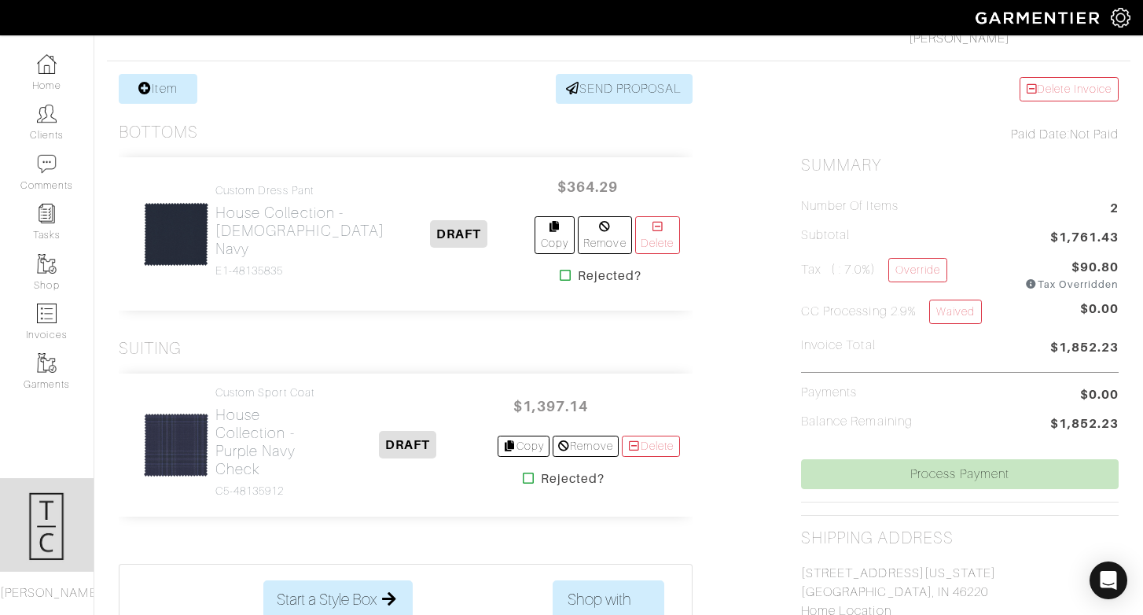
scroll to position [285, 0]
